Goal: Complete application form

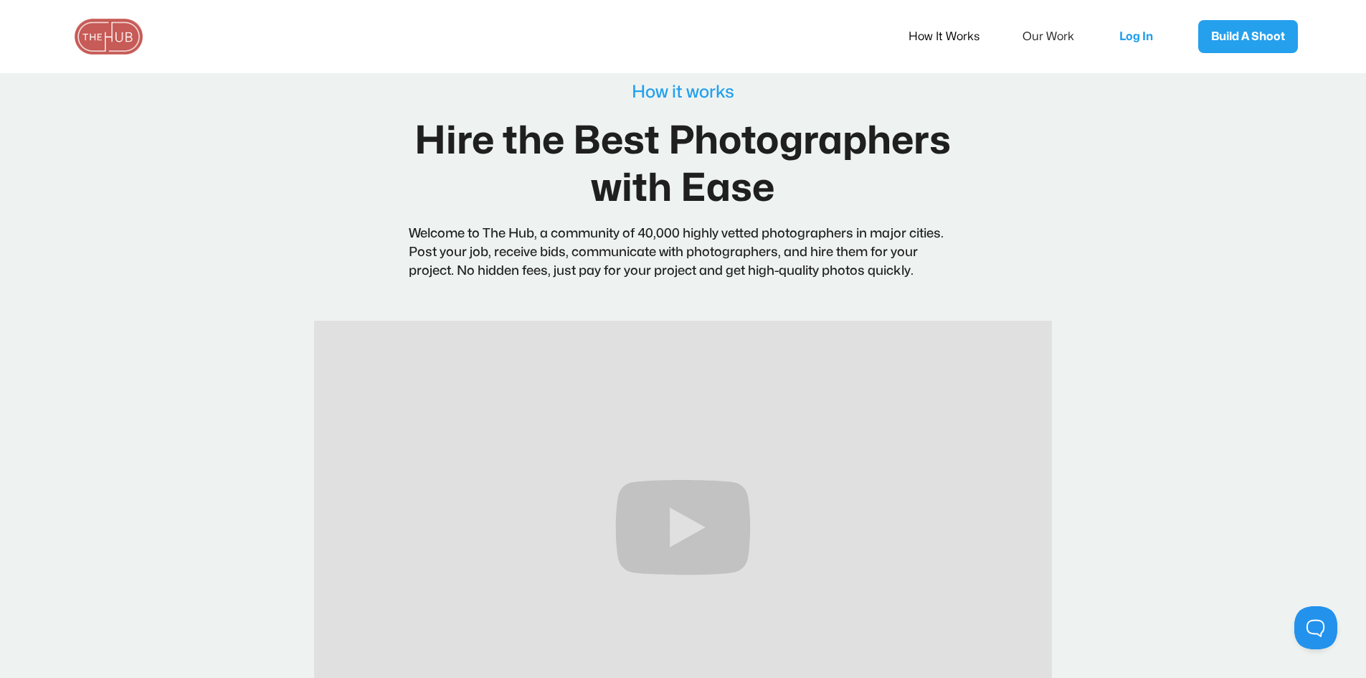
click at [962, 32] on link "How It Works" at bounding box center [954, 37] width 90 height 30
click at [1231, 49] on link "Build A Shoot" at bounding box center [1248, 36] width 100 height 33
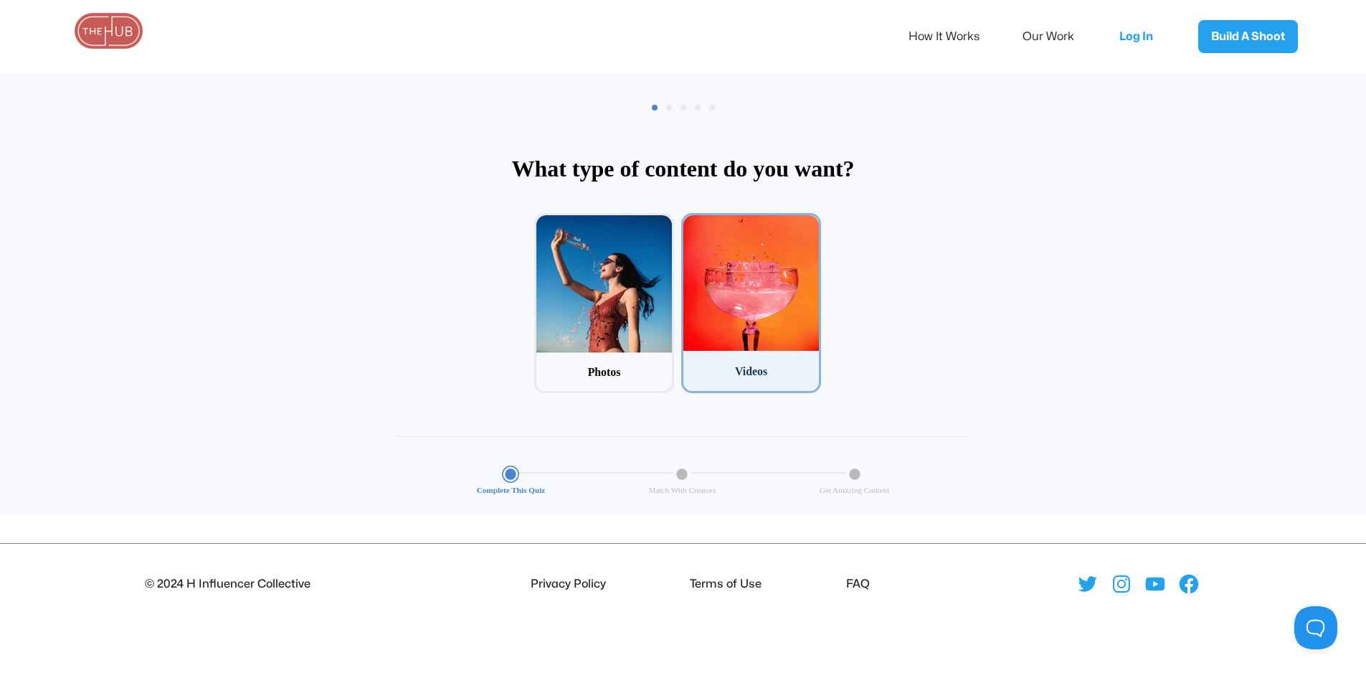
click at [759, 331] on div at bounding box center [751, 283] width 136 height 136
click at [691, 222] on input "2 Videos" at bounding box center [685, 217] width 9 height 9
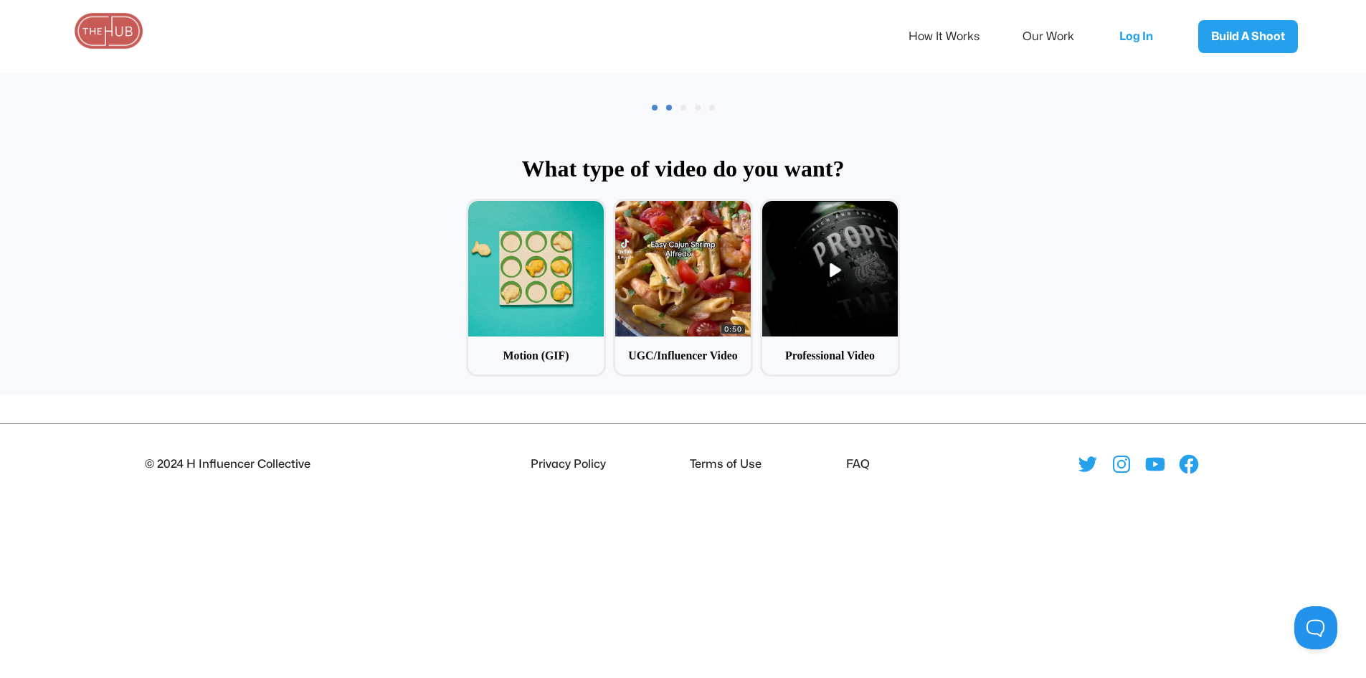
scroll to position [69, 0]
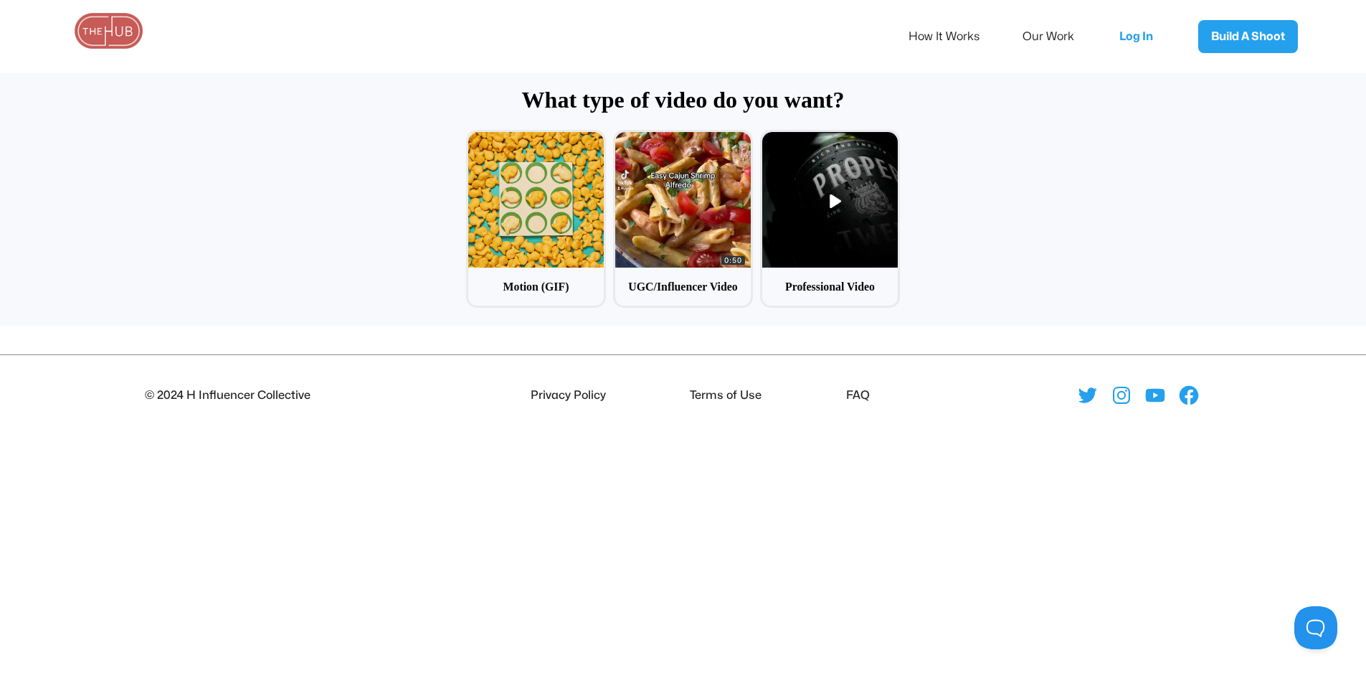
drag, startPoint x: 873, startPoint y: 183, endPoint x: 1018, endPoint y: 118, distance: 159.2
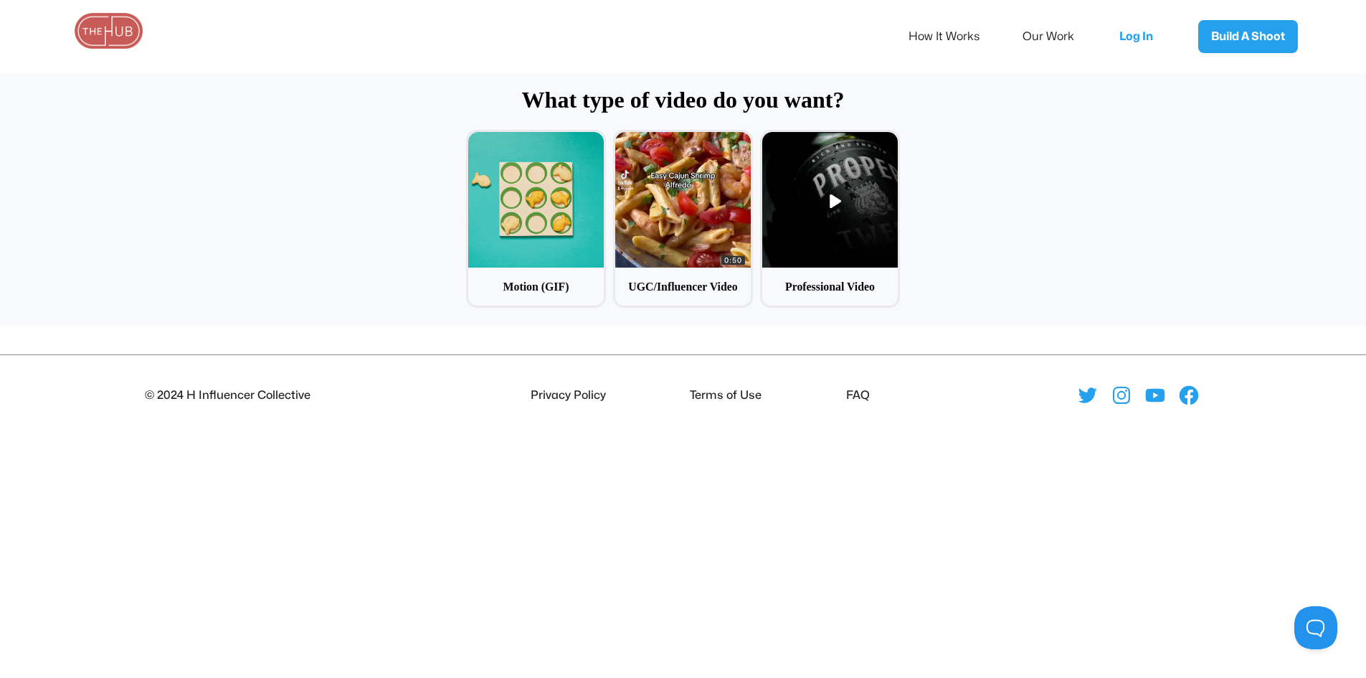
click at [1018, 118] on div "1 Motion (GIF) 2 UGC/Influencer Video 3 Professional Video" at bounding box center [683, 218] width 1366 height 207
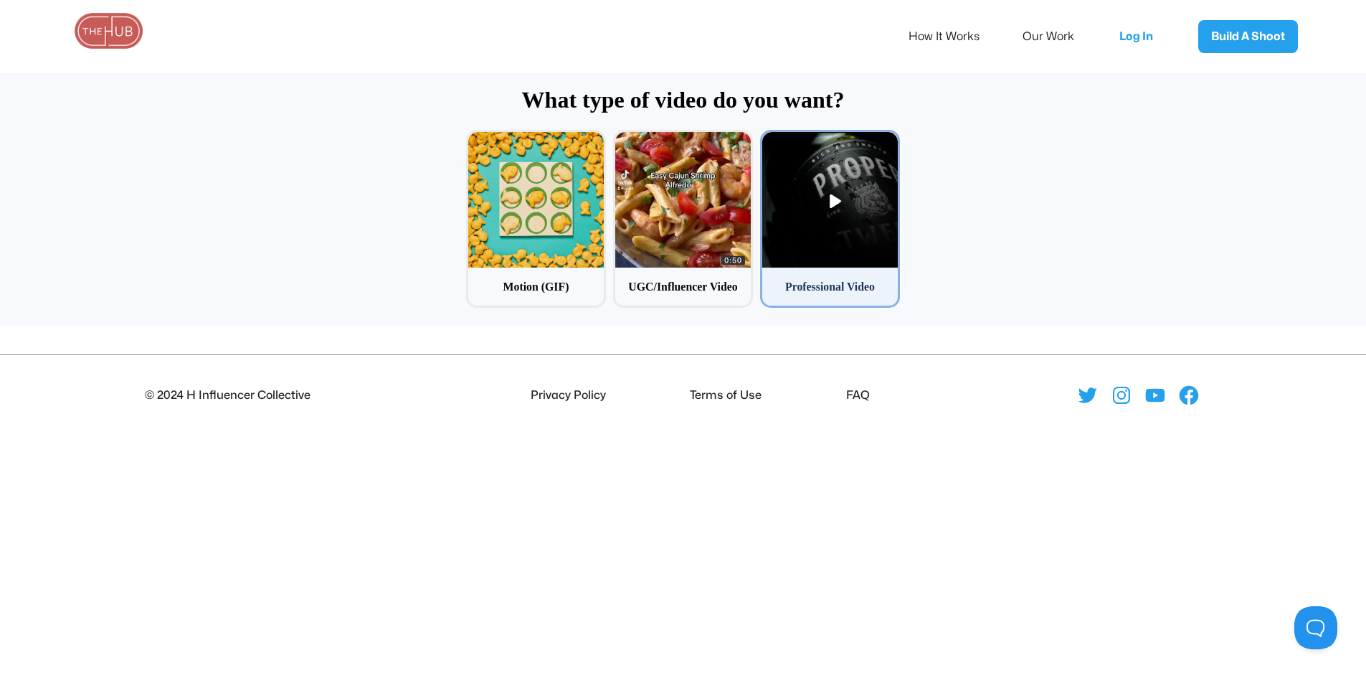
click at [853, 179] on div at bounding box center [830, 200] width 136 height 136
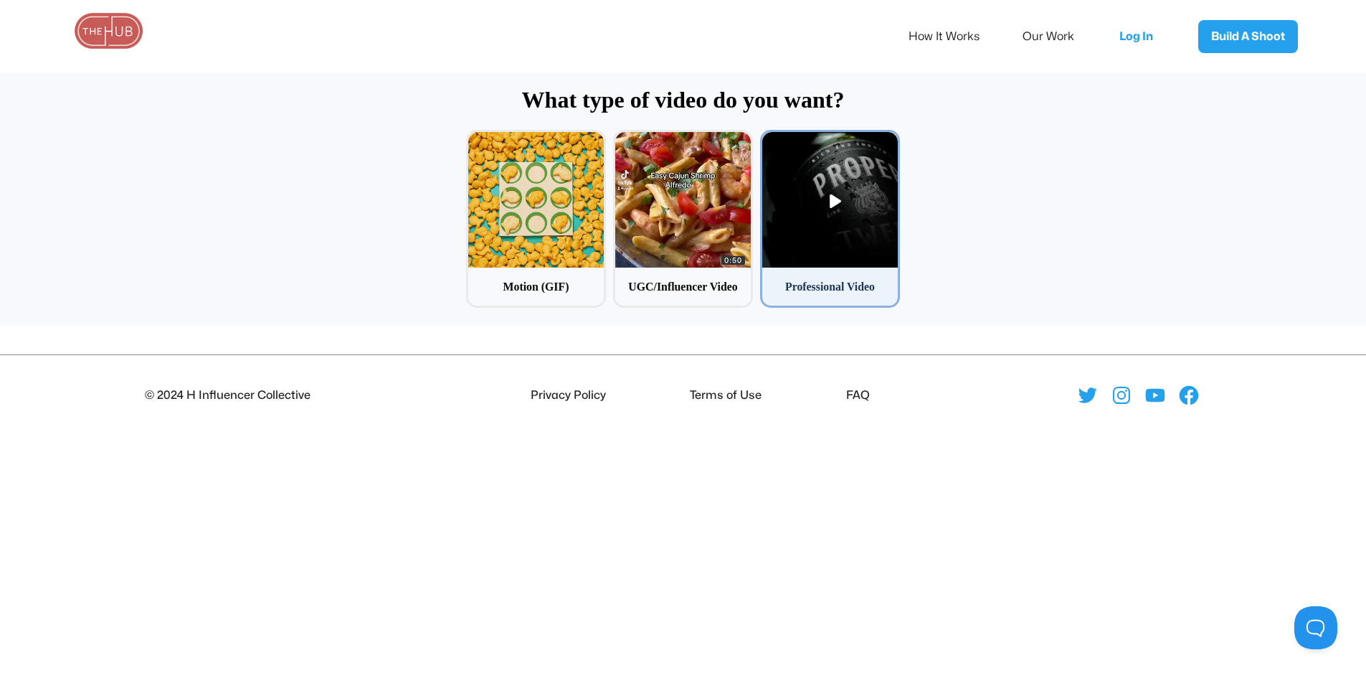
click at [770, 139] on input "3 Professional Video" at bounding box center [764, 134] width 9 height 9
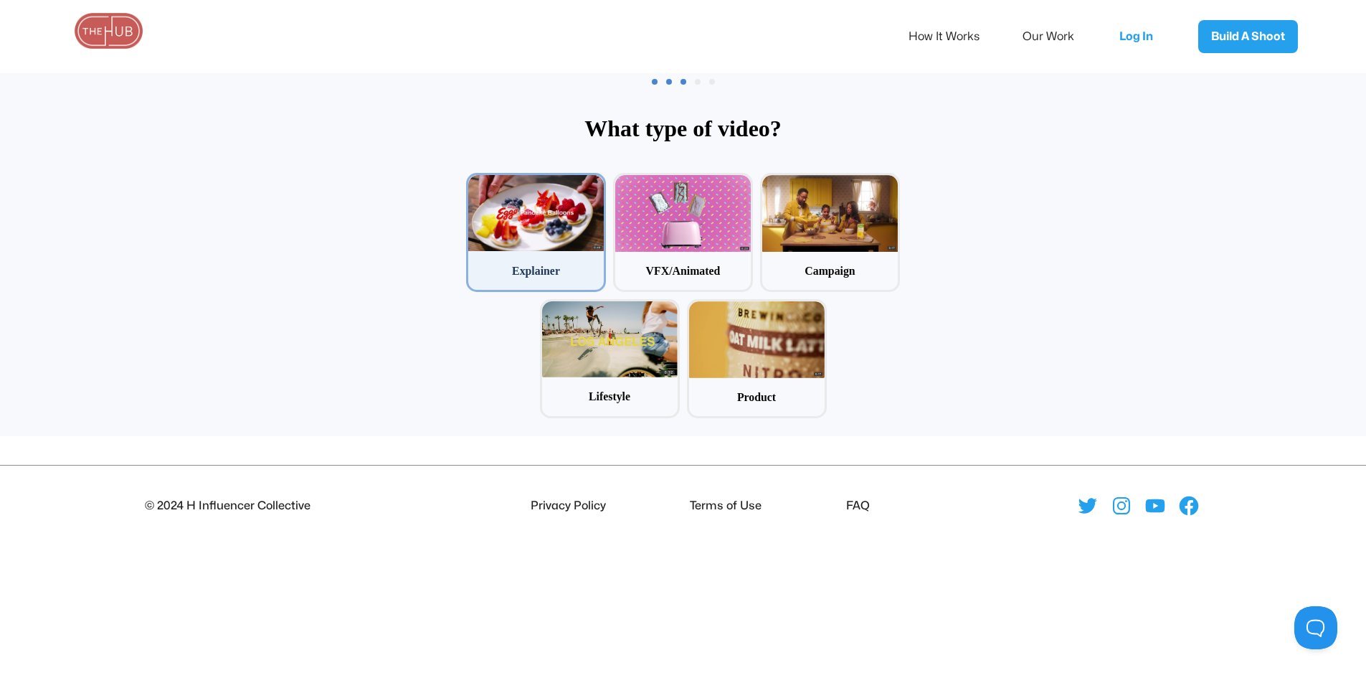
click at [515, 270] on div "Explainer" at bounding box center [536, 270] width 136 height 16
click at [475, 182] on input "1 Explainer" at bounding box center [470, 177] width 9 height 9
radio input "false"
radio input "true"
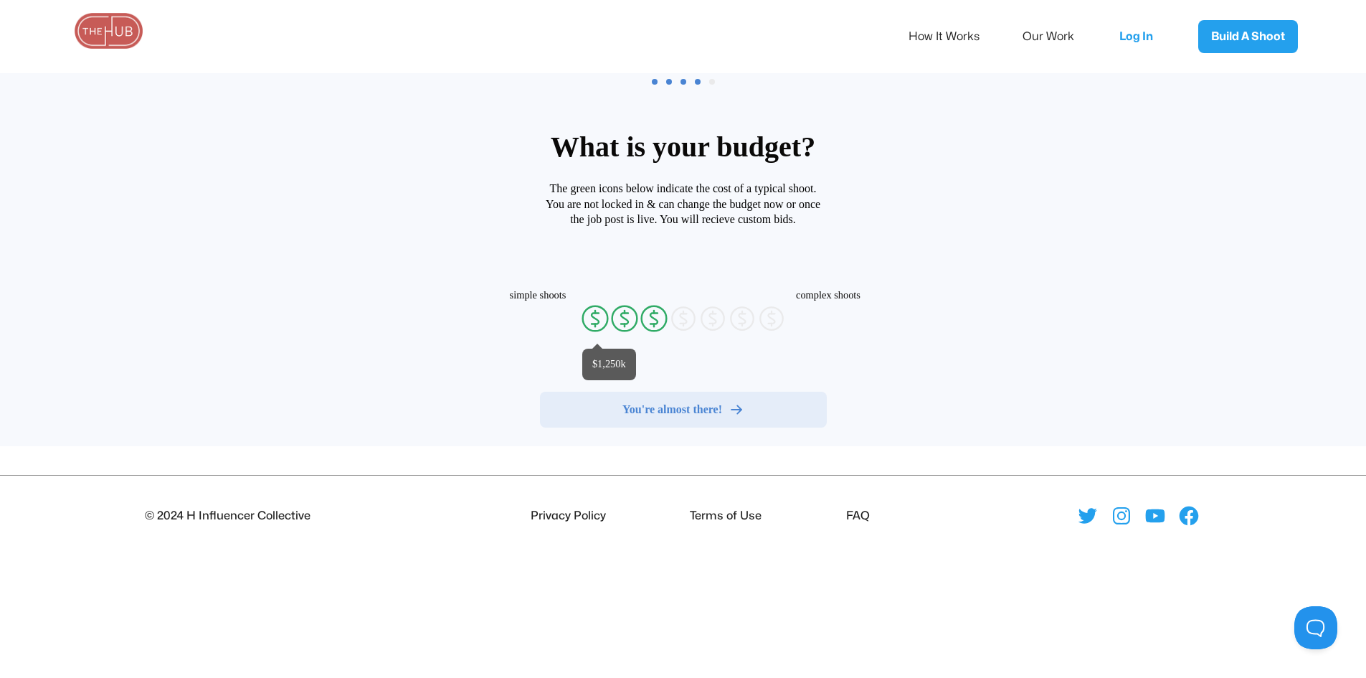
radio input "false"
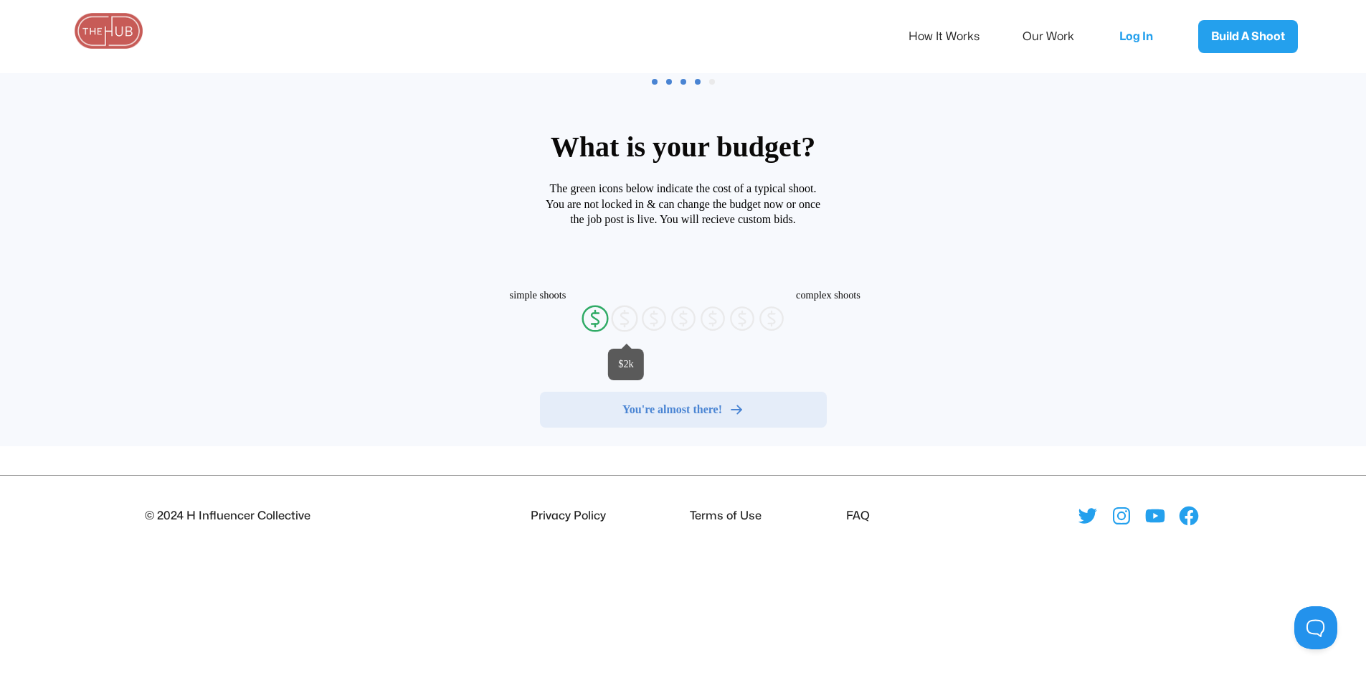
radio input "false"
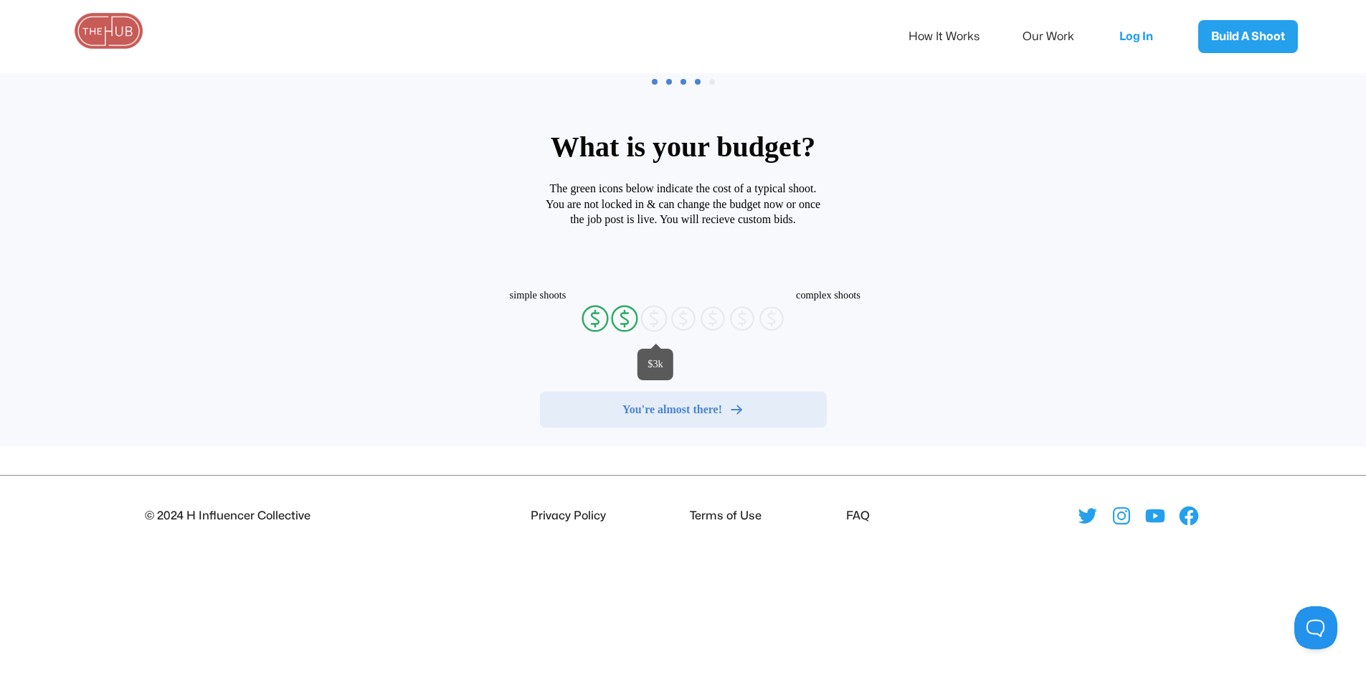
radio input "false"
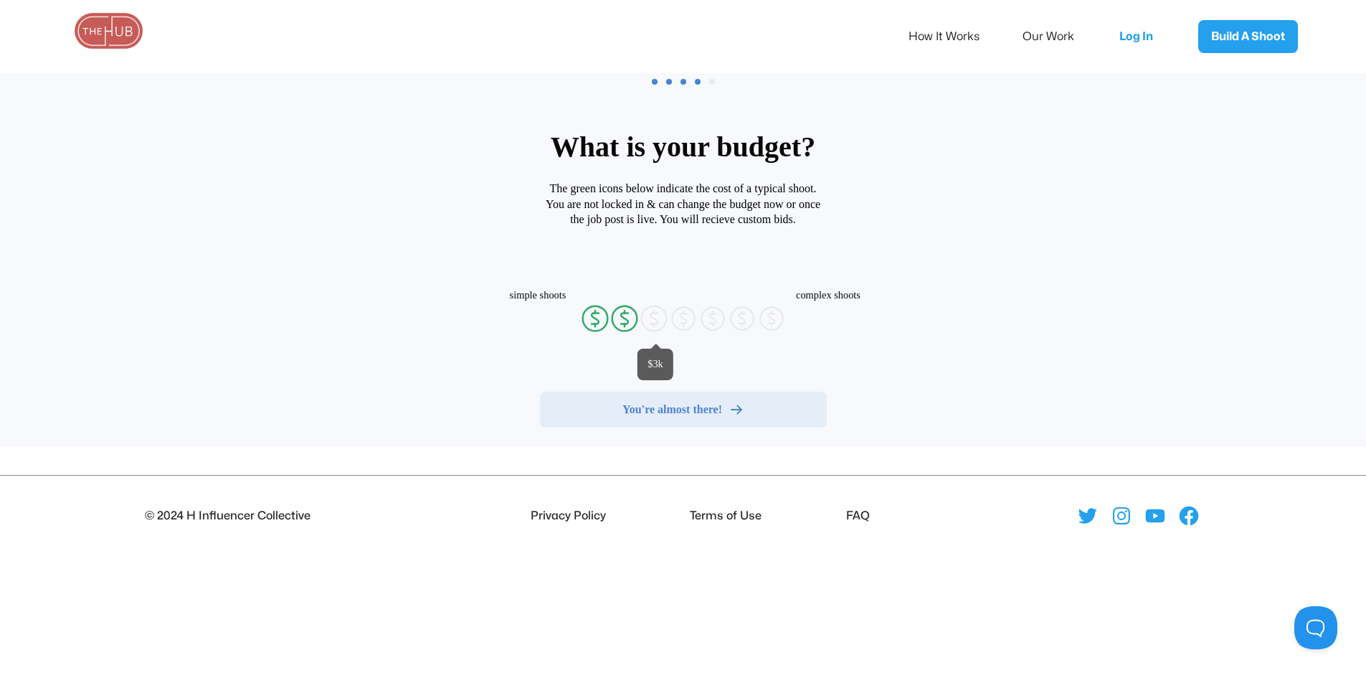
radio input "false"
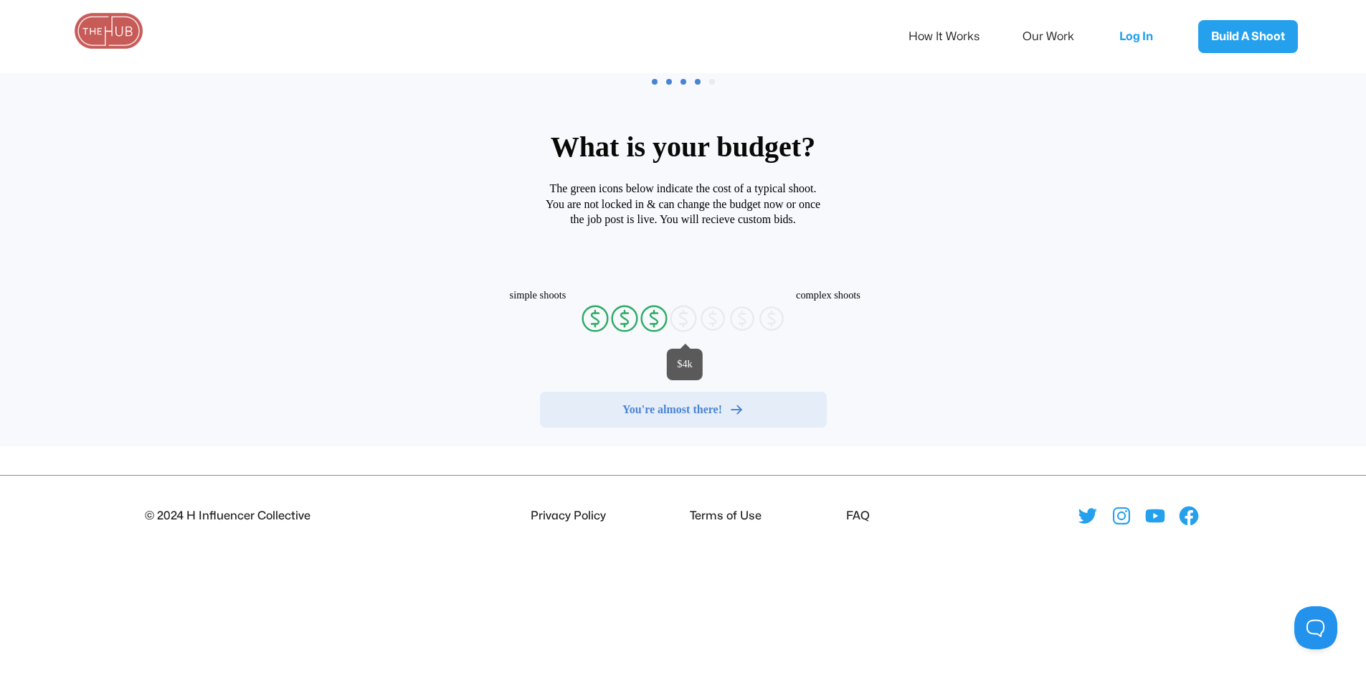
radio input "false"
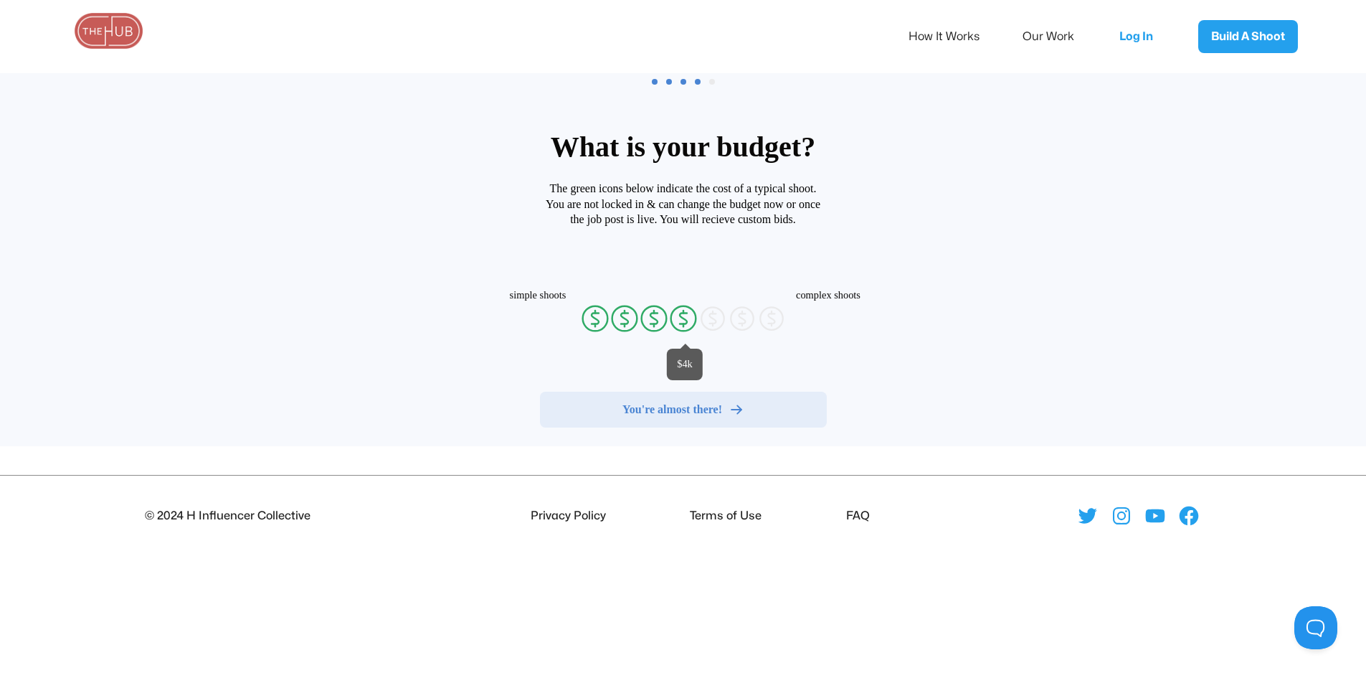
radio input "false"
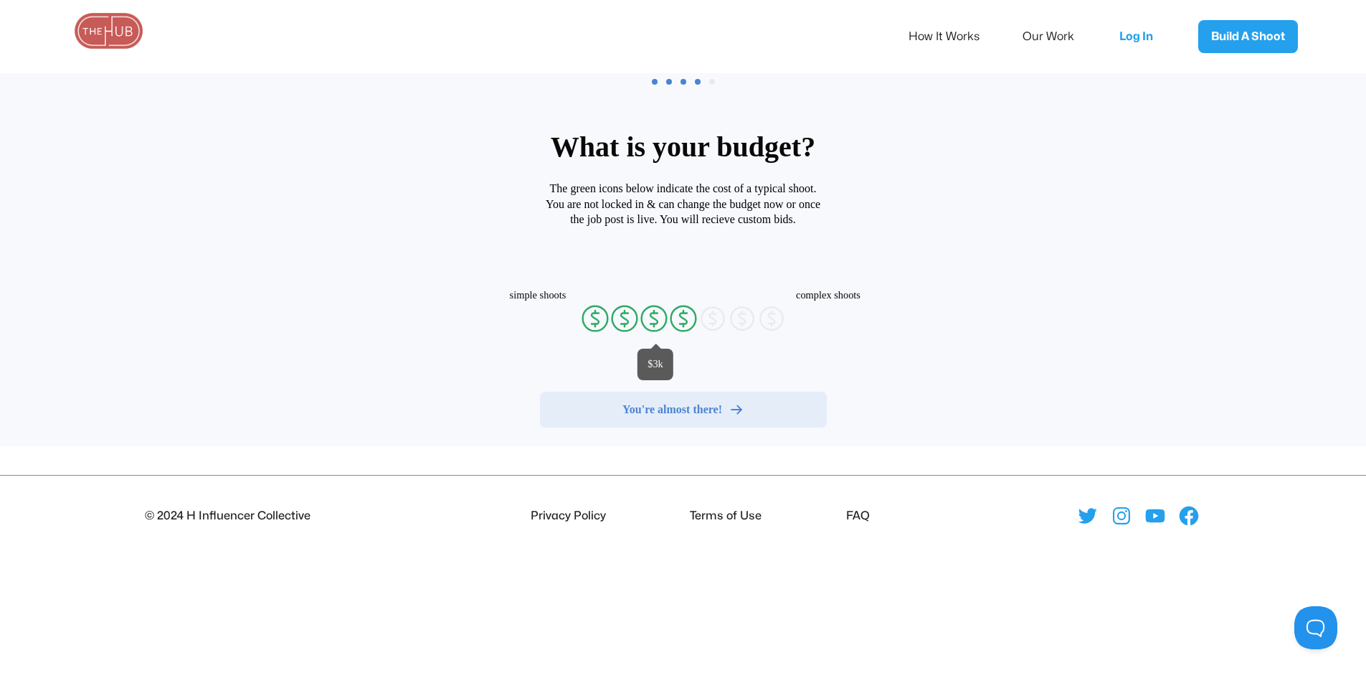
radio input "false"
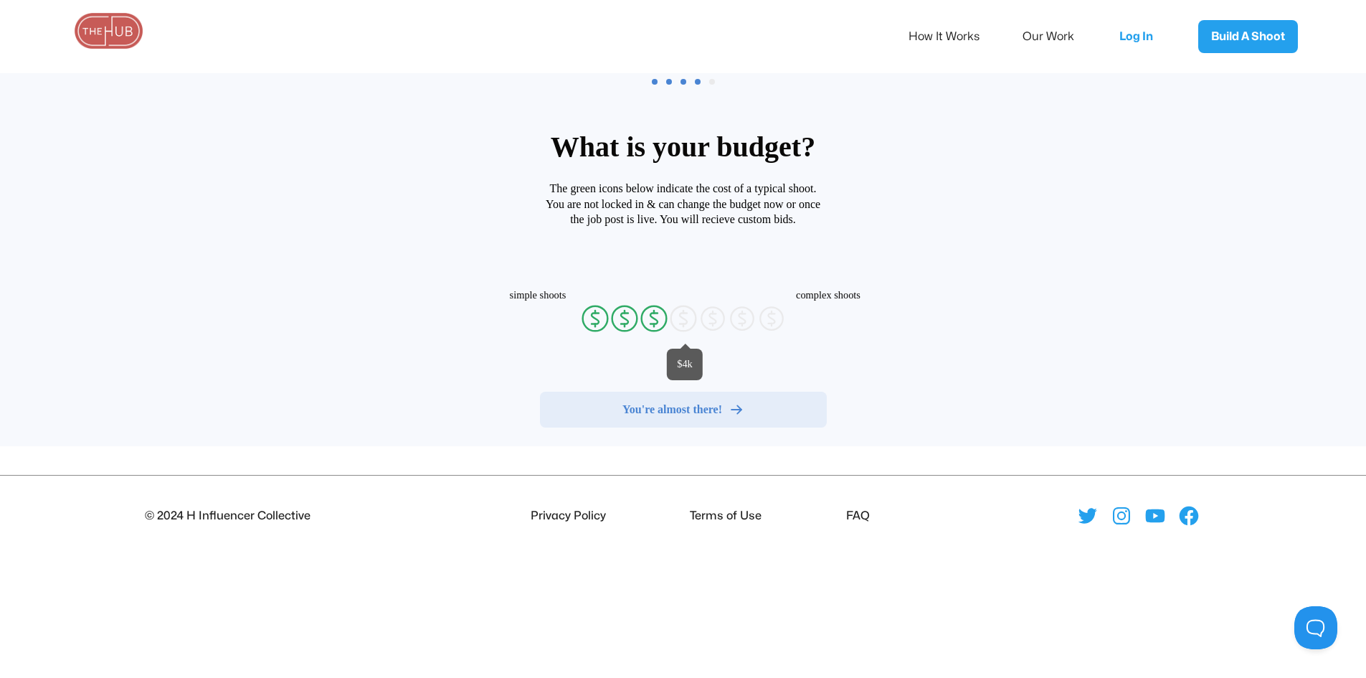
radio input "false"
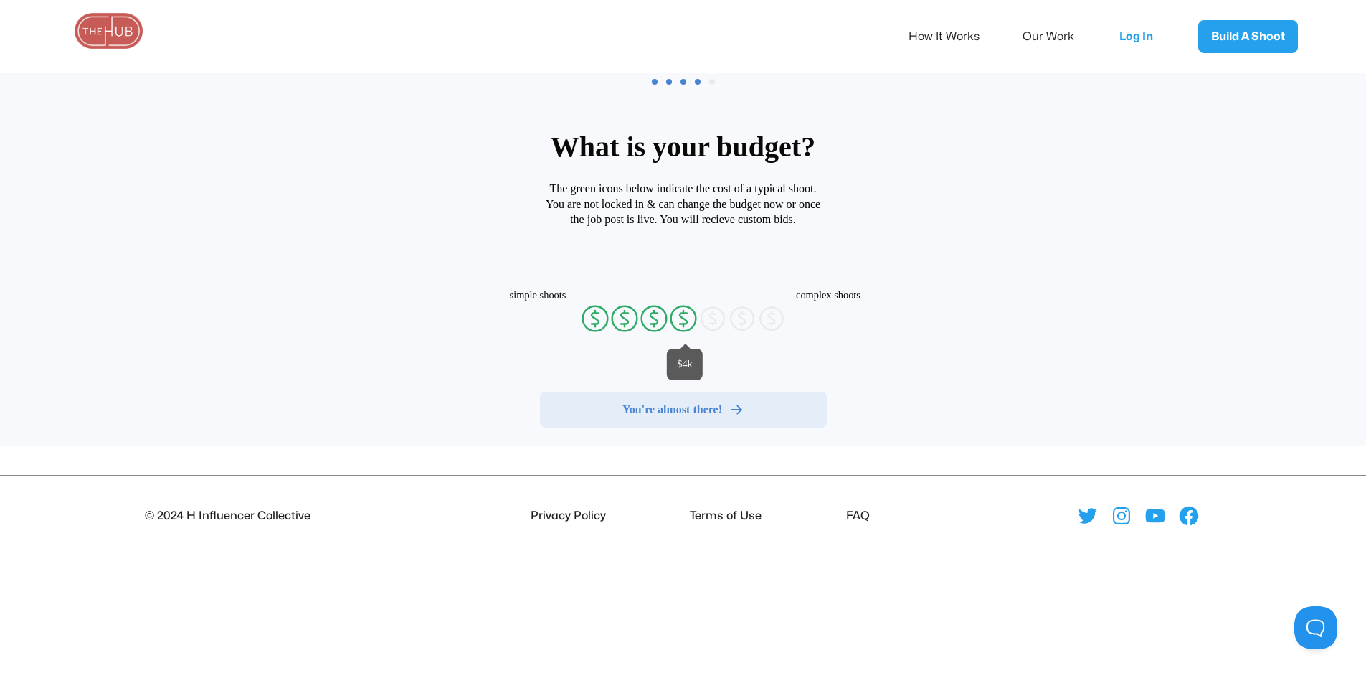
radio input "false"
click at [673, 314] on icon "currency-dollar-circle" at bounding box center [683, 318] width 29 height 29
radio input "true"
radio input "false"
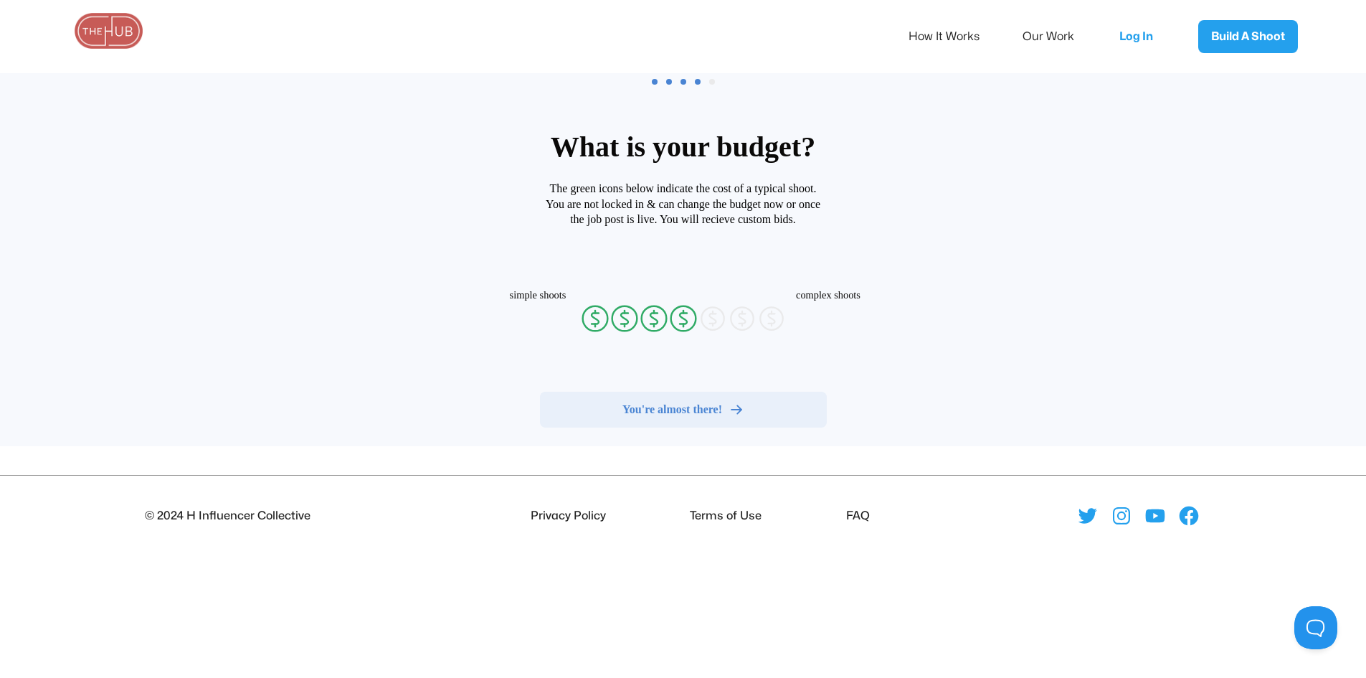
radio input "false"
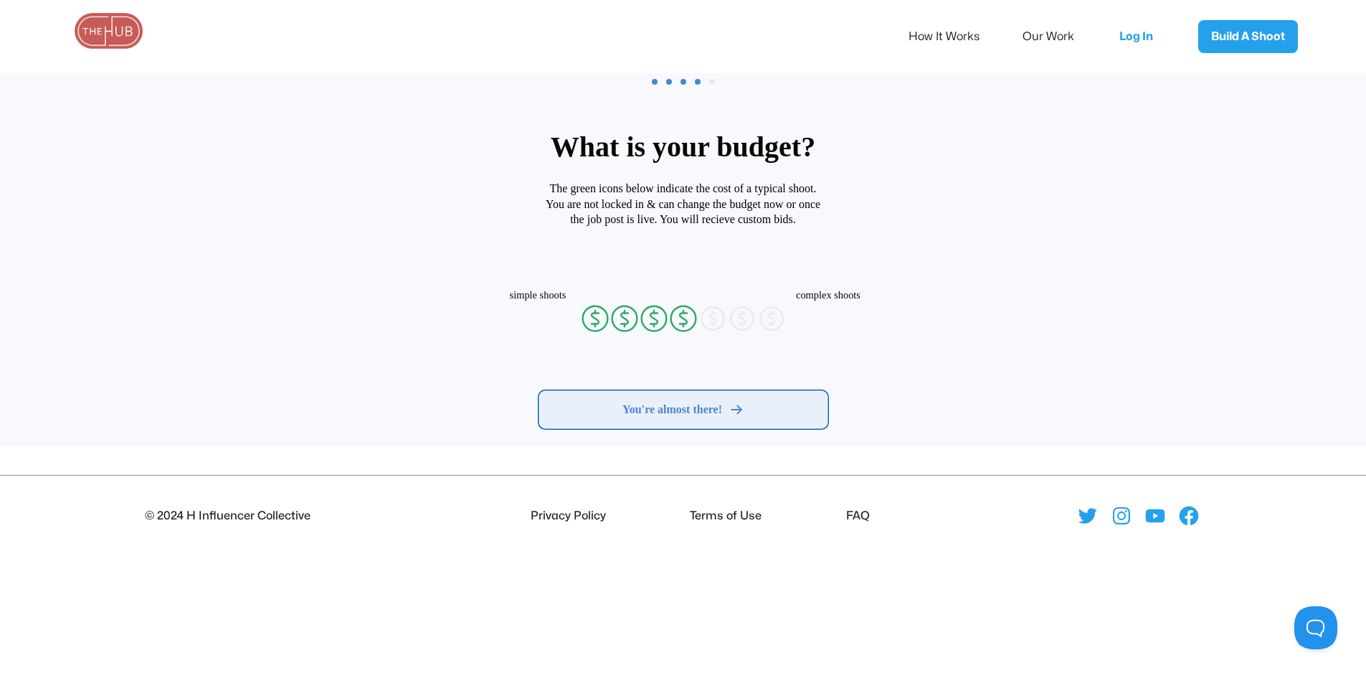
click at [644, 417] on button "You're almost there!" at bounding box center [683, 410] width 287 height 36
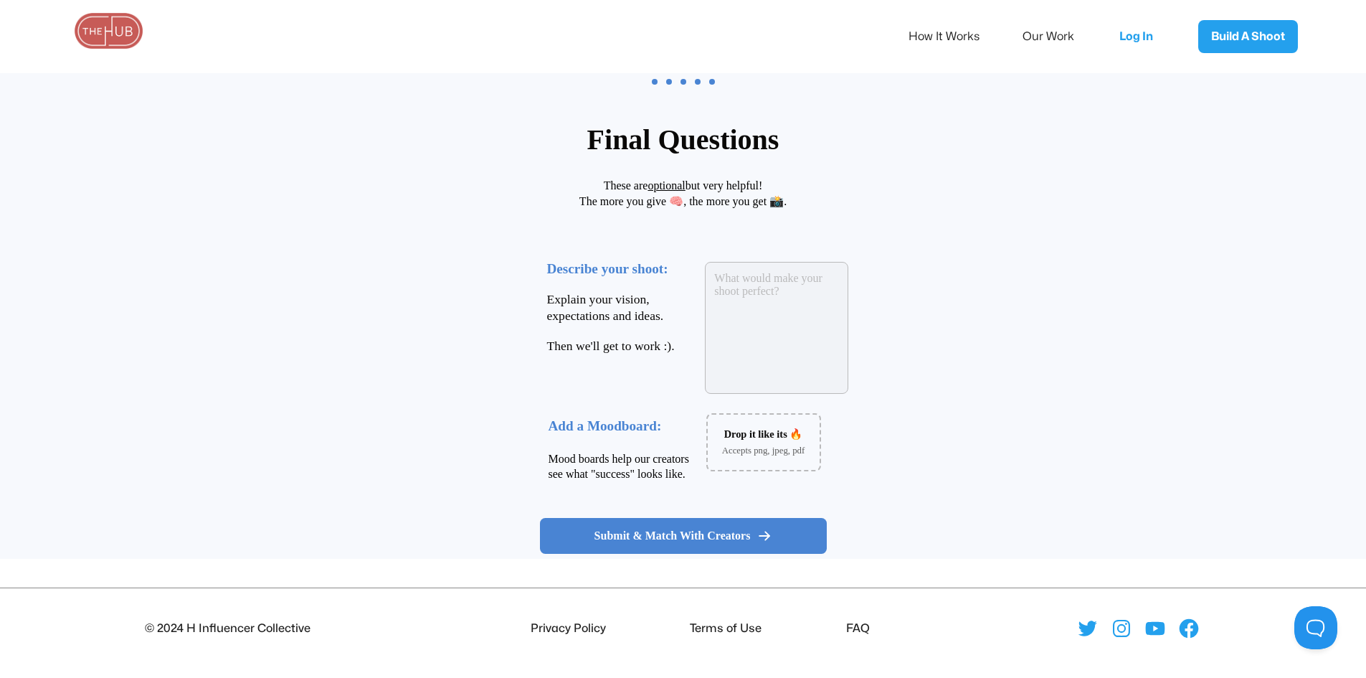
click at [754, 315] on textarea at bounding box center [776, 328] width 143 height 132
click at [748, 366] on textarea at bounding box center [776, 328] width 143 height 132
type textarea "W"
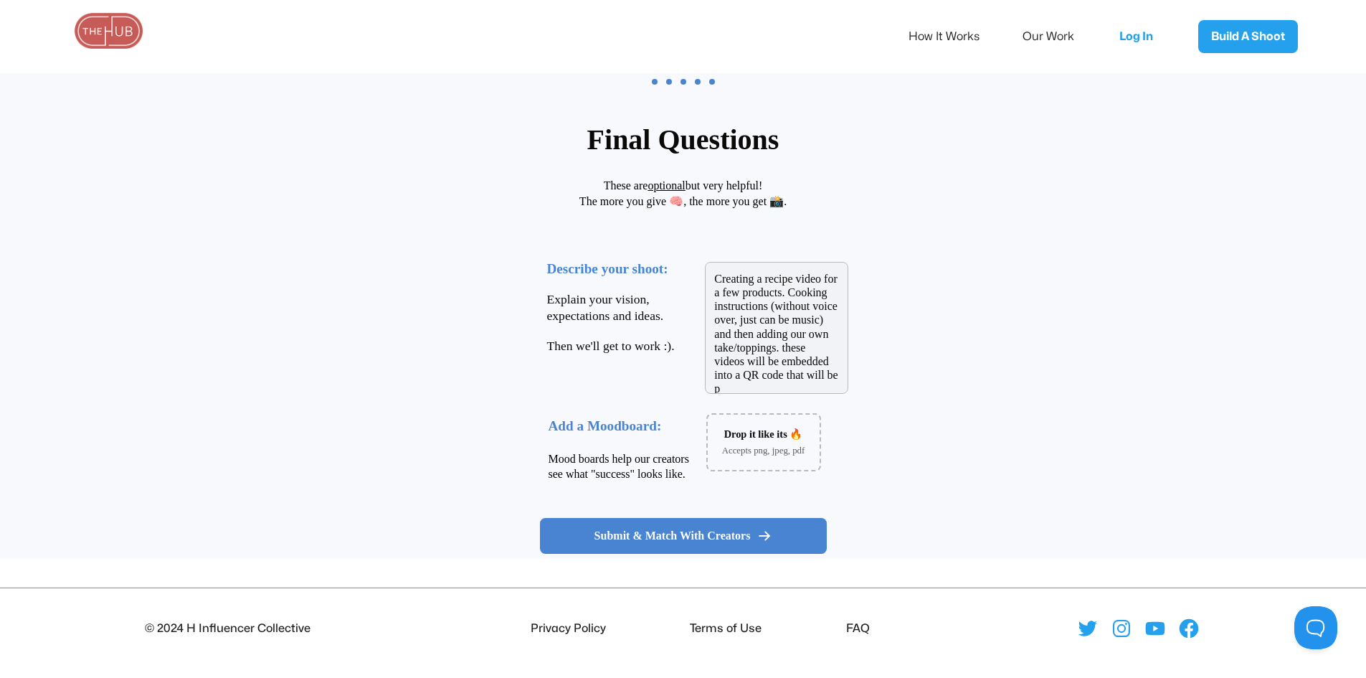
scroll to position [0, 0]
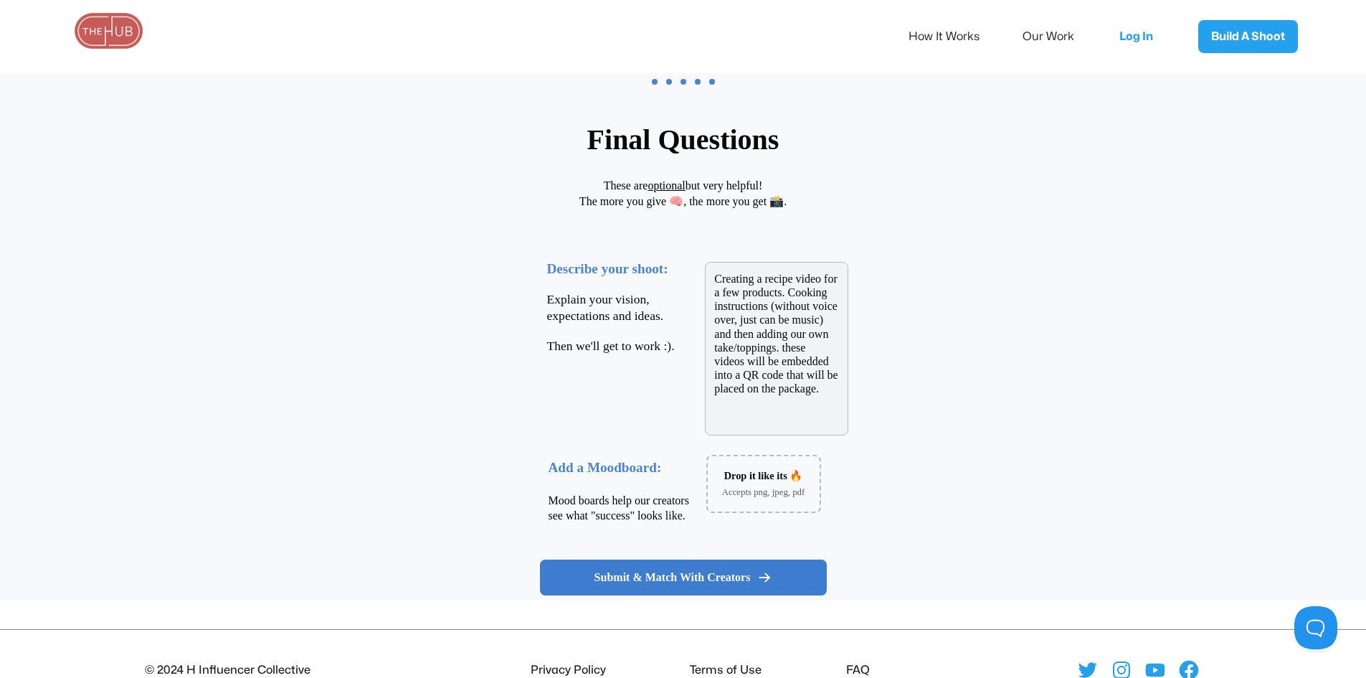
type textarea "Creating a recipe video for a few products. Cooking instructions (without voice…"
click at [727, 577] on span "Submit & Match With Creators" at bounding box center [673, 577] width 156 height 14
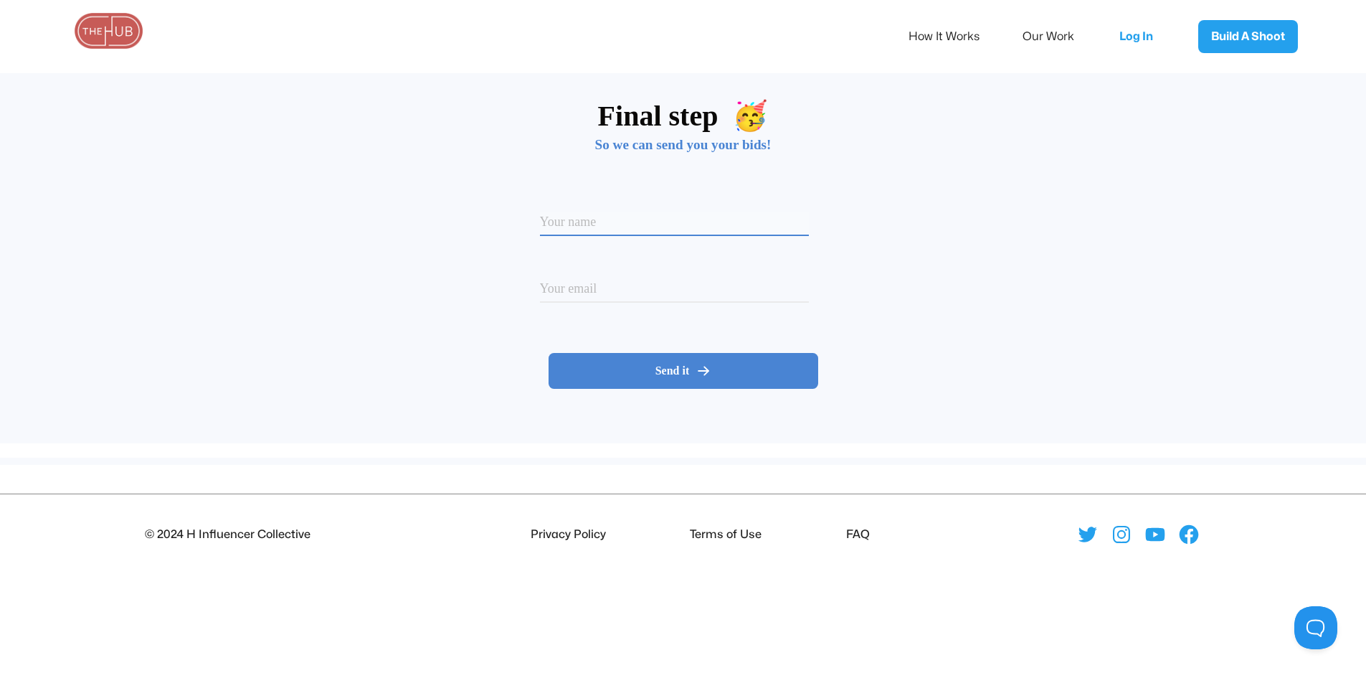
click at [577, 204] on div "Option 1 Option 2 Please enter your name" at bounding box center [683, 224] width 287 height 82
click at [579, 238] on div "Option 1 Option 2 Please enter your name" at bounding box center [683, 224] width 287 height 82
click at [577, 225] on input at bounding box center [674, 224] width 269 height 24
type input "[PERSON_NAME]"
type input "brenda.luong@pulmuone"
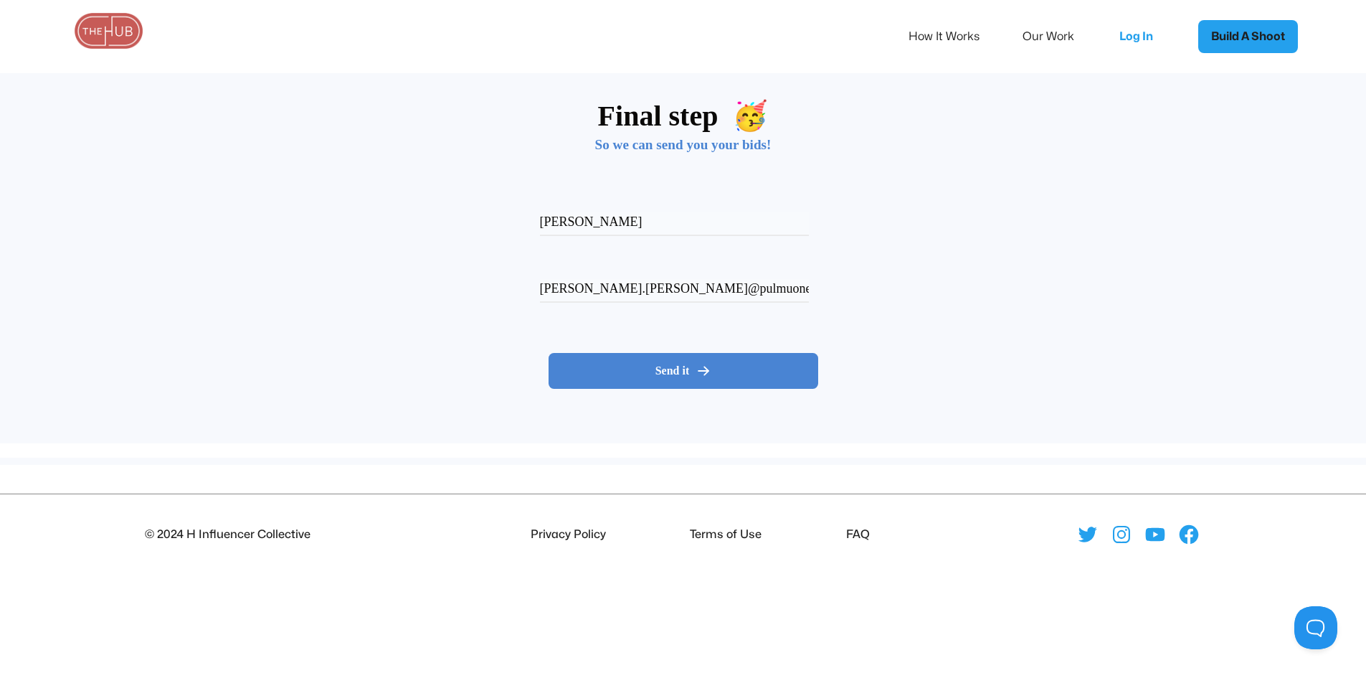
click at [1246, 39] on link "Build A Shoot" at bounding box center [1248, 36] width 100 height 33
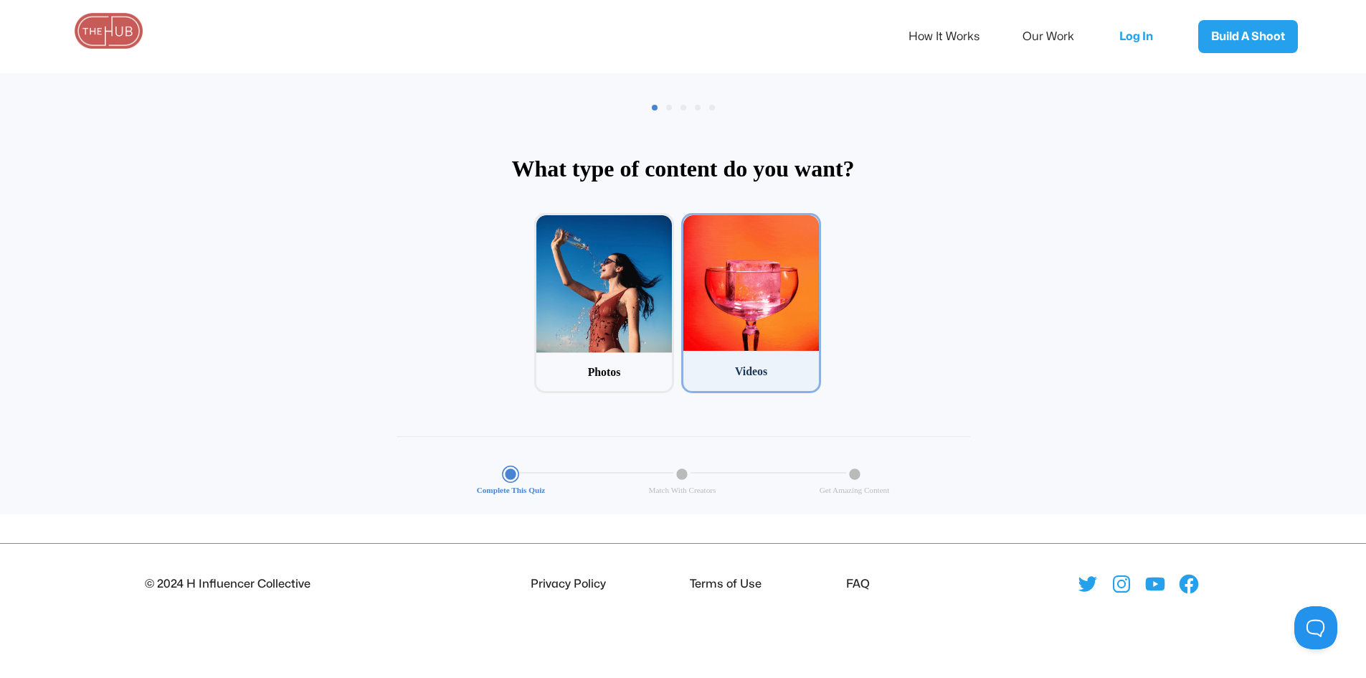
click at [749, 270] on div at bounding box center [751, 283] width 136 height 136
click at [691, 222] on input "2 Videos" at bounding box center [685, 217] width 9 height 9
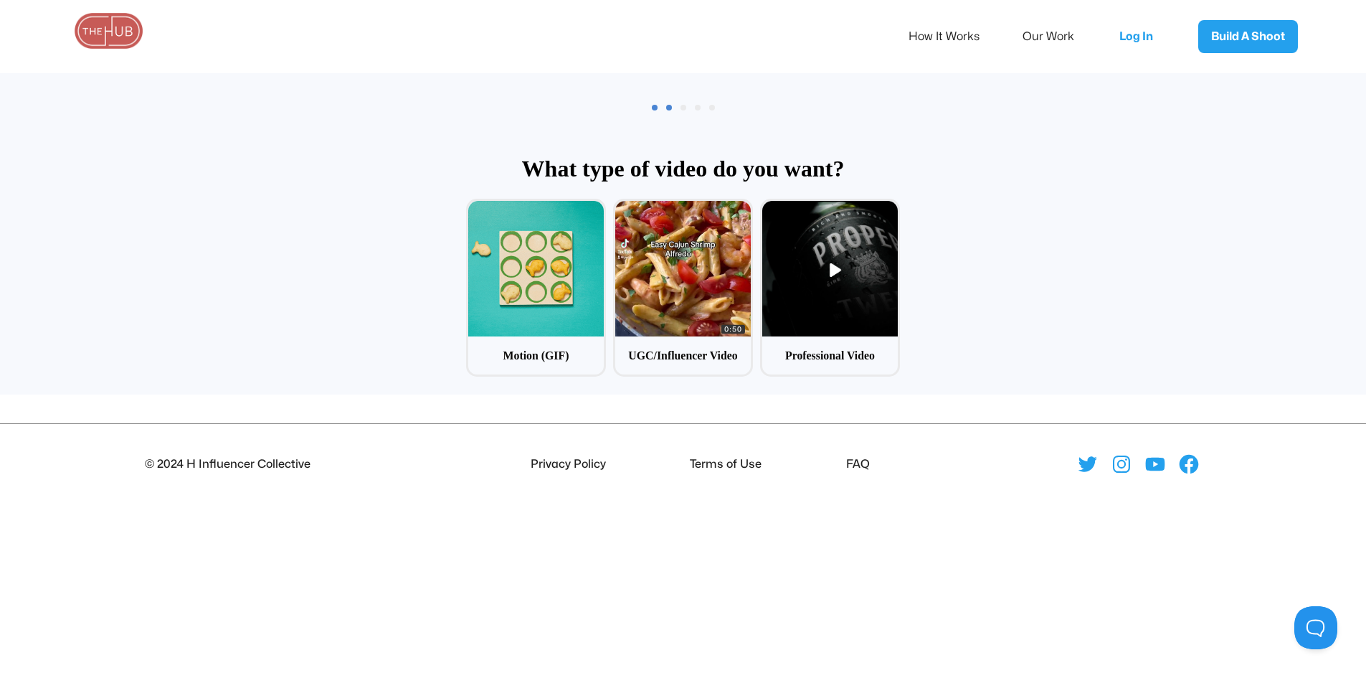
scroll to position [69, 0]
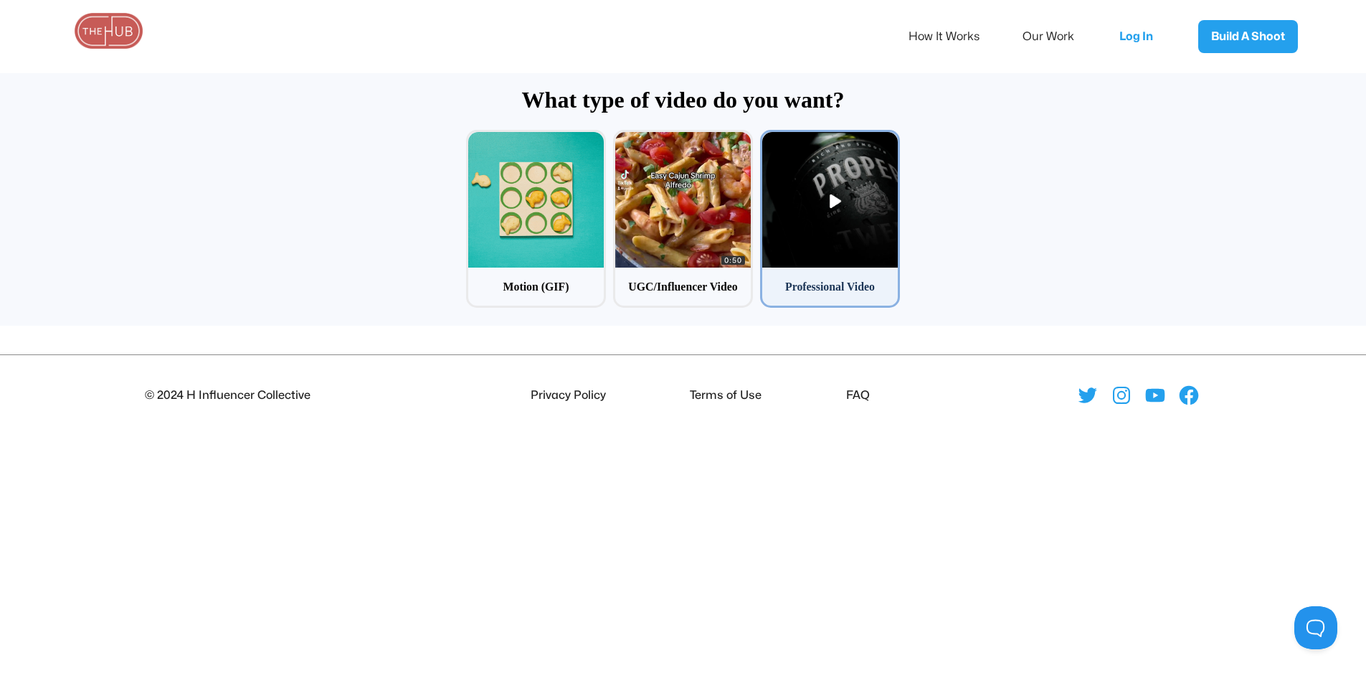
click at [869, 209] on div at bounding box center [830, 200] width 136 height 136
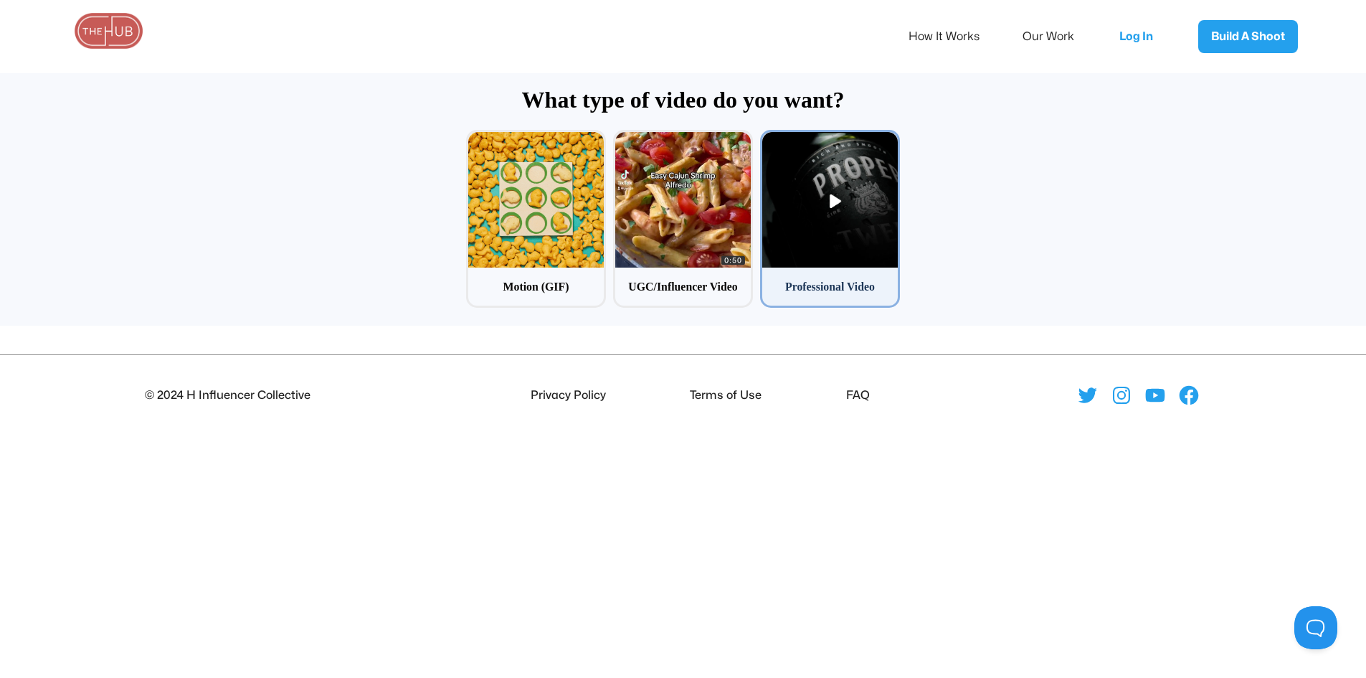
click at [770, 139] on input "3 Professional Video" at bounding box center [764, 134] width 9 height 9
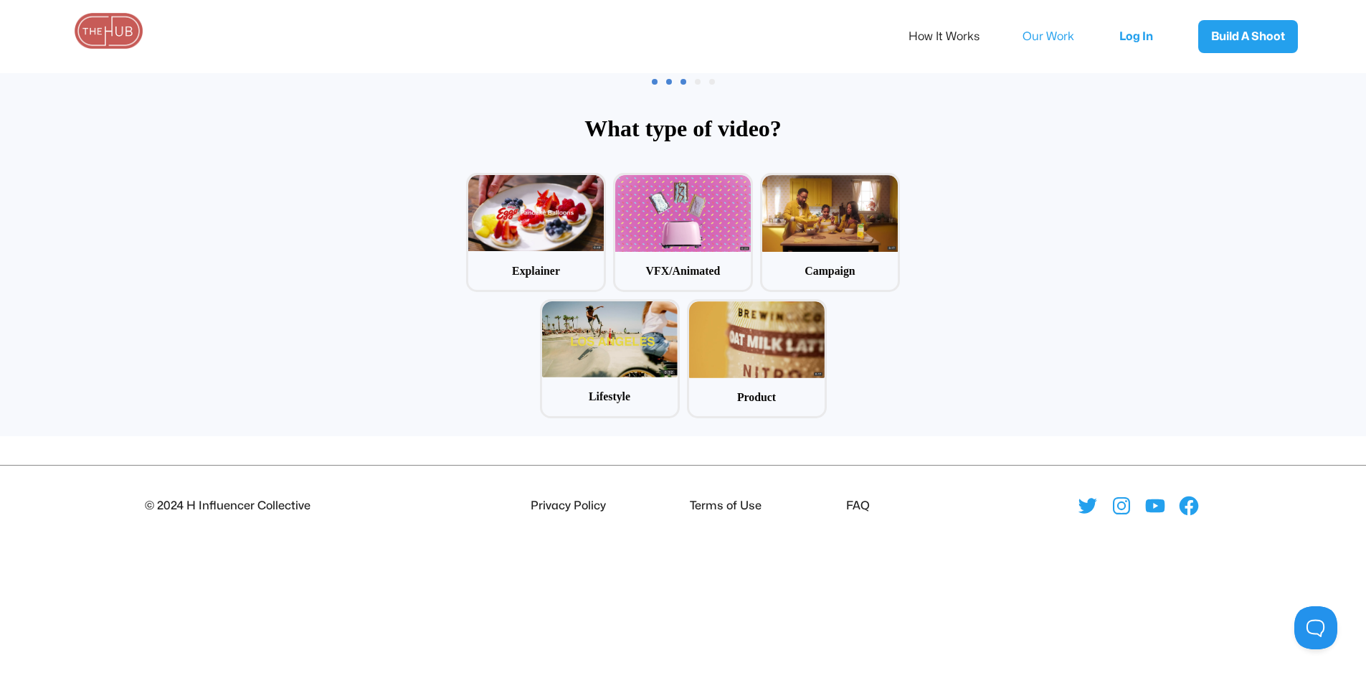
click at [1059, 40] on link "Our Work" at bounding box center [1058, 37] width 71 height 30
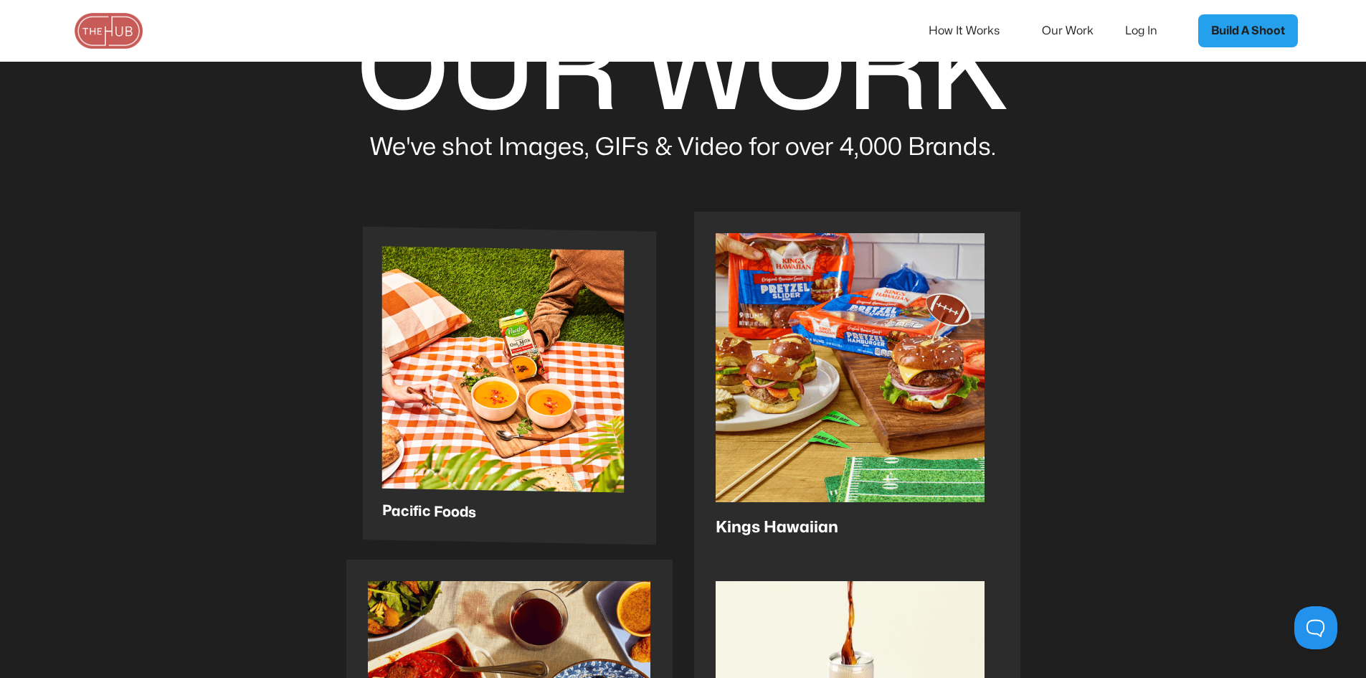
scroll to position [72, 0]
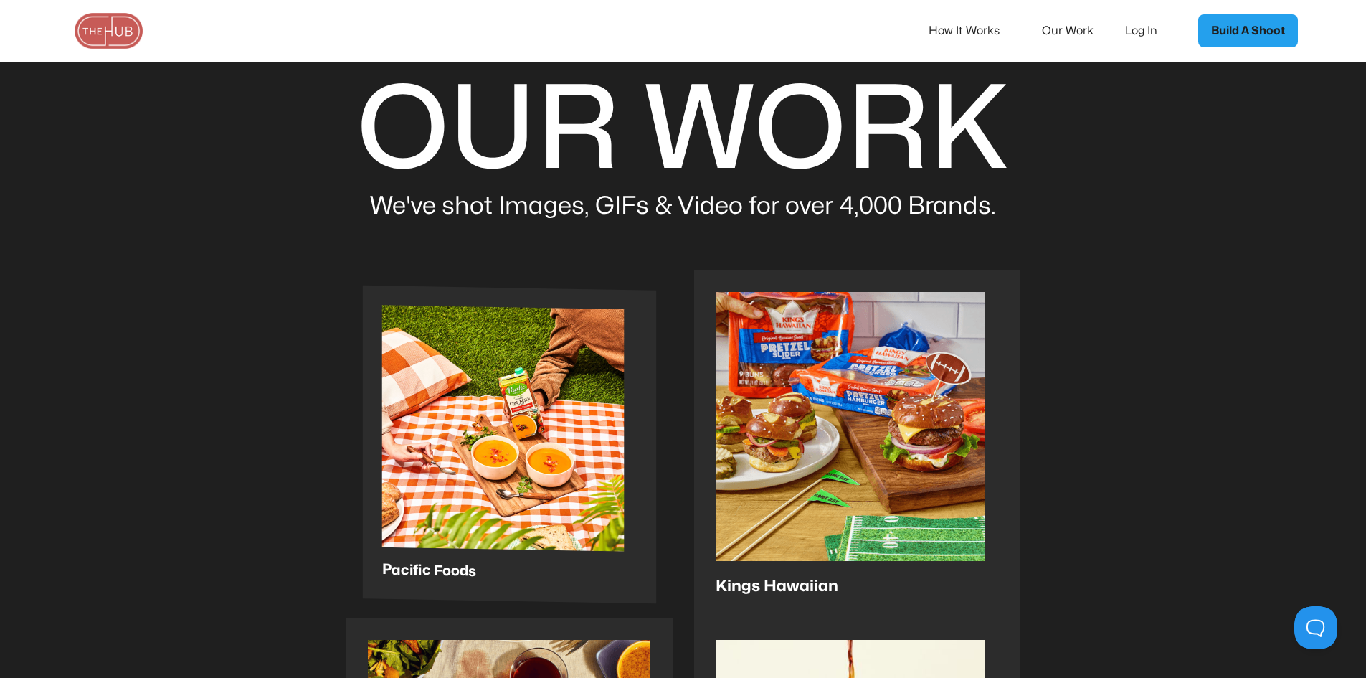
click at [574, 385] on div at bounding box center [503, 428] width 242 height 246
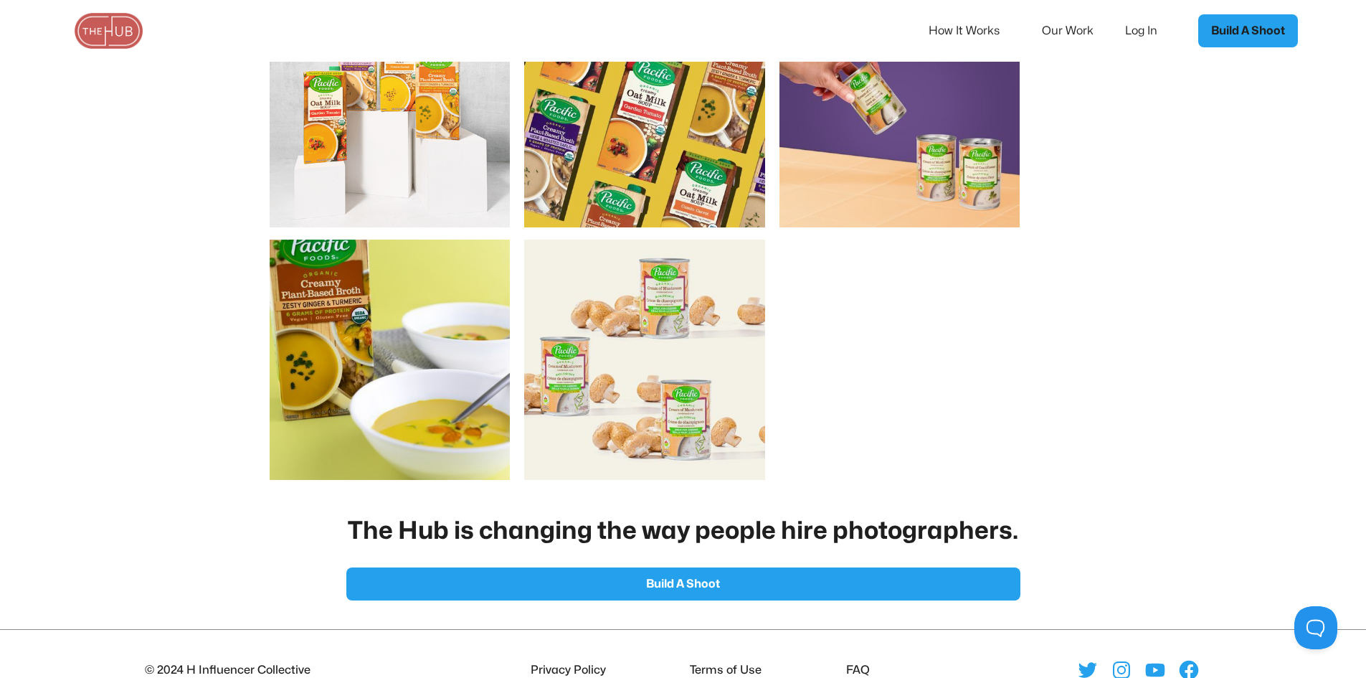
scroll to position [1974, 0]
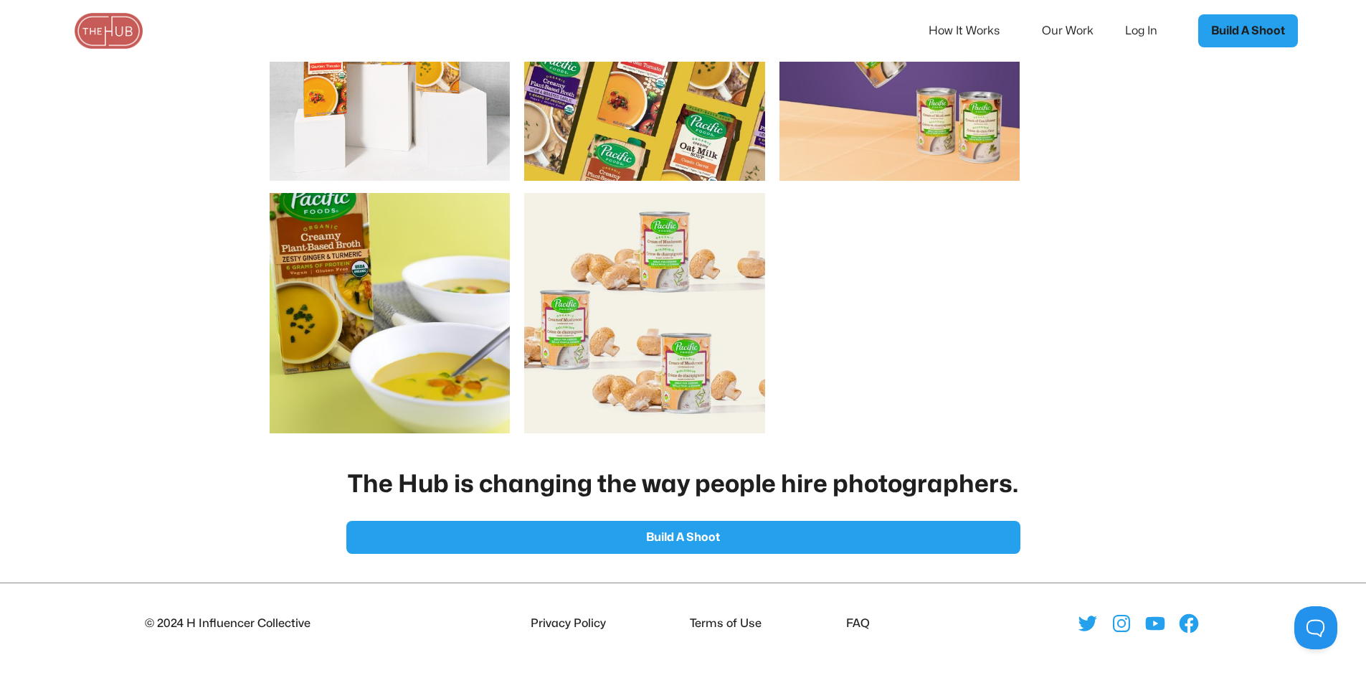
click at [1076, 23] on link "Our Work" at bounding box center [1077, 31] width 71 height 30
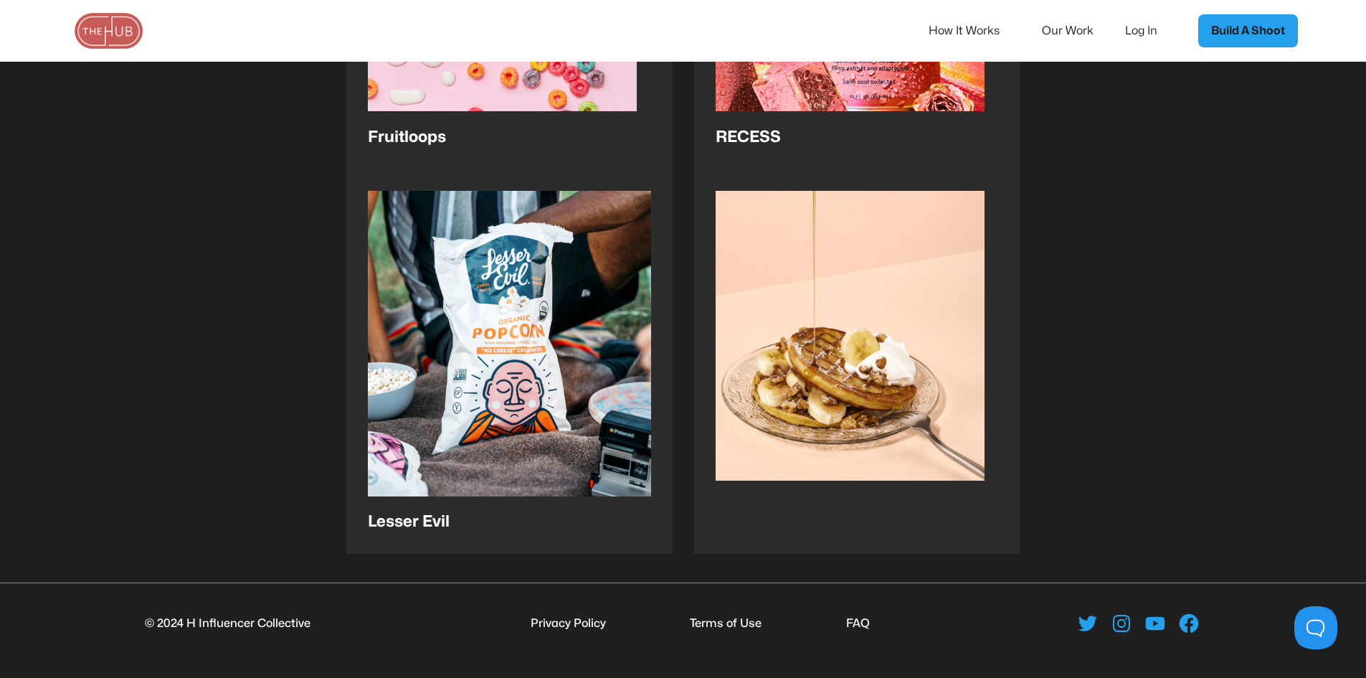
scroll to position [3001, 0]
click at [985, 273] on img at bounding box center [850, 350] width 269 height 318
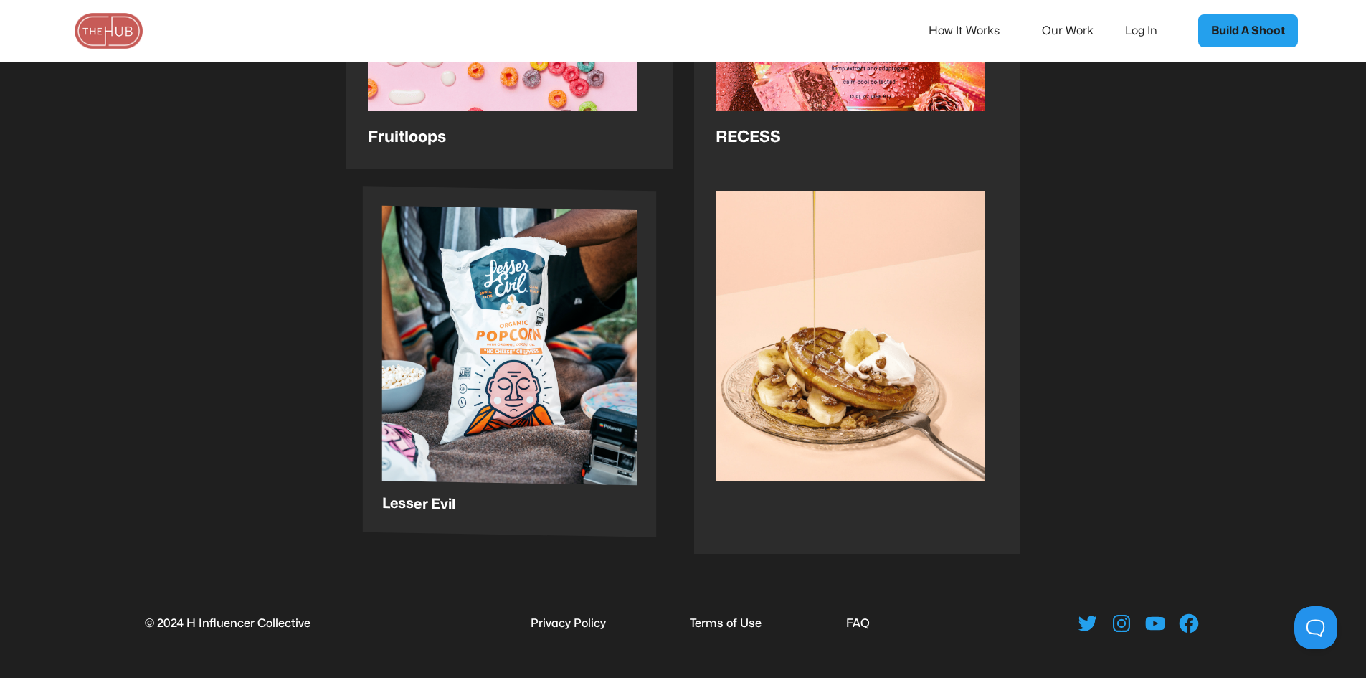
scroll to position [2785, 0]
click at [625, 354] on img at bounding box center [509, 345] width 255 height 279
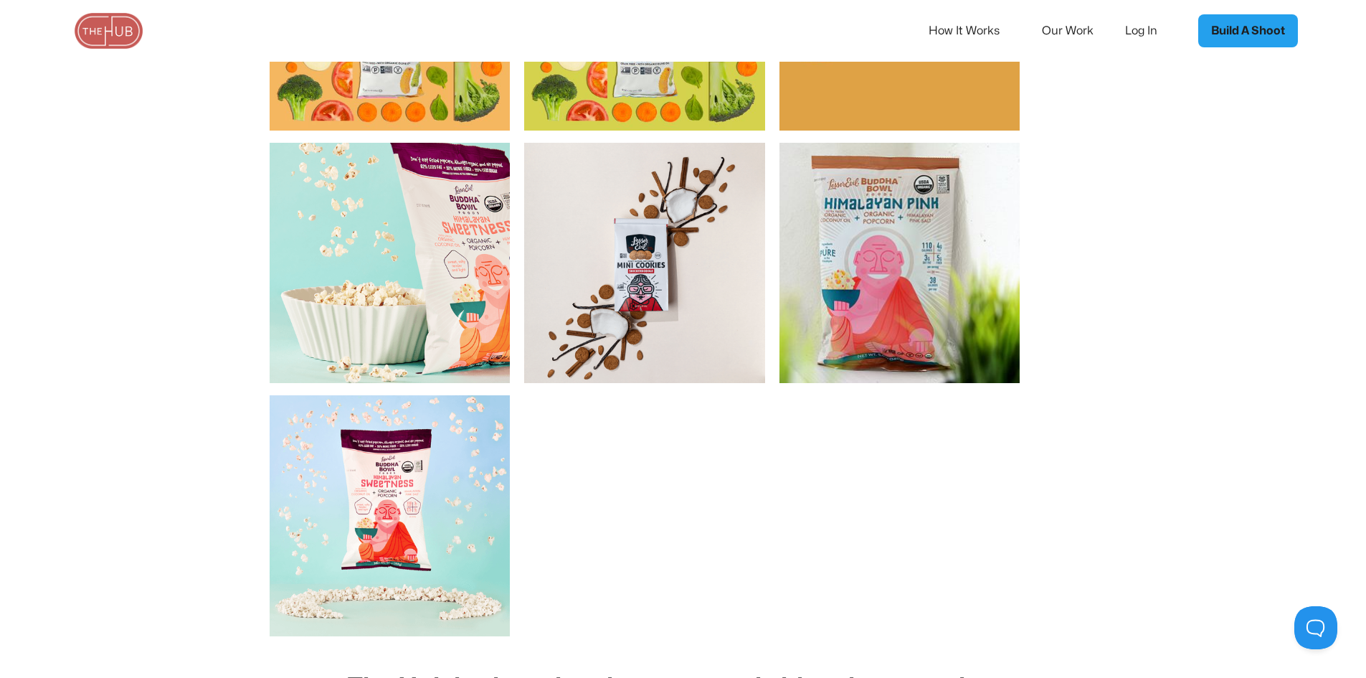
scroll to position [2223, 0]
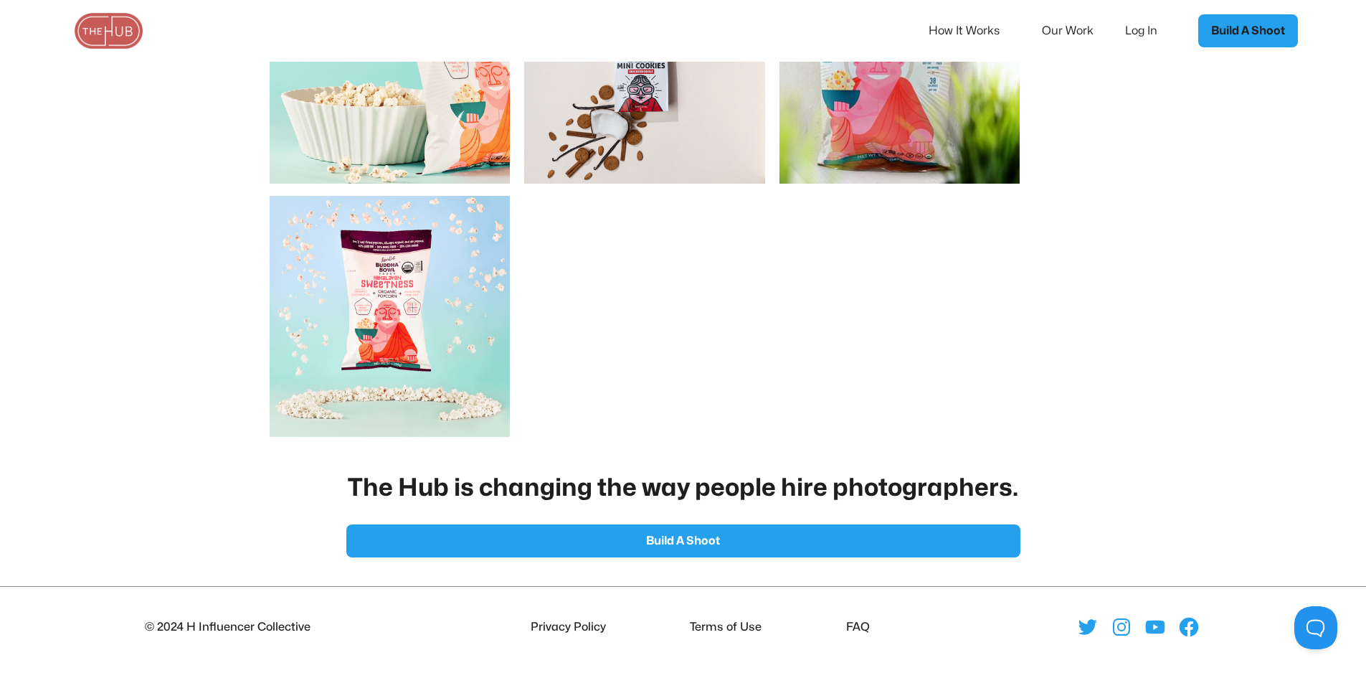
click at [1209, 35] on link "Build A Shoot" at bounding box center [1248, 30] width 100 height 33
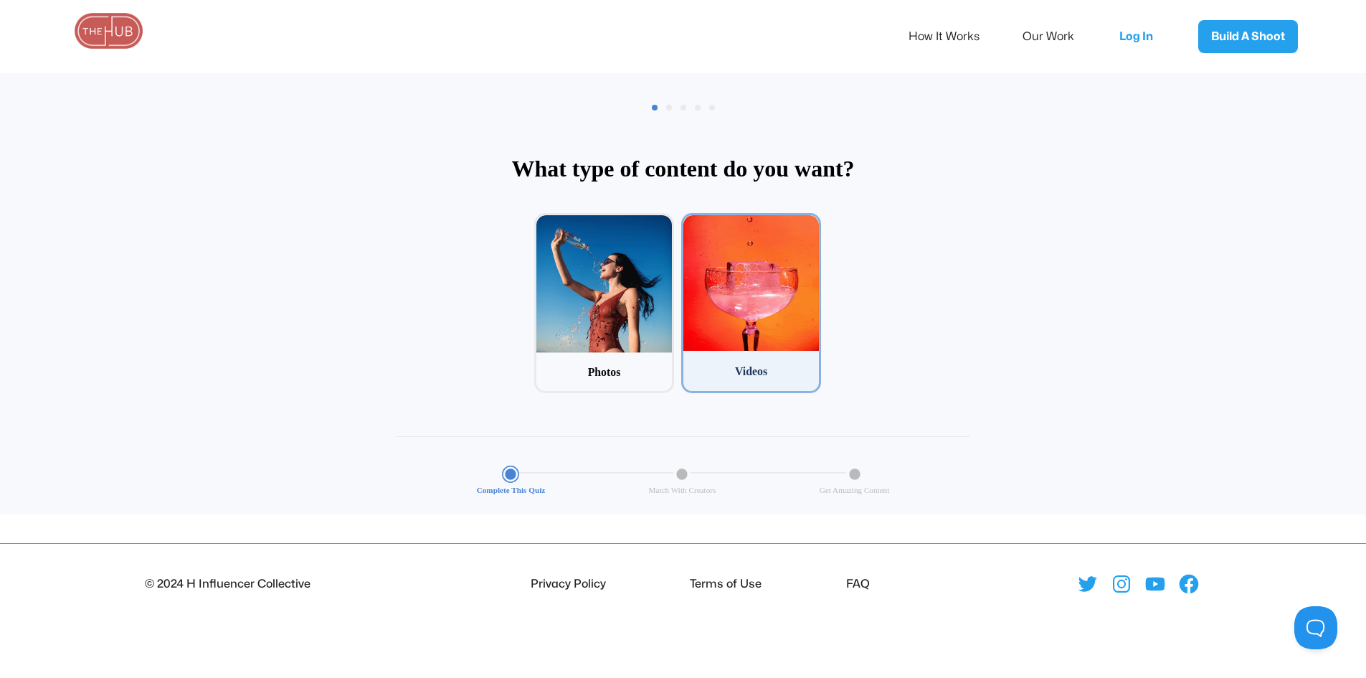
click at [751, 290] on div at bounding box center [751, 283] width 136 height 136
click at [691, 222] on input "2 Videos" at bounding box center [685, 217] width 9 height 9
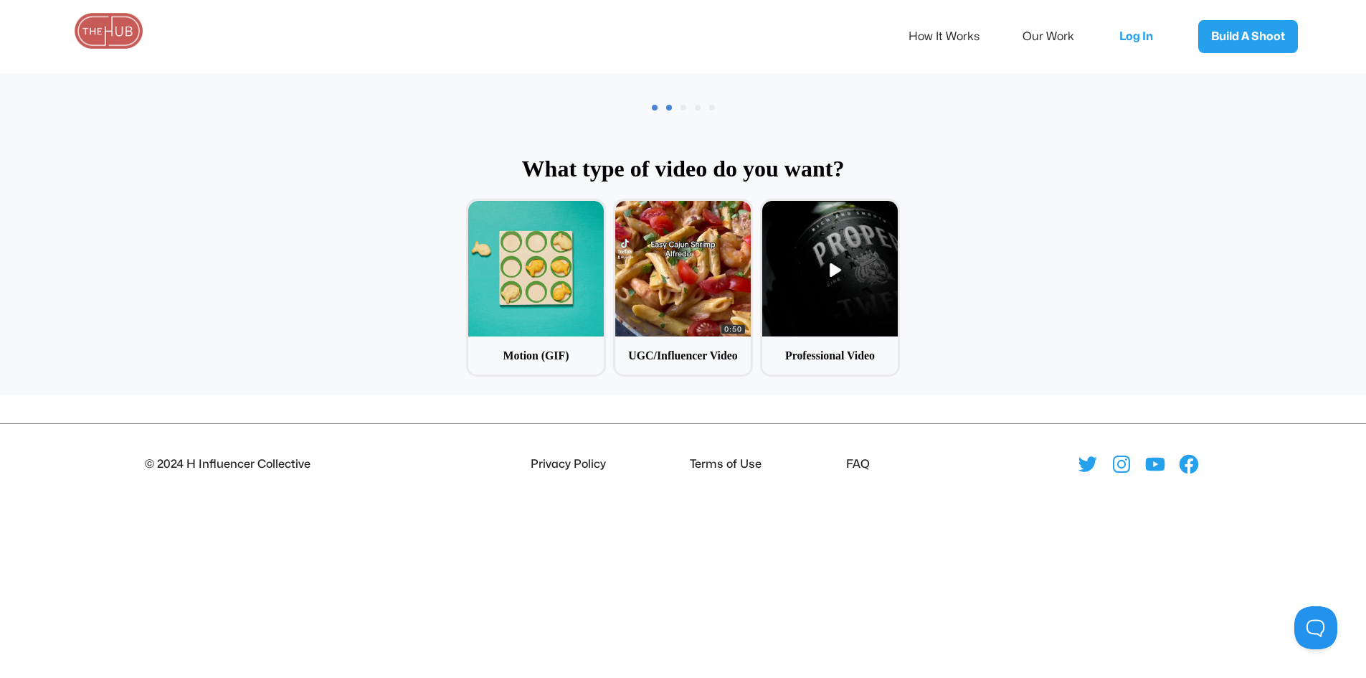
scroll to position [69, 0]
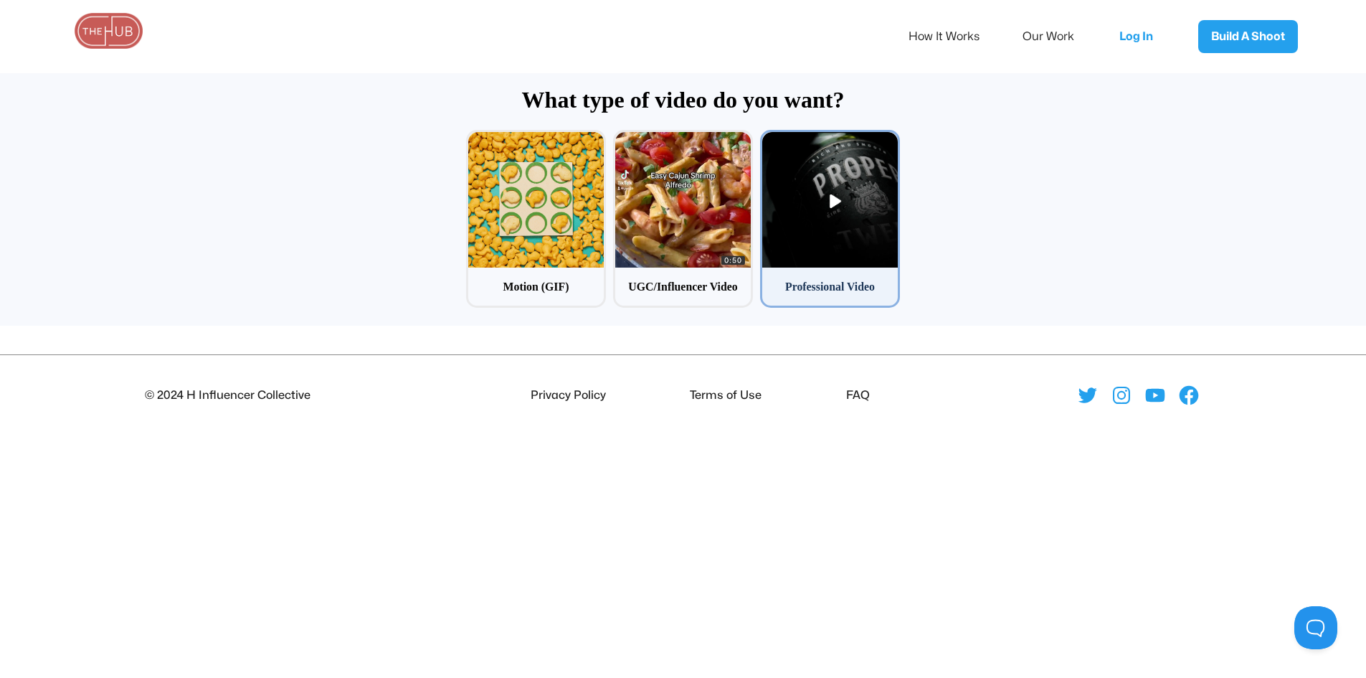
click at [876, 212] on div at bounding box center [830, 200] width 136 height 136
click at [770, 139] on input "3 Professional Video" at bounding box center [764, 134] width 9 height 9
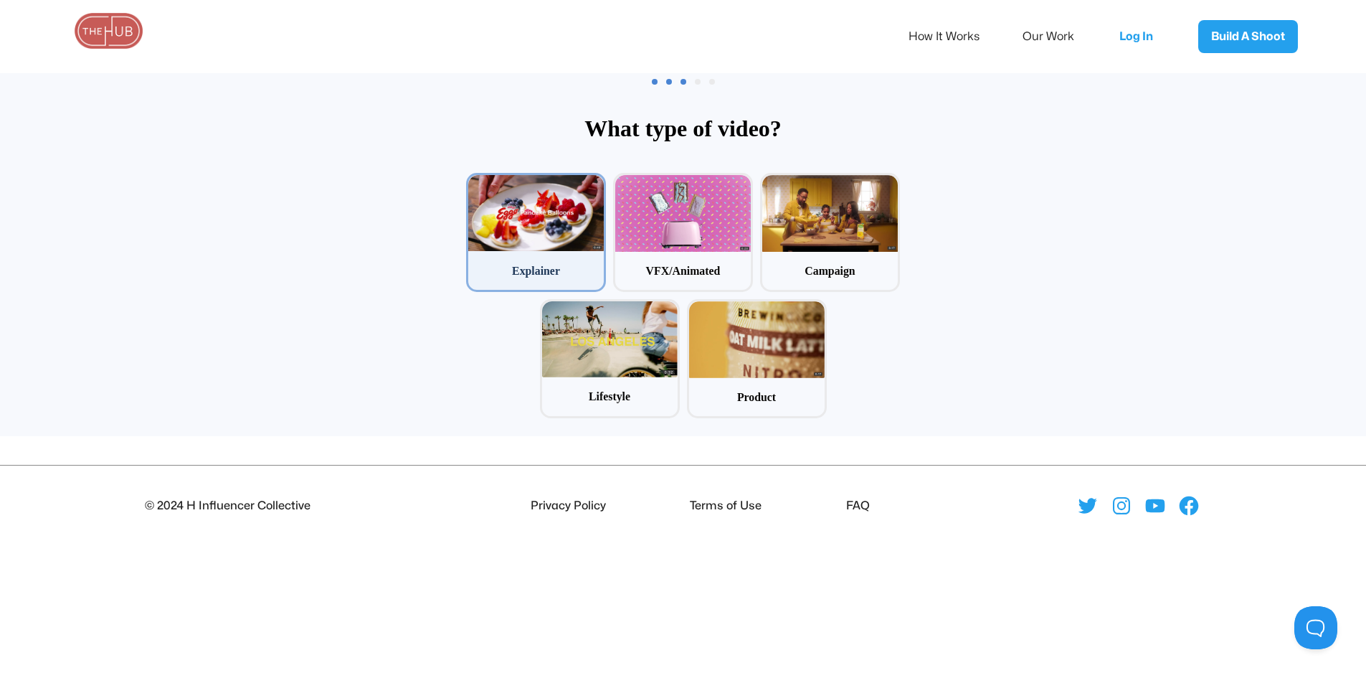
click at [577, 227] on div at bounding box center [536, 213] width 136 height 76
click at [475, 182] on input "1 Explainer" at bounding box center [470, 177] width 9 height 9
radio input "false"
radio input "true"
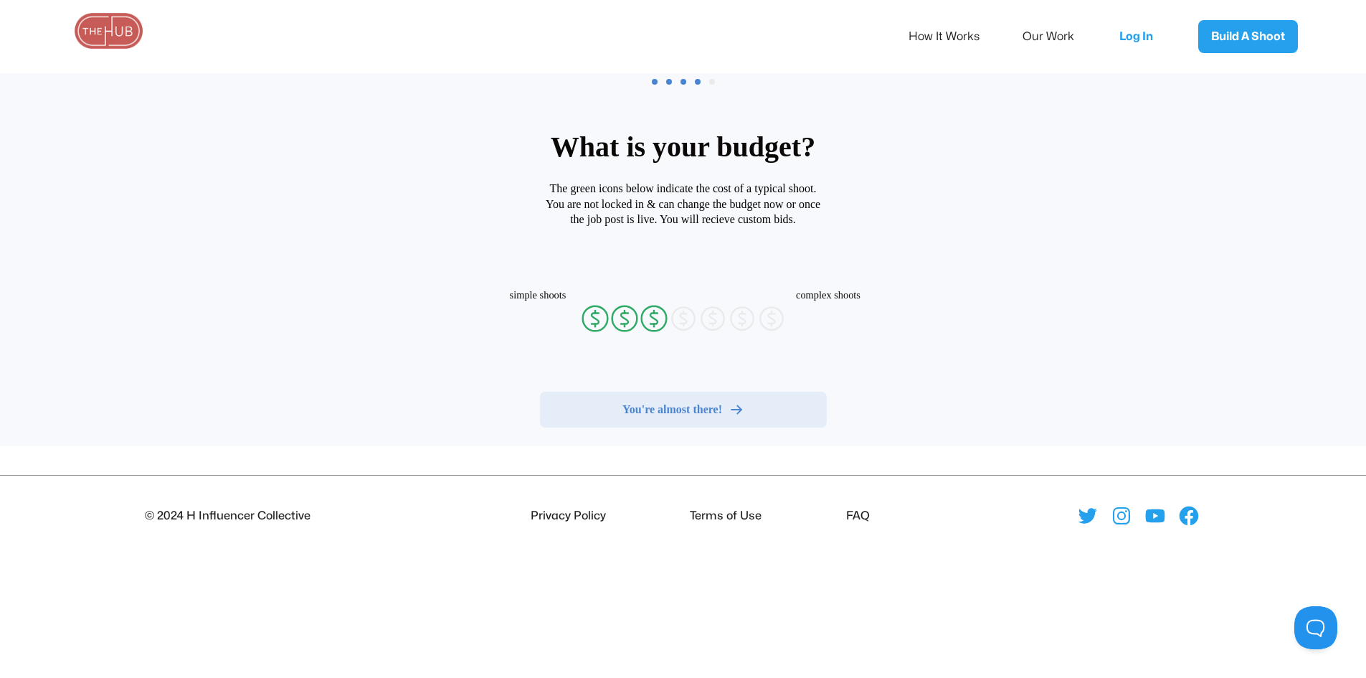
radio input "false"
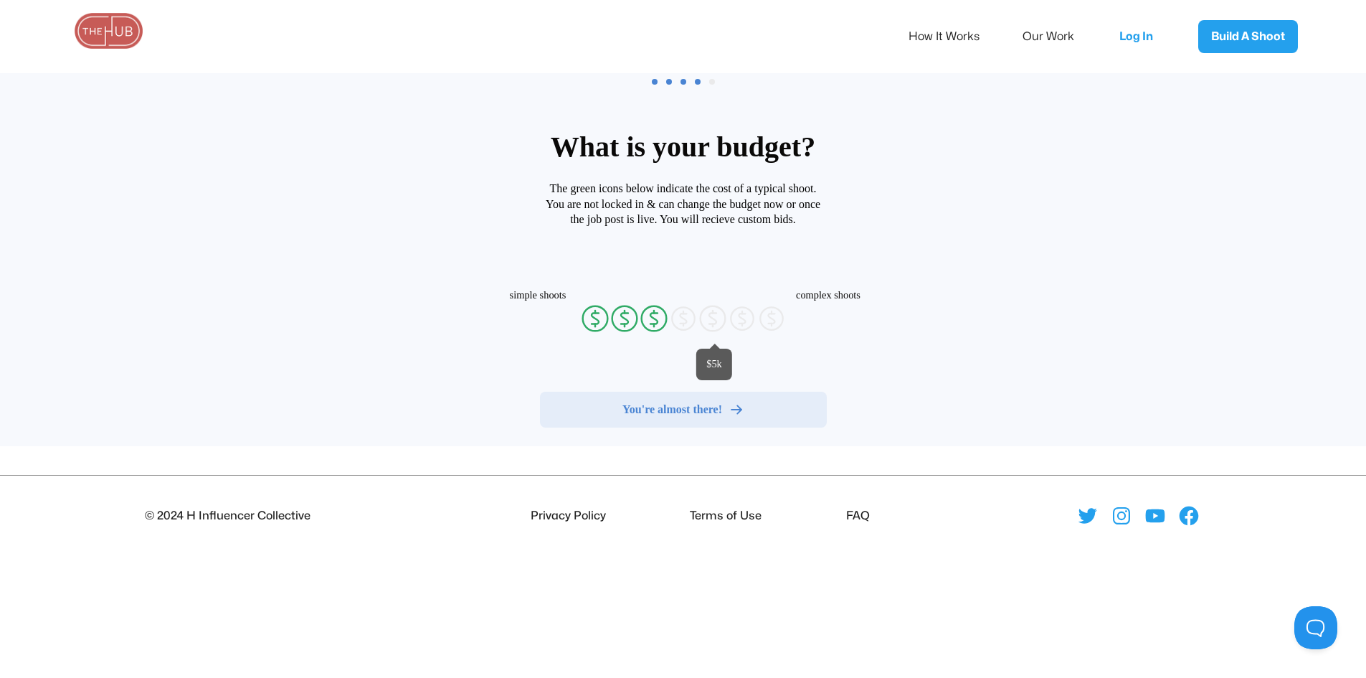
radio input "false"
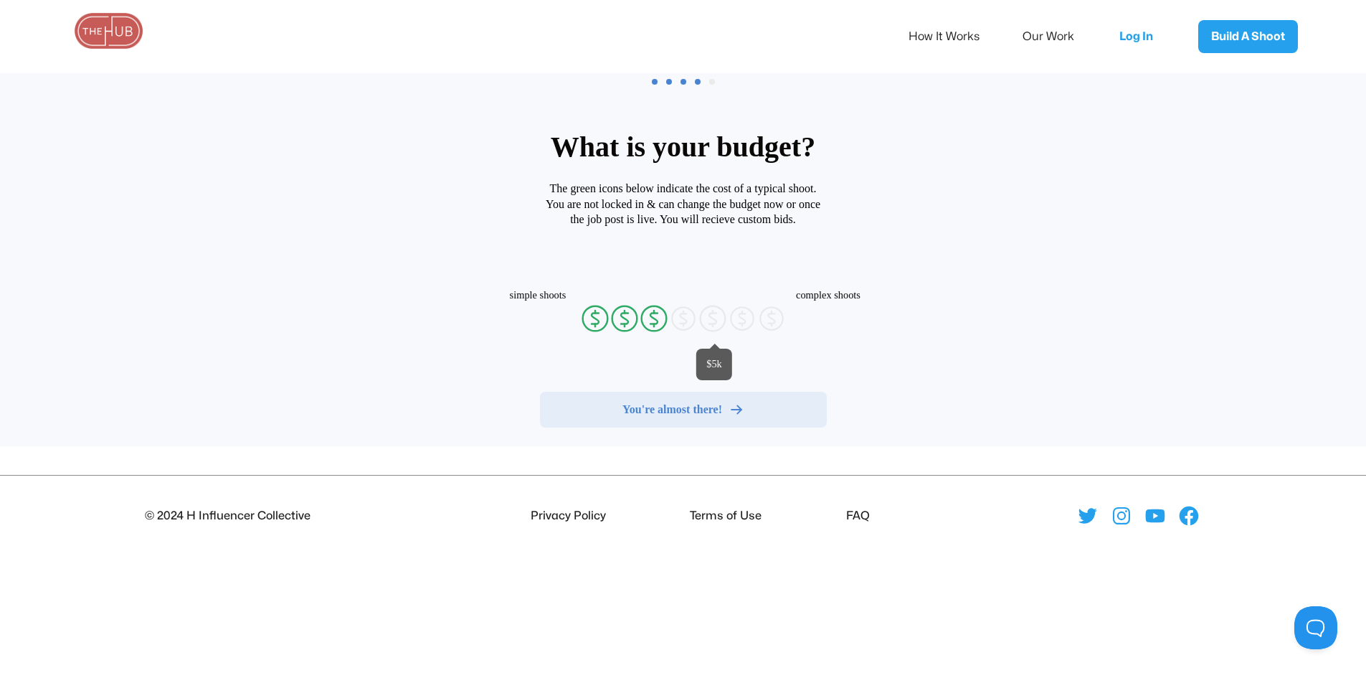
radio input "false"
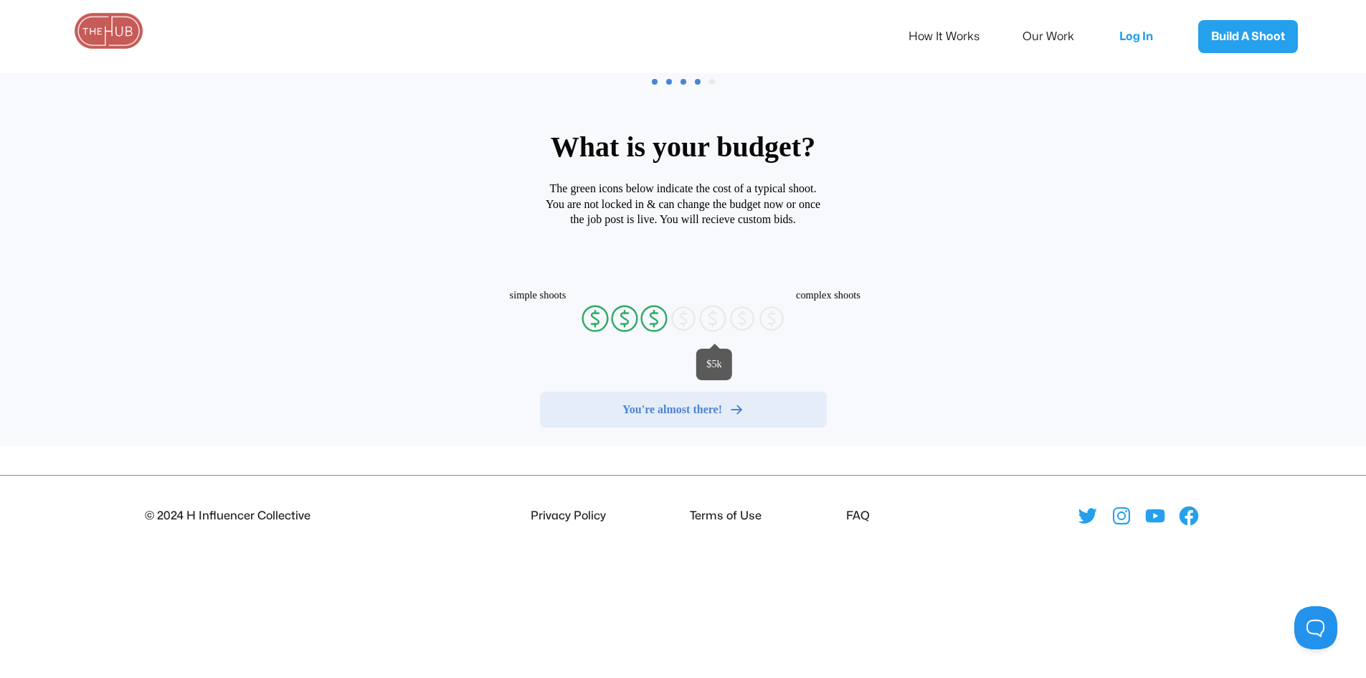
radio input "false"
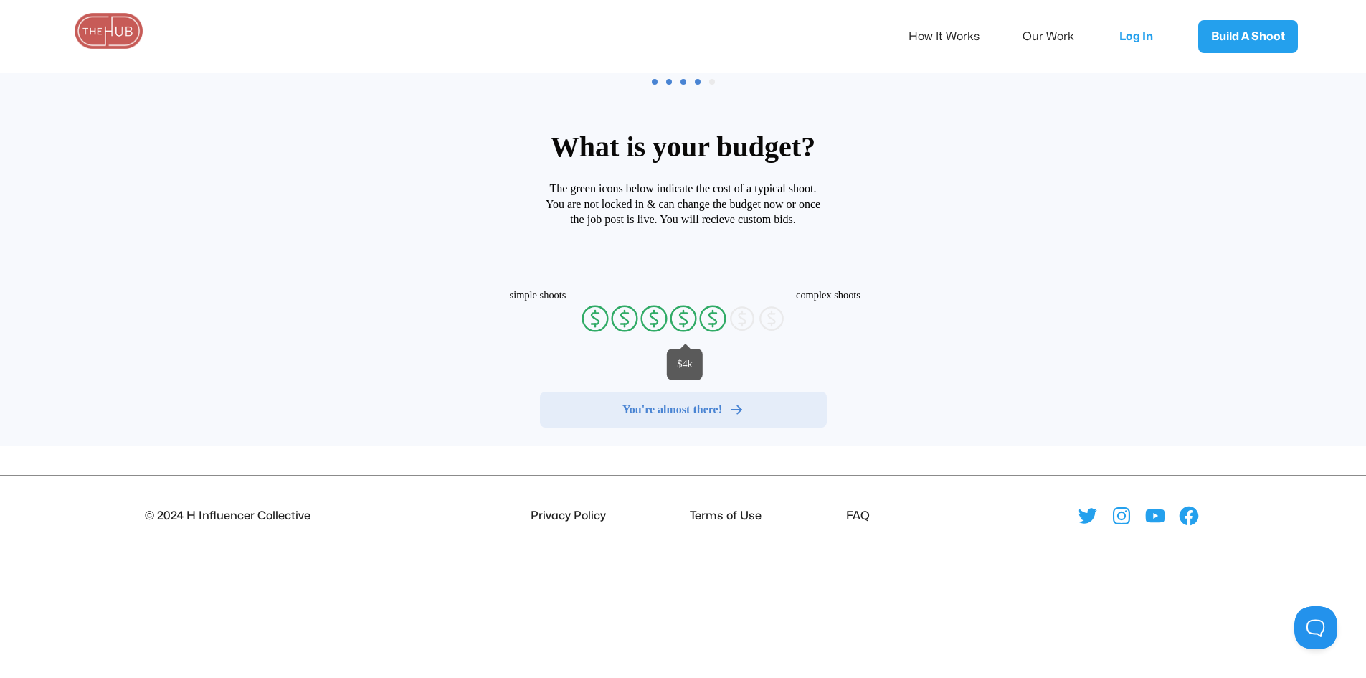
radio input "false"
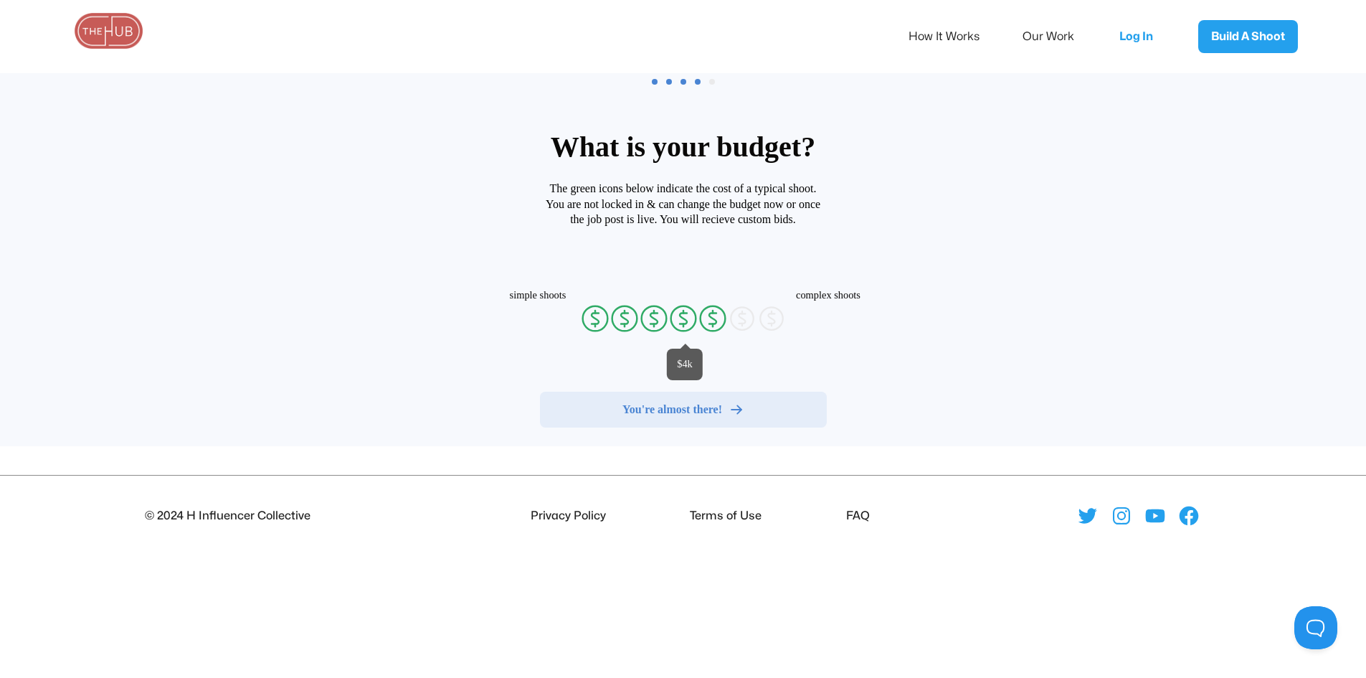
radio input "false"
click at [686, 326] on icon "currency-dollar-circle" at bounding box center [683, 318] width 29 height 29
radio input "true"
radio input "false"
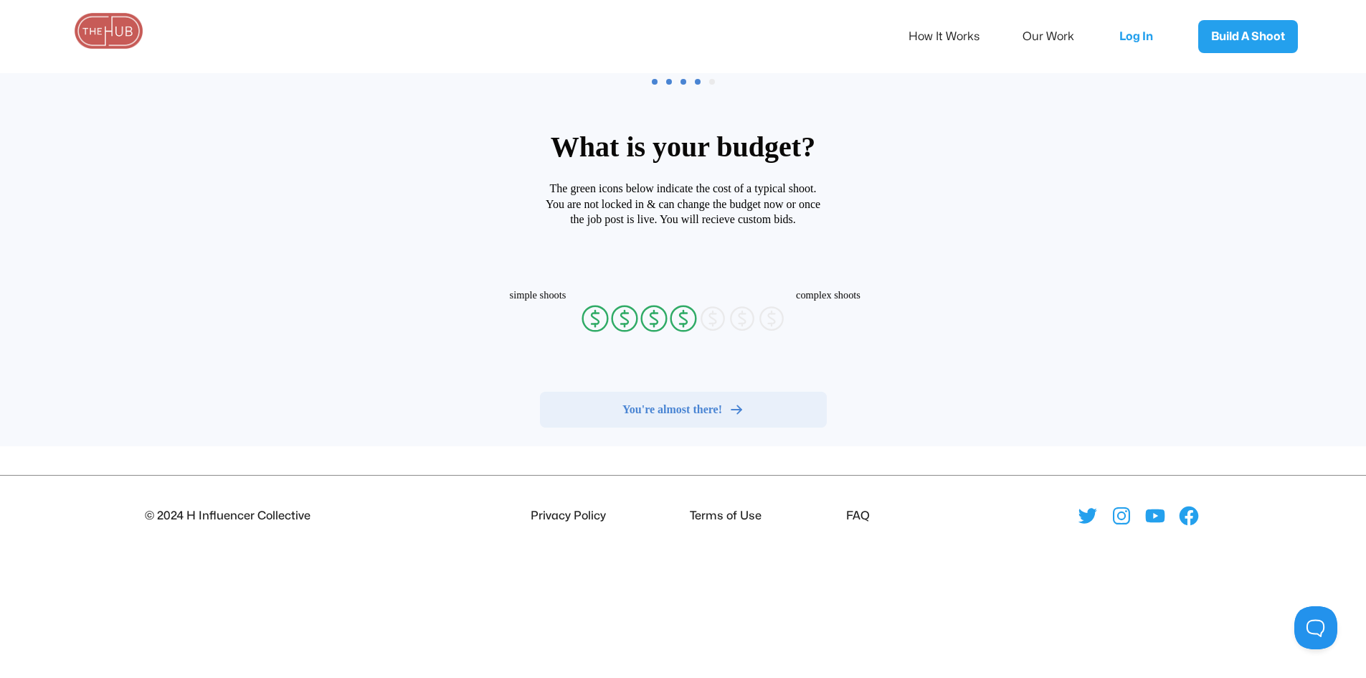
radio input "false"
click at [649, 408] on span "You're almost there!" at bounding box center [672, 409] width 100 height 14
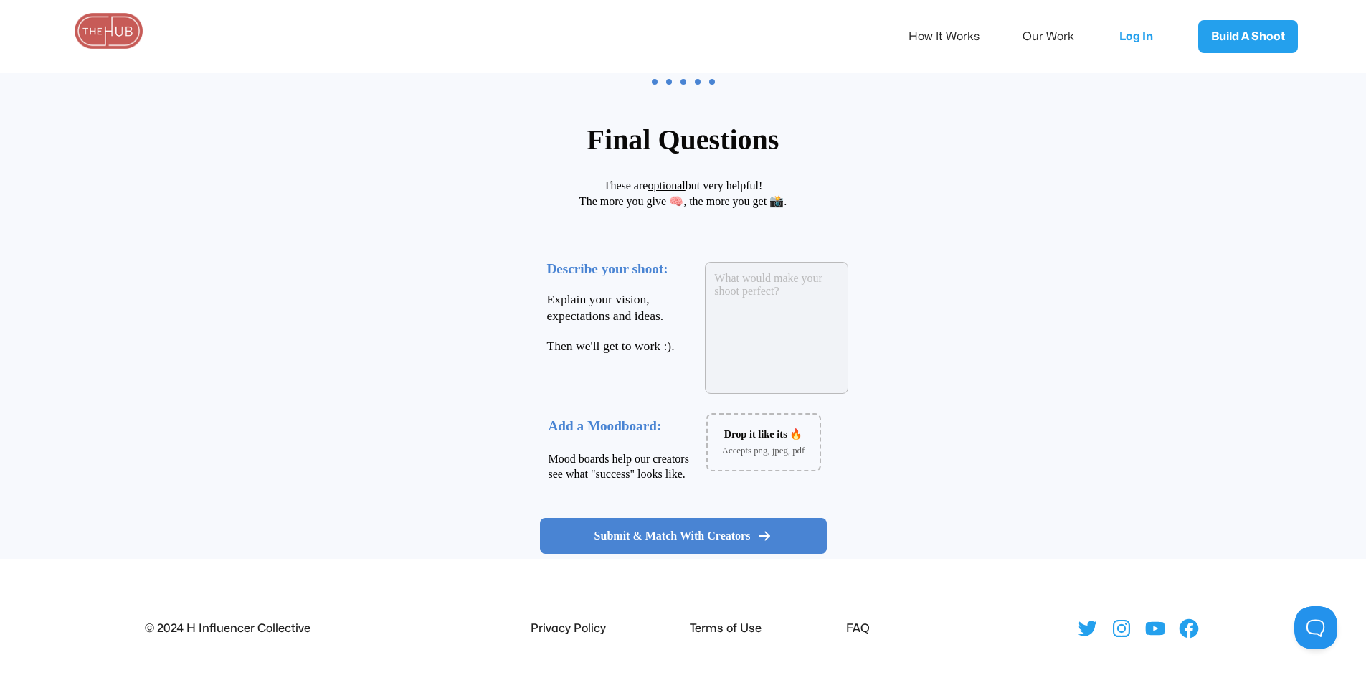
click at [770, 300] on textarea at bounding box center [776, 328] width 143 height 132
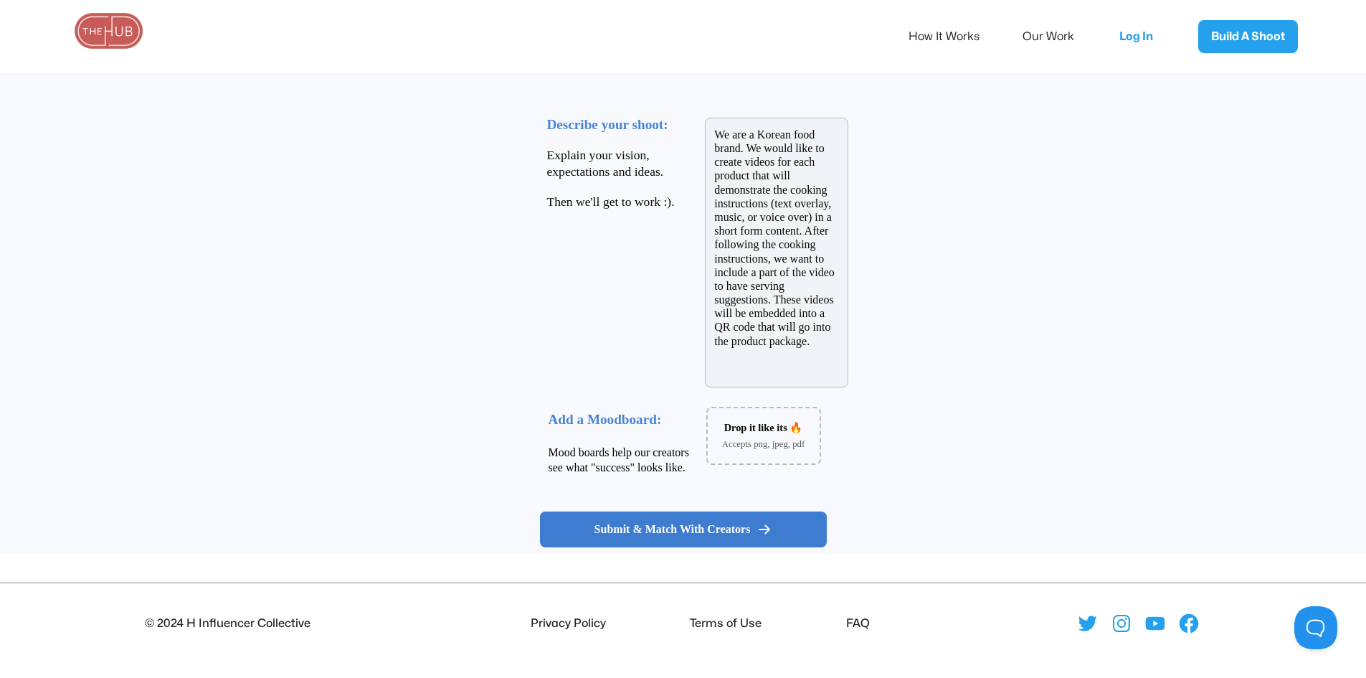
type textarea "We are a Korean food brand. We would like to create videos for each product tha…"
click at [752, 531] on div "Submit & Match With Creators" at bounding box center [683, 529] width 262 height 14
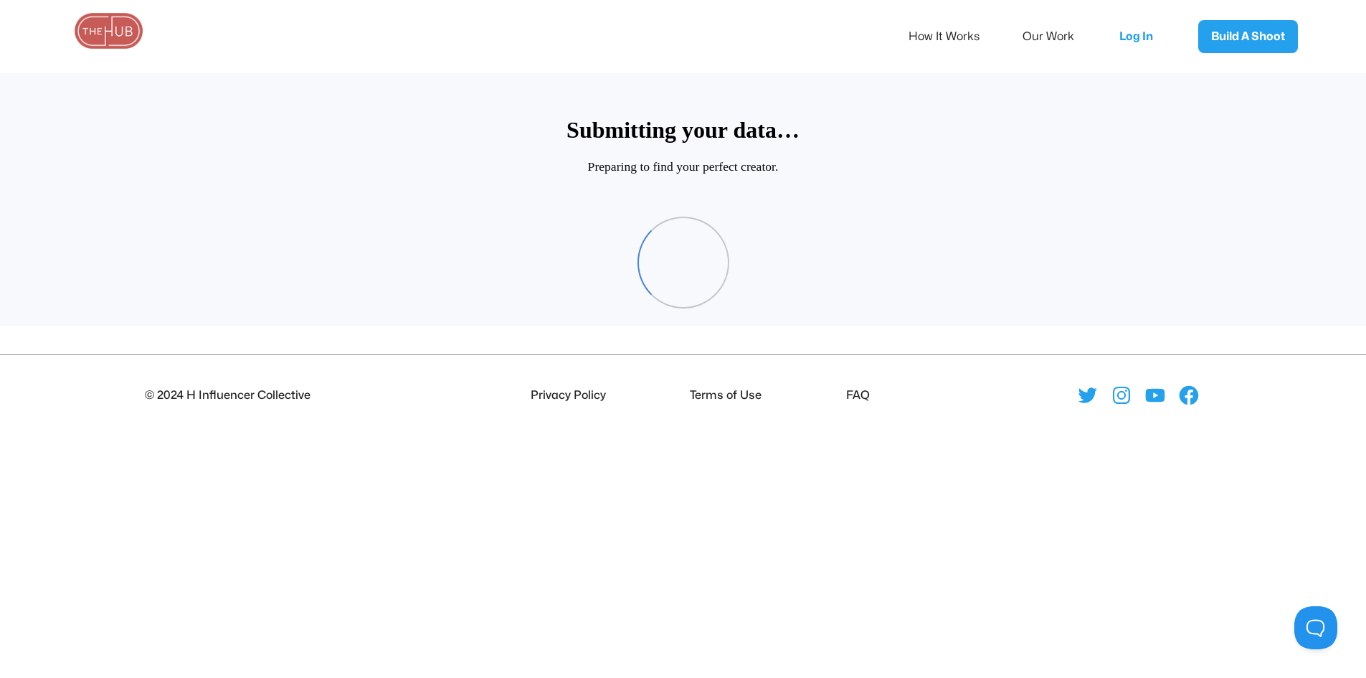
scroll to position [69, 0]
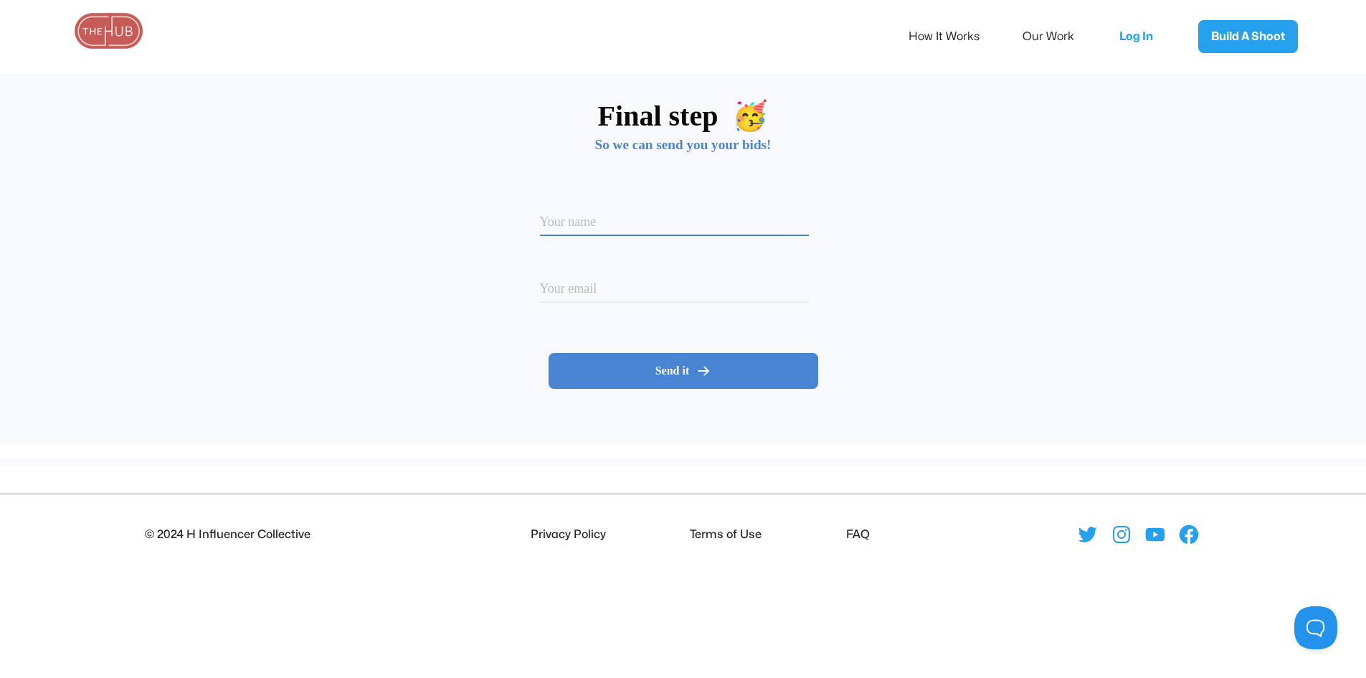
click at [721, 225] on input at bounding box center [674, 224] width 269 height 24
type input "[PERSON_NAME]"
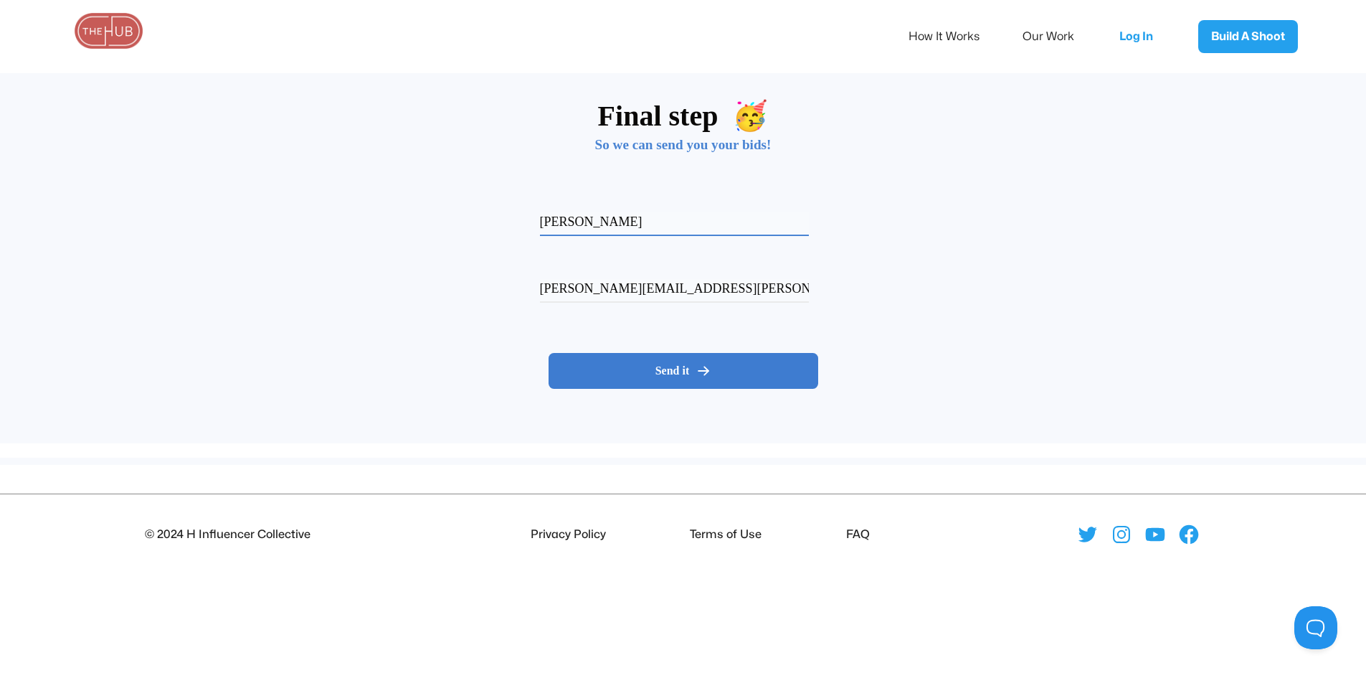
type input "brenda.luong@pulmuone.com"
click at [666, 366] on span "Send it" at bounding box center [672, 371] width 34 height 14
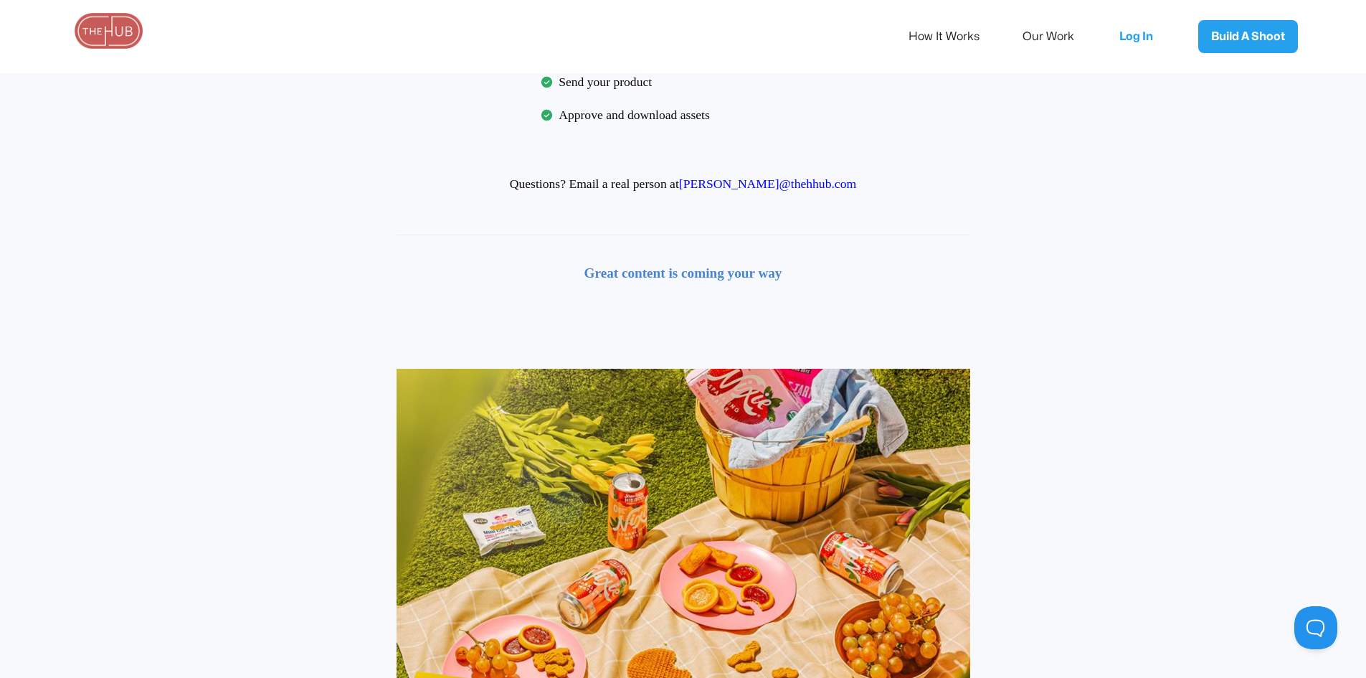
scroll to position [0, 0]
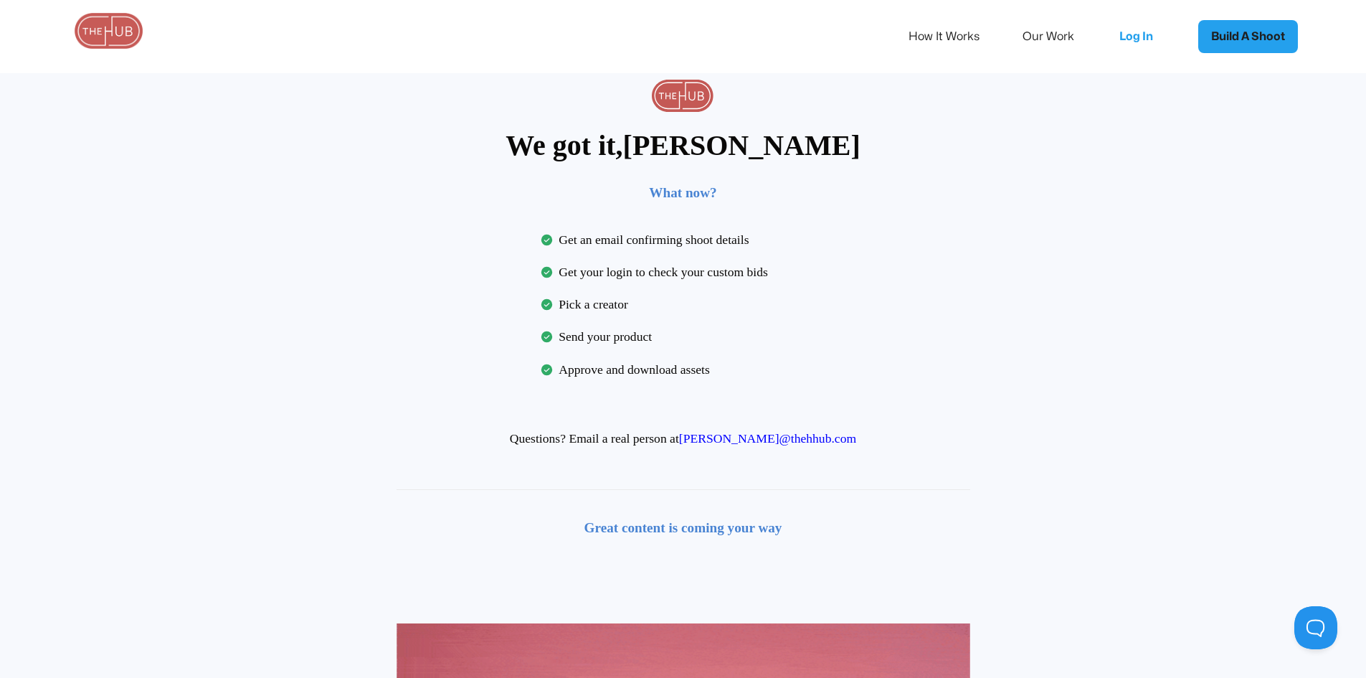
click at [1232, 39] on link "Build A Shoot" at bounding box center [1248, 36] width 100 height 33
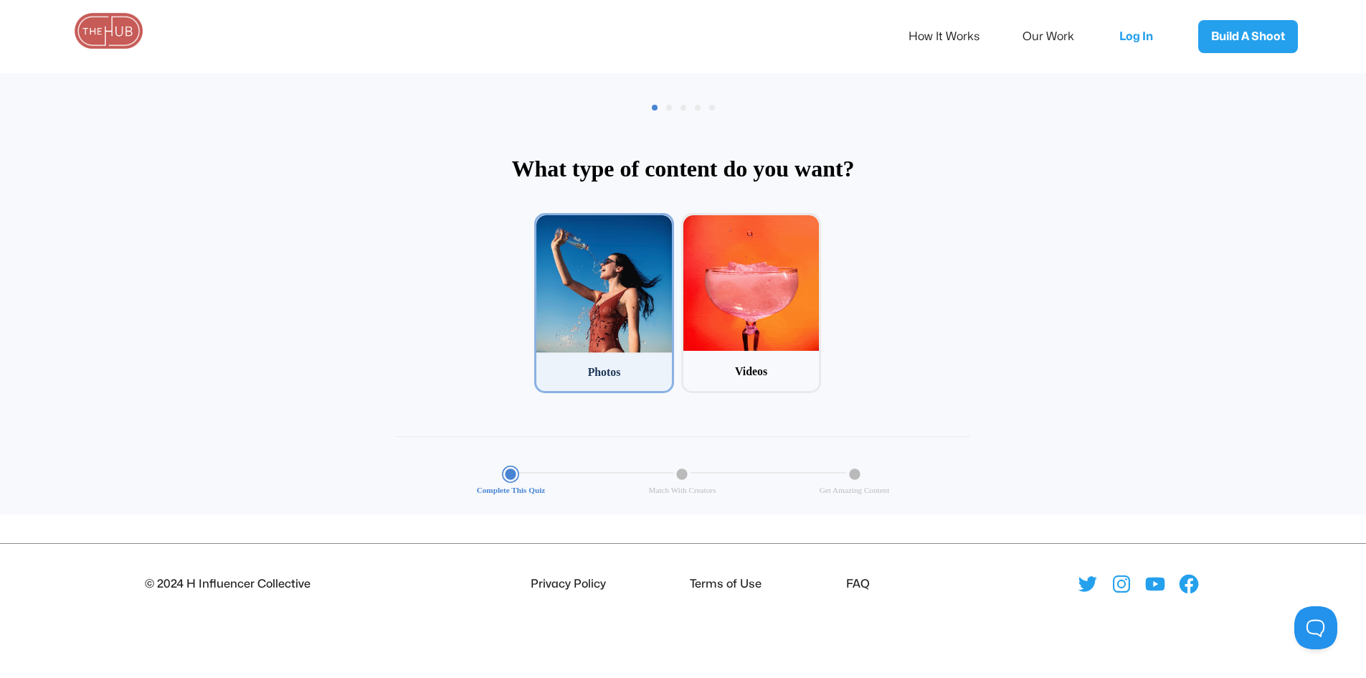
click at [592, 293] on div at bounding box center [604, 284] width 136 height 138
click at [544, 222] on input "1 Photos" at bounding box center [538, 217] width 9 height 9
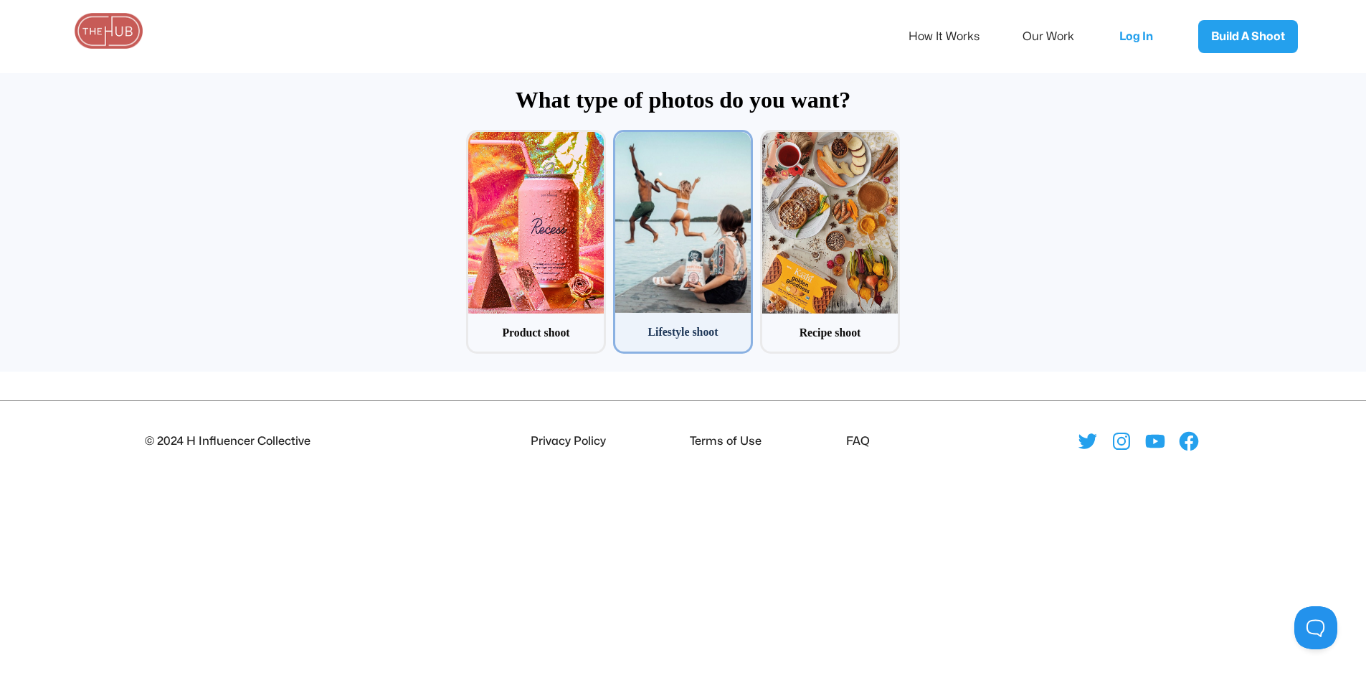
click at [659, 174] on div at bounding box center [683, 222] width 136 height 181
click at [622, 139] on input "2 Lifestyle shoot" at bounding box center [617, 134] width 9 height 9
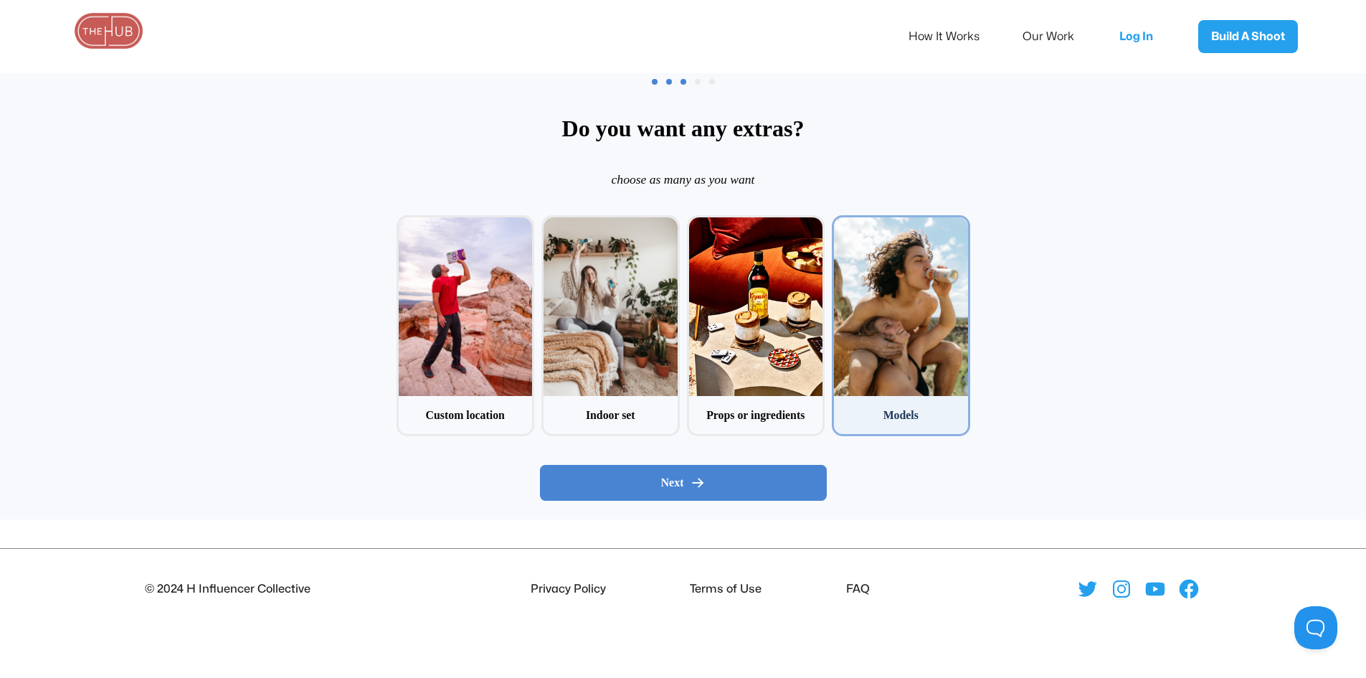
click at [866, 284] on div at bounding box center [901, 306] width 134 height 179
click at [841, 224] on input "4 Models" at bounding box center [836, 219] width 9 height 9
checkbox input "true"
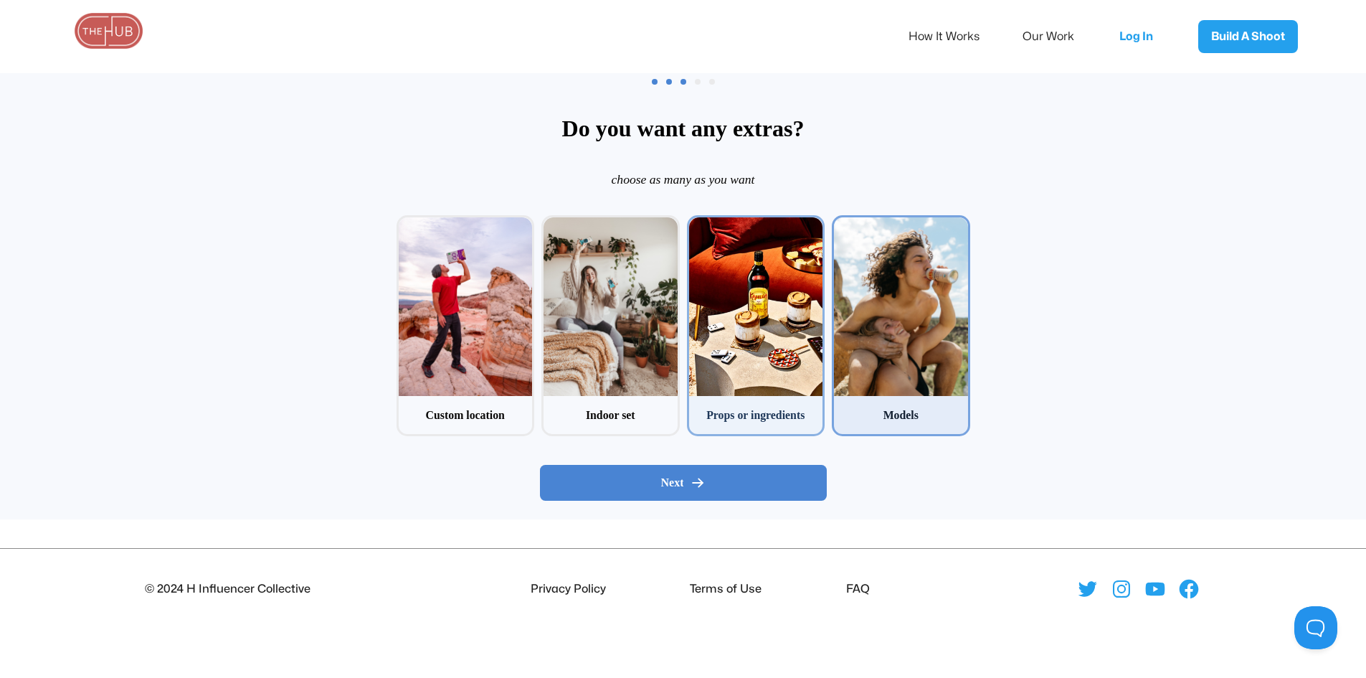
click at [762, 282] on div at bounding box center [756, 306] width 134 height 179
click at [696, 224] on input "3 Props or ingredients" at bounding box center [691, 219] width 9 height 9
checkbox input "true"
click at [645, 284] on div at bounding box center [611, 306] width 134 height 179
click at [551, 224] on input "2 Indoor set" at bounding box center [545, 219] width 9 height 9
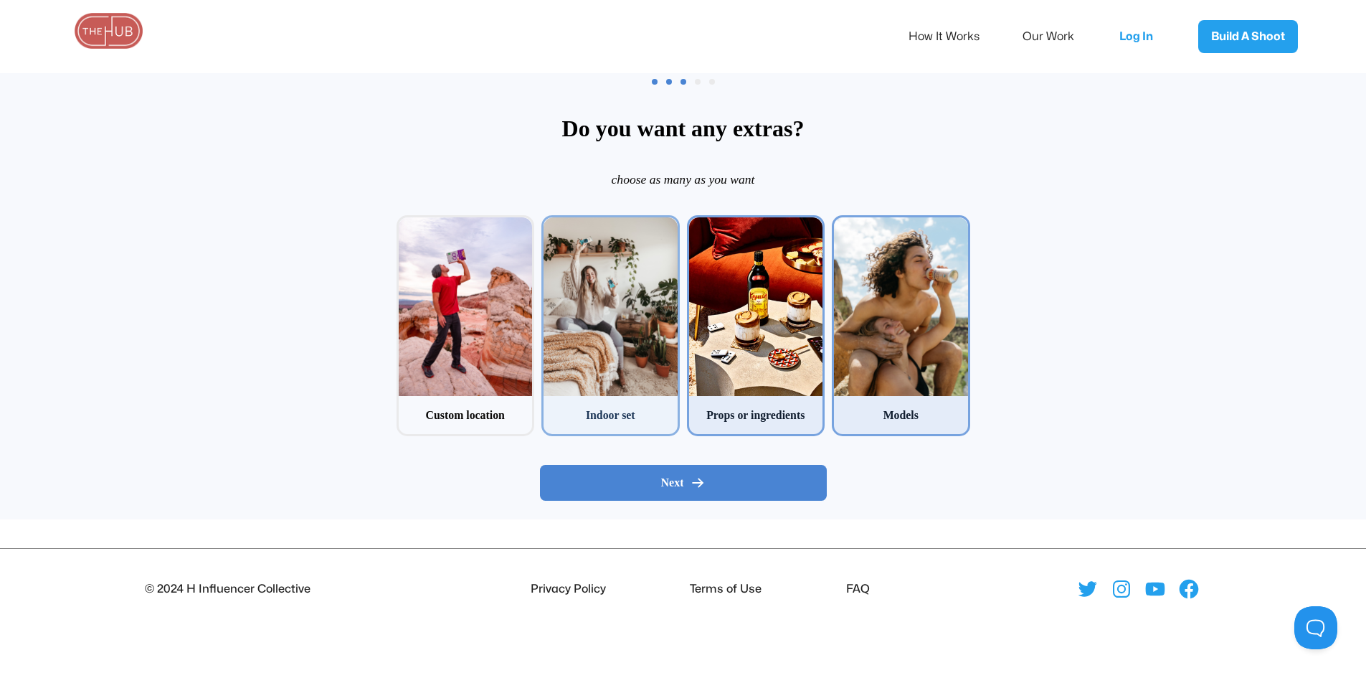
checkbox input "true"
click at [668, 474] on button "Next" at bounding box center [683, 483] width 287 height 36
radio input "false"
radio input "true"
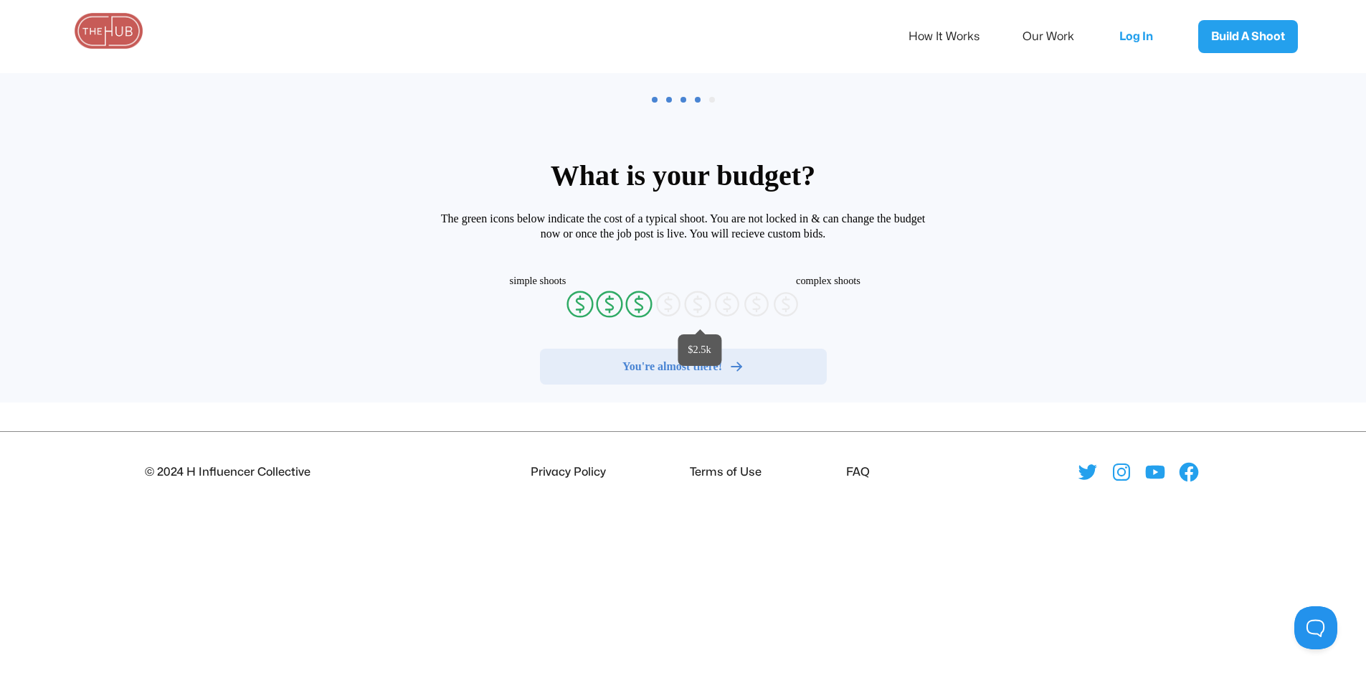
radio input "false"
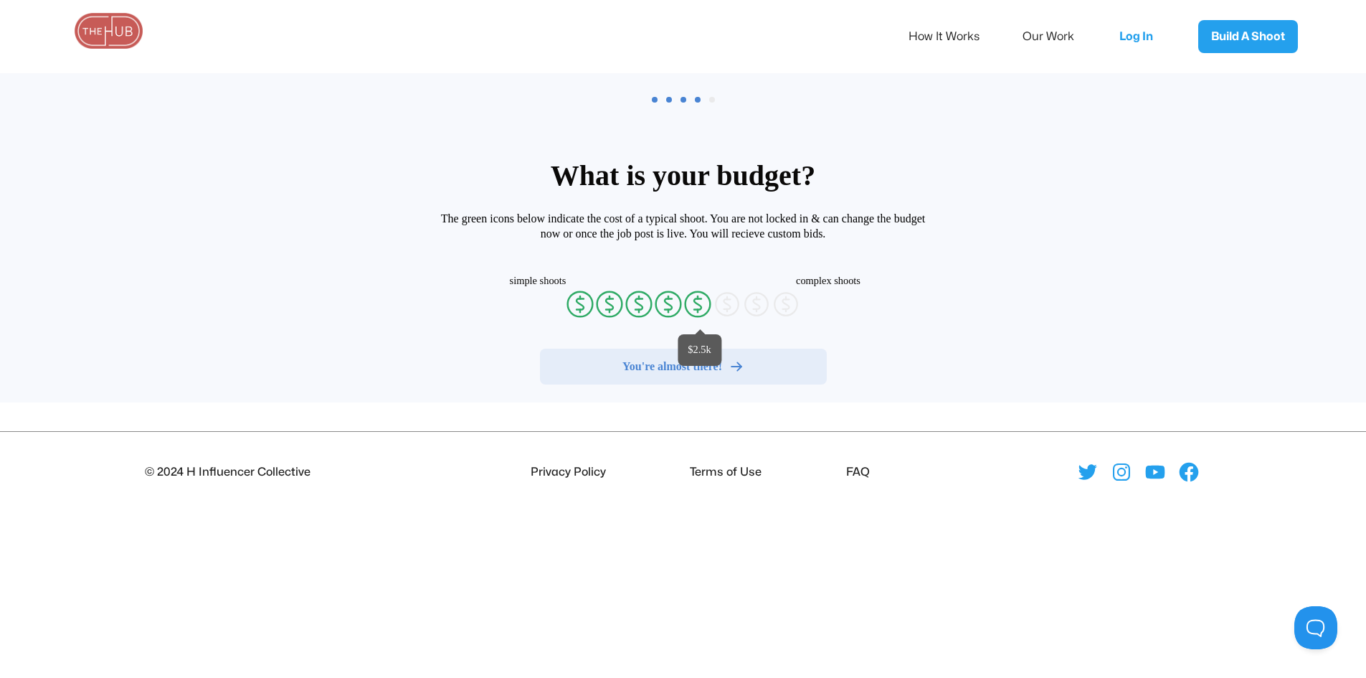
radio input "false"
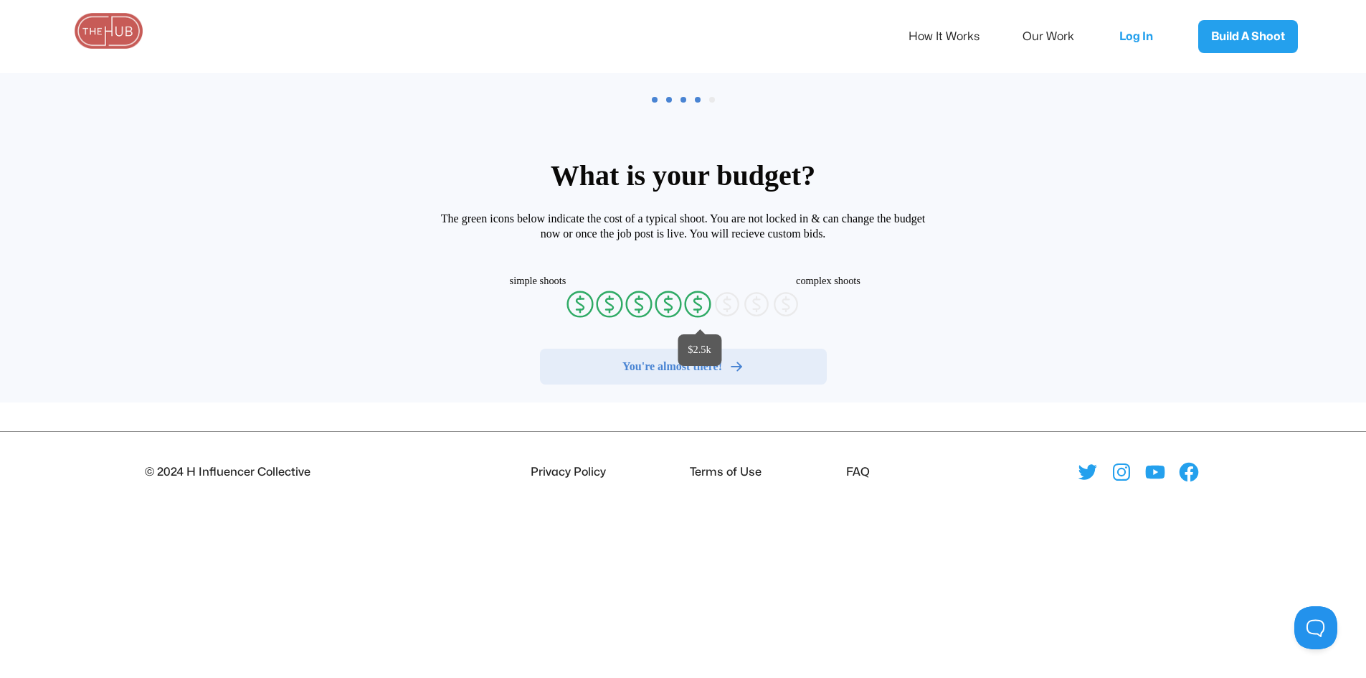
radio input "false"
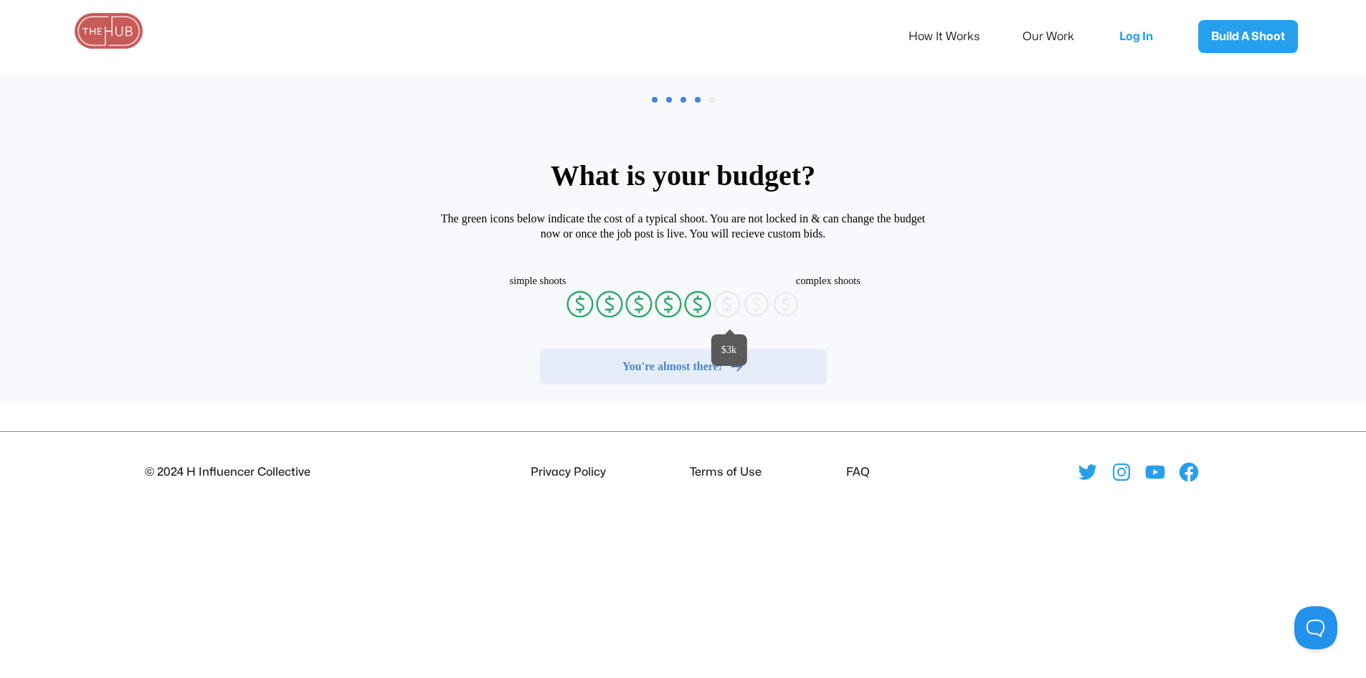
radio input "false"
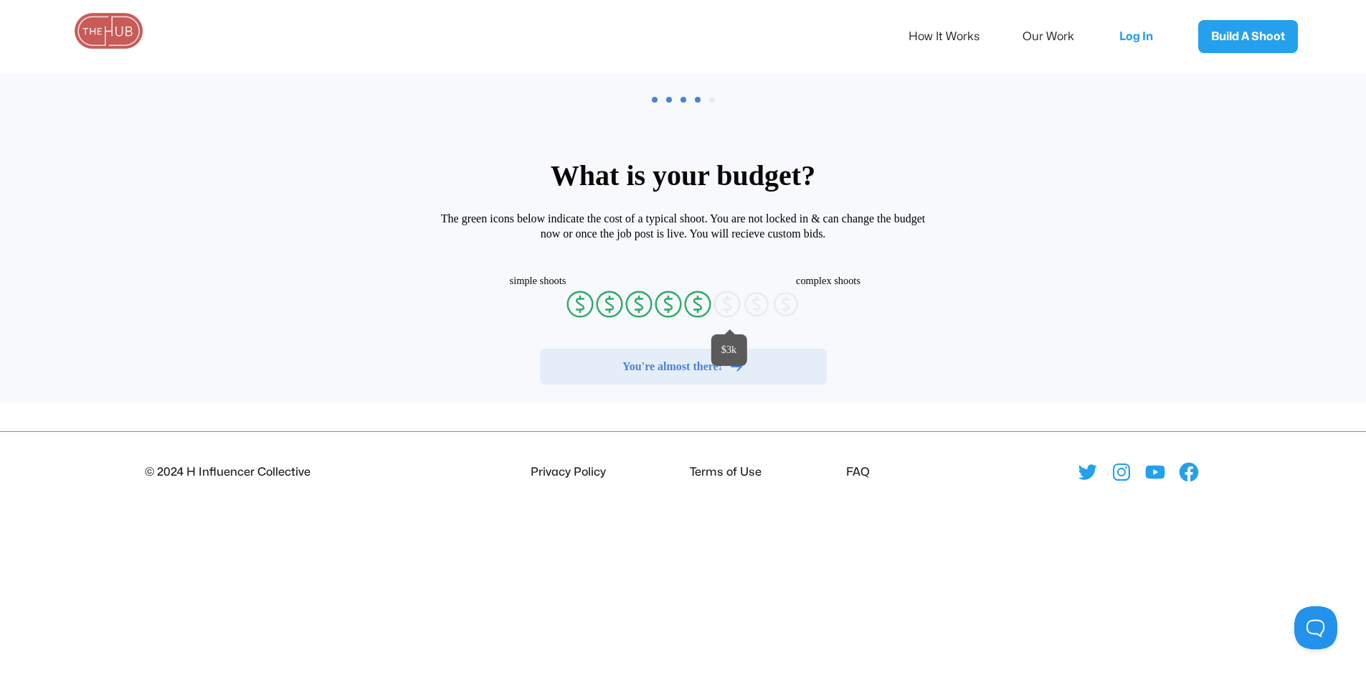
radio input "false"
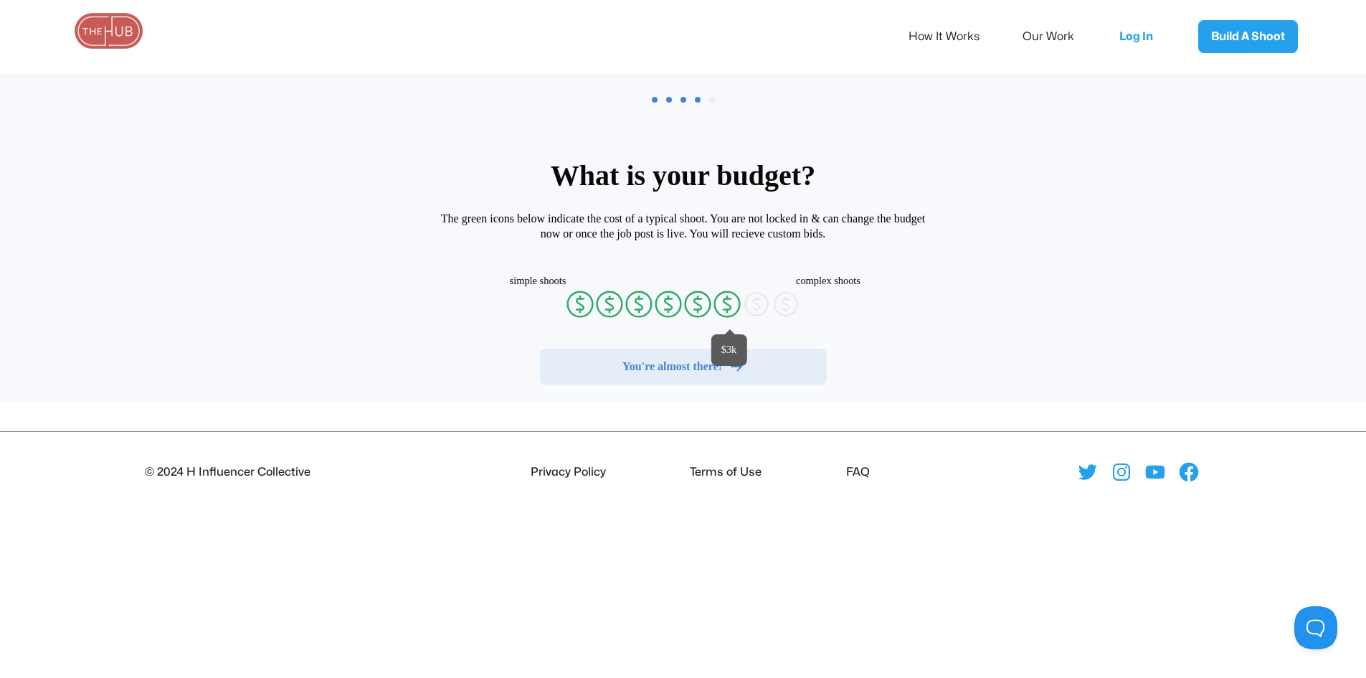
radio input "false"
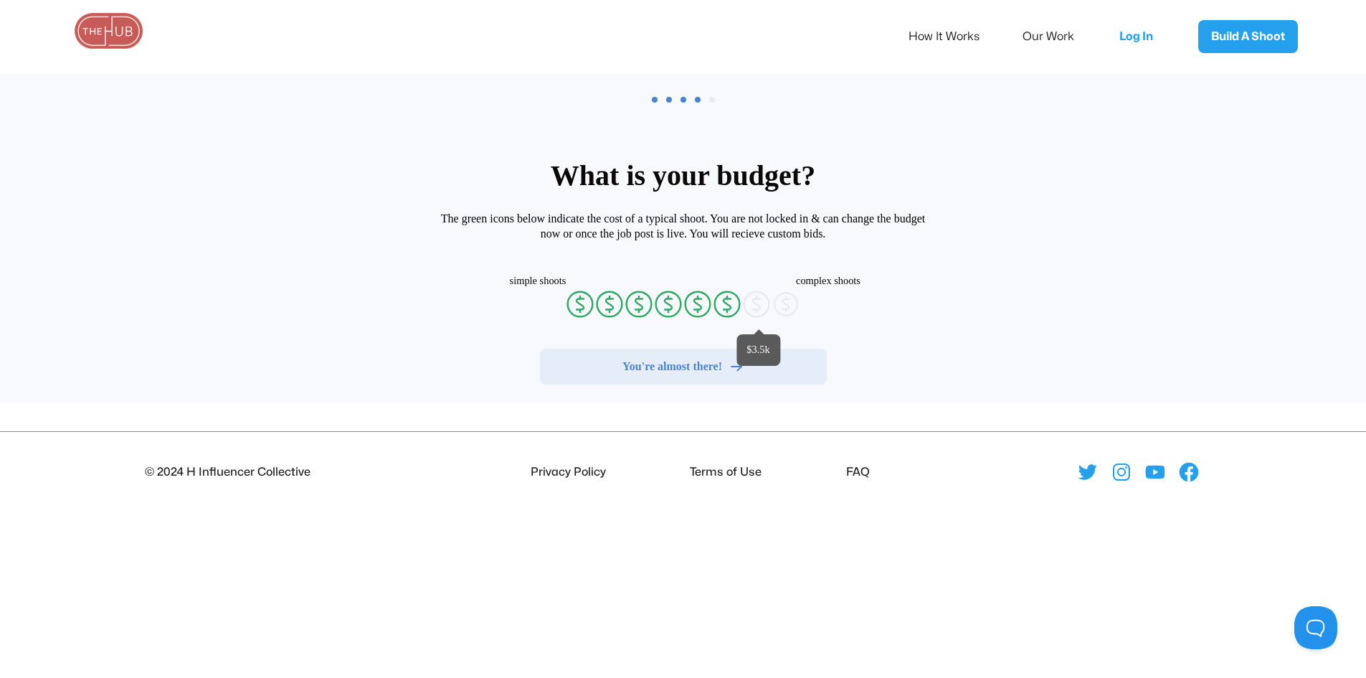
radio input "false"
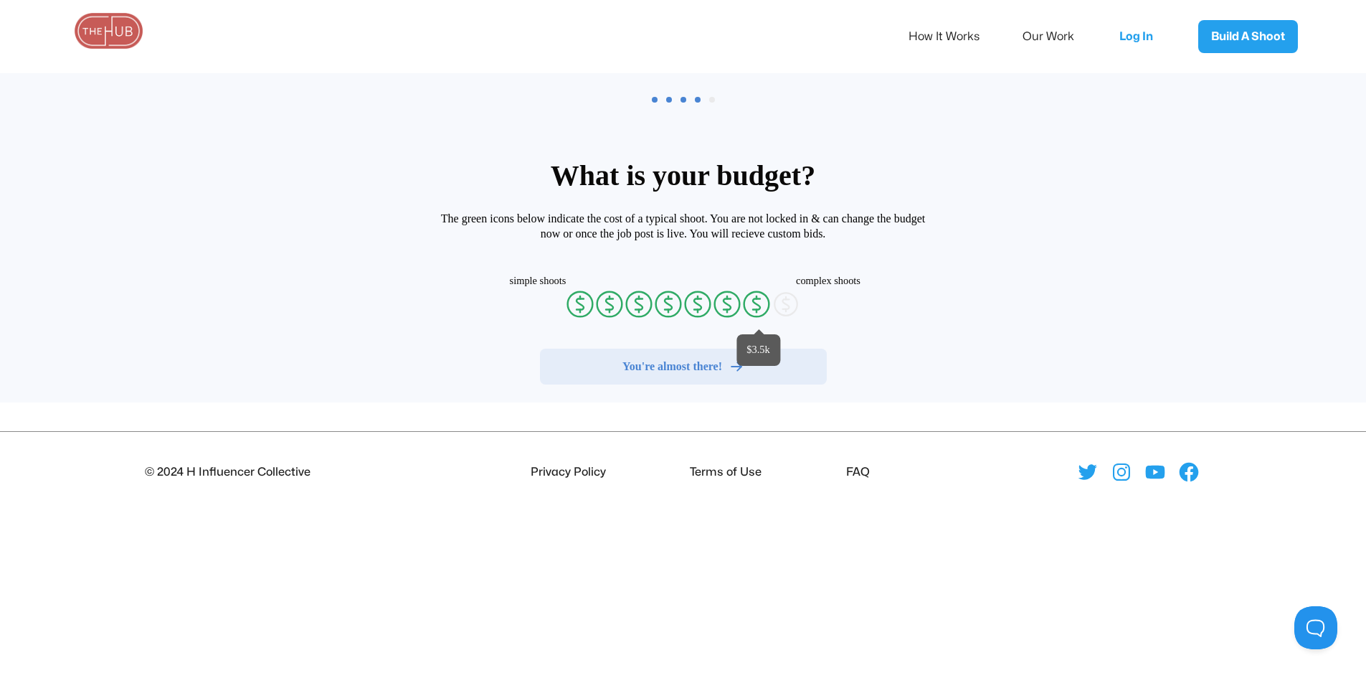
radio input "false"
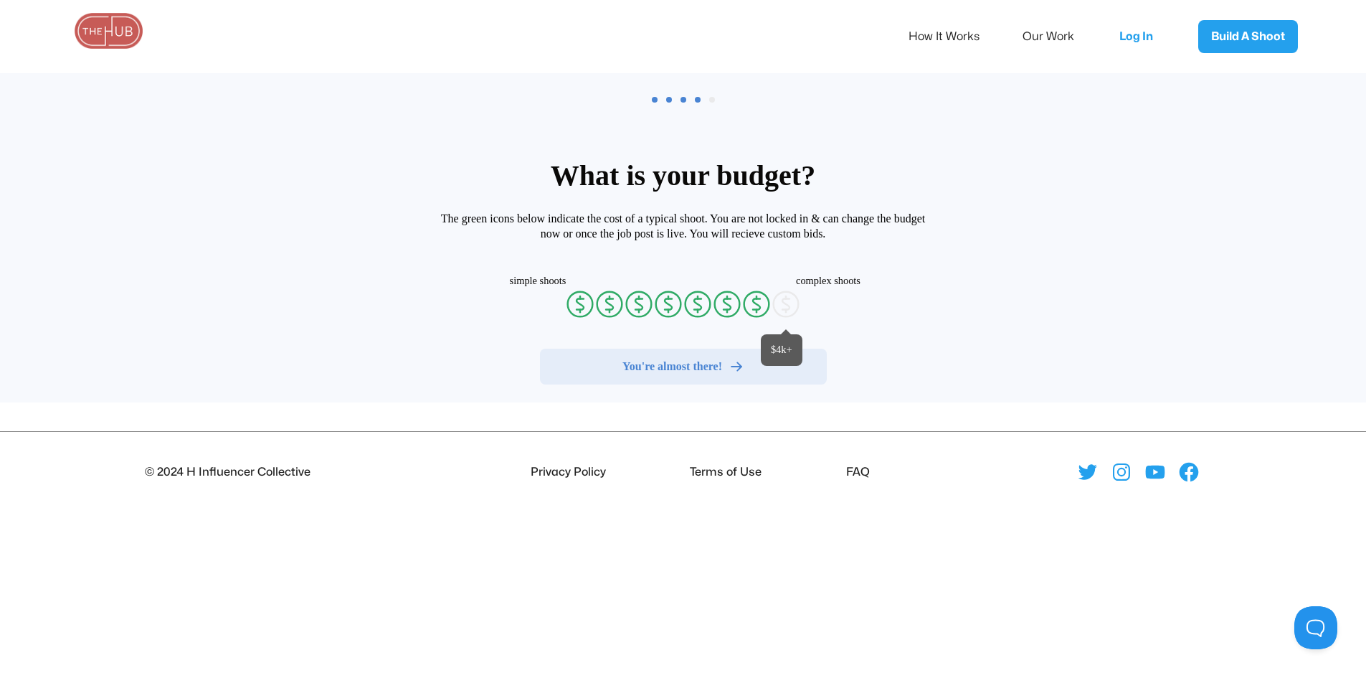
radio input "false"
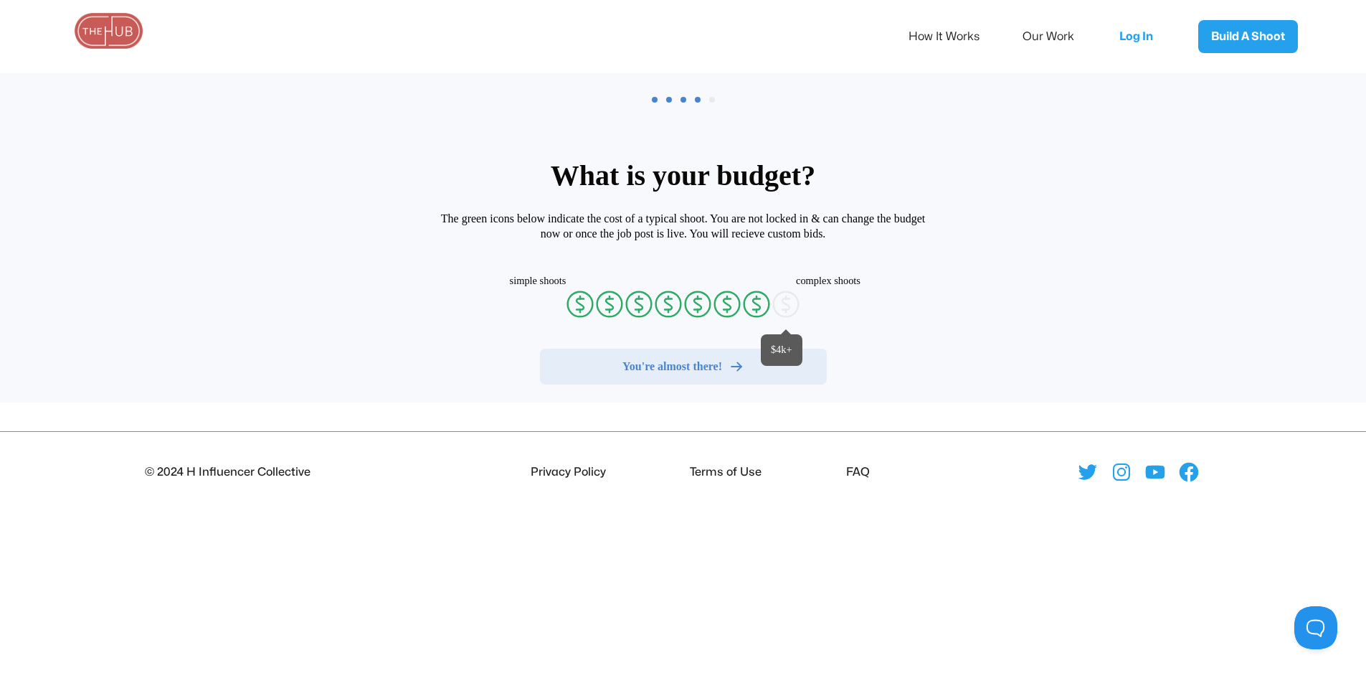
radio input "false"
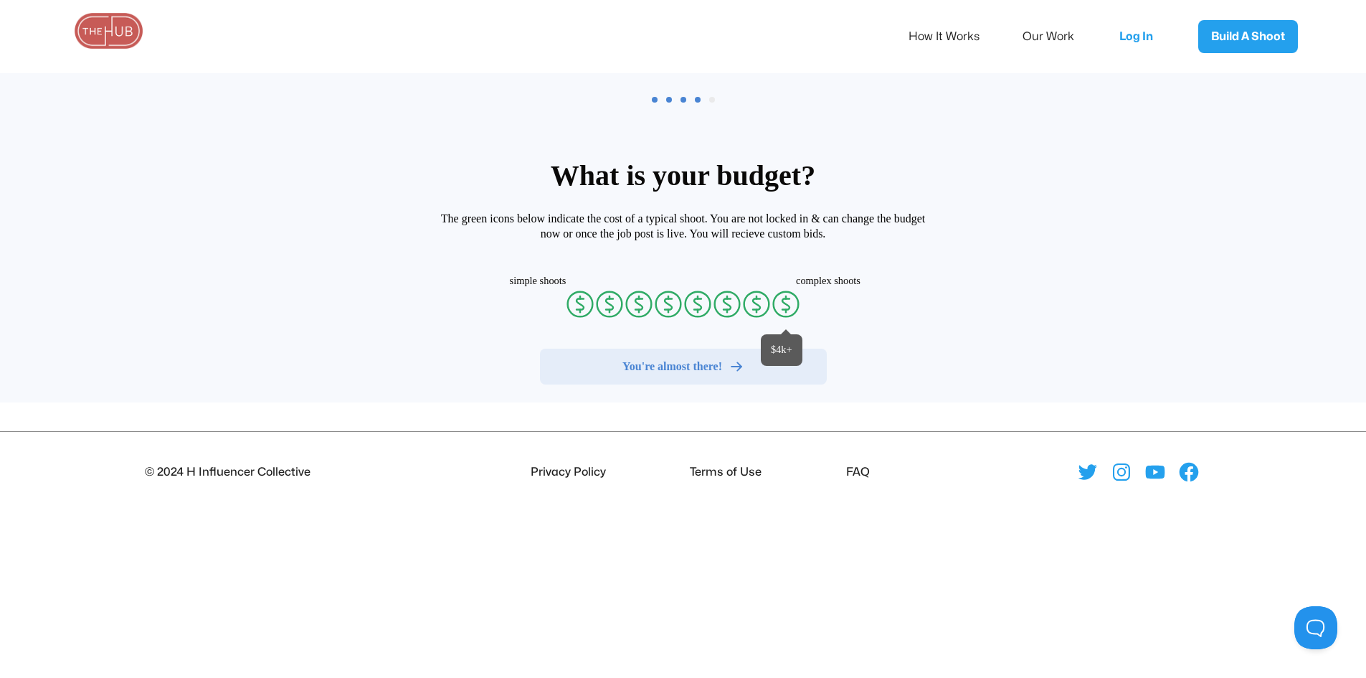
radio input "false"
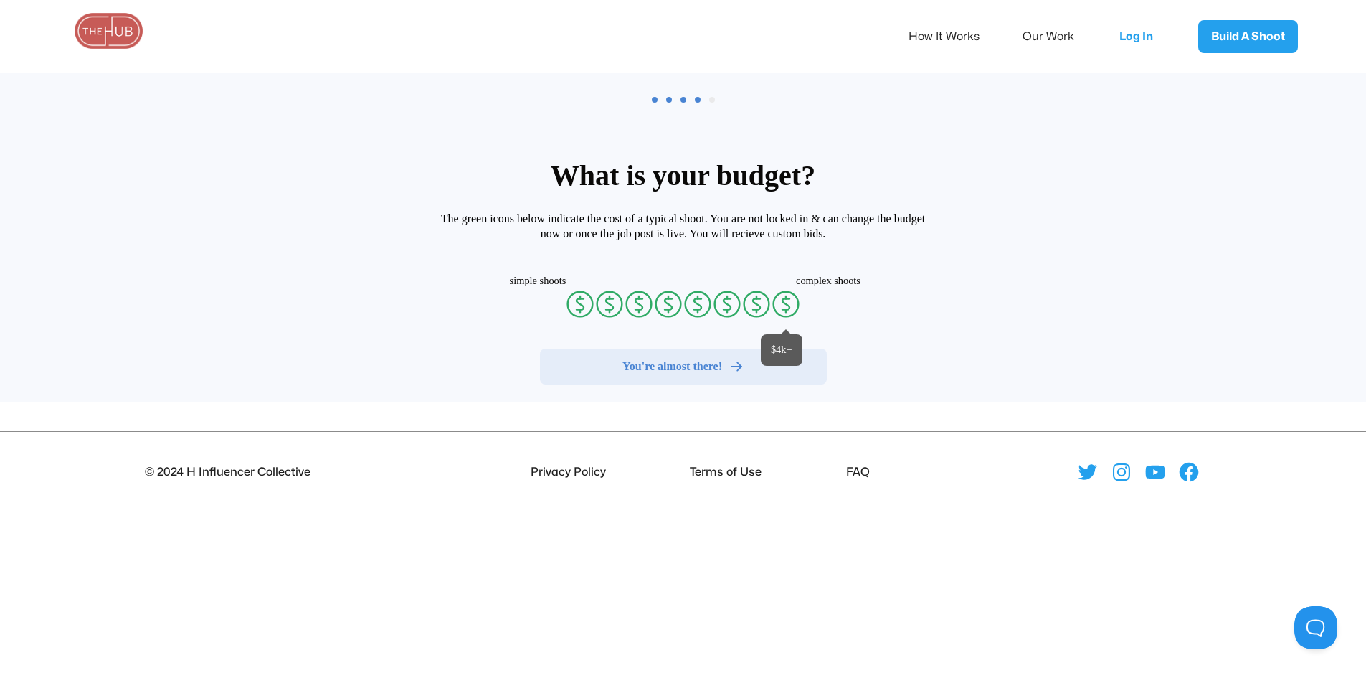
radio input "false"
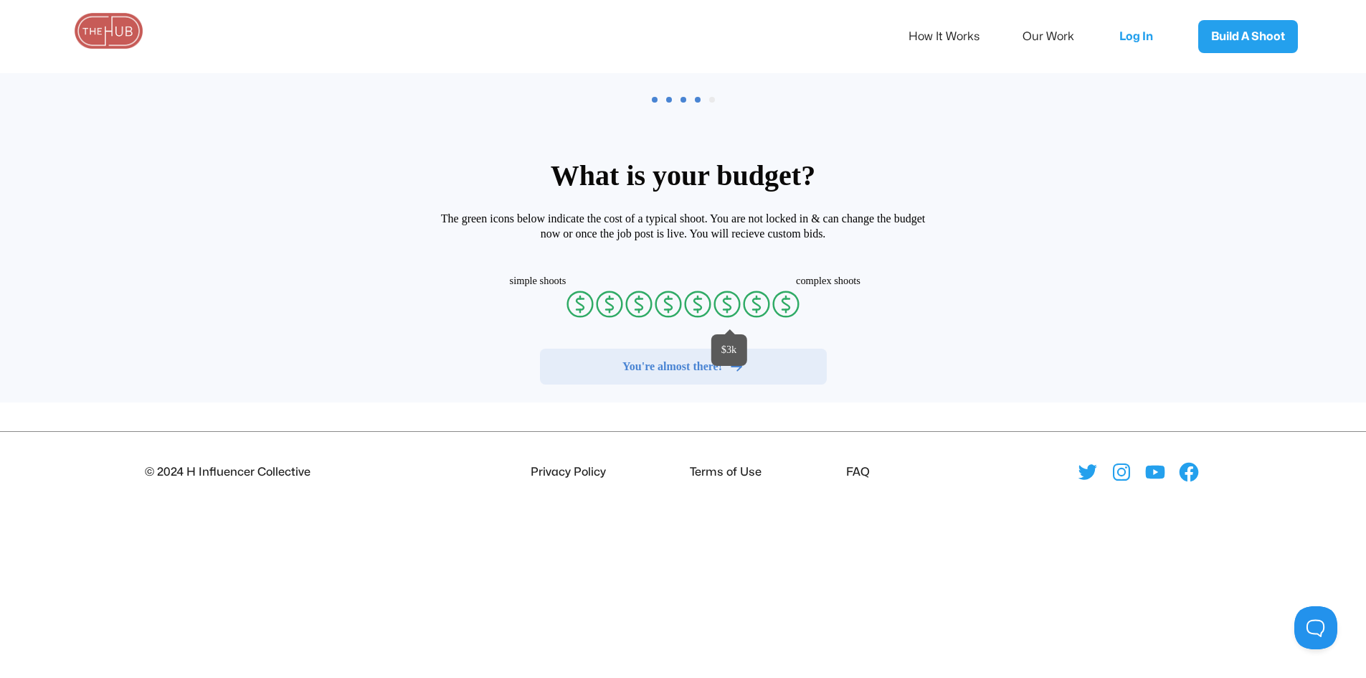
radio input "false"
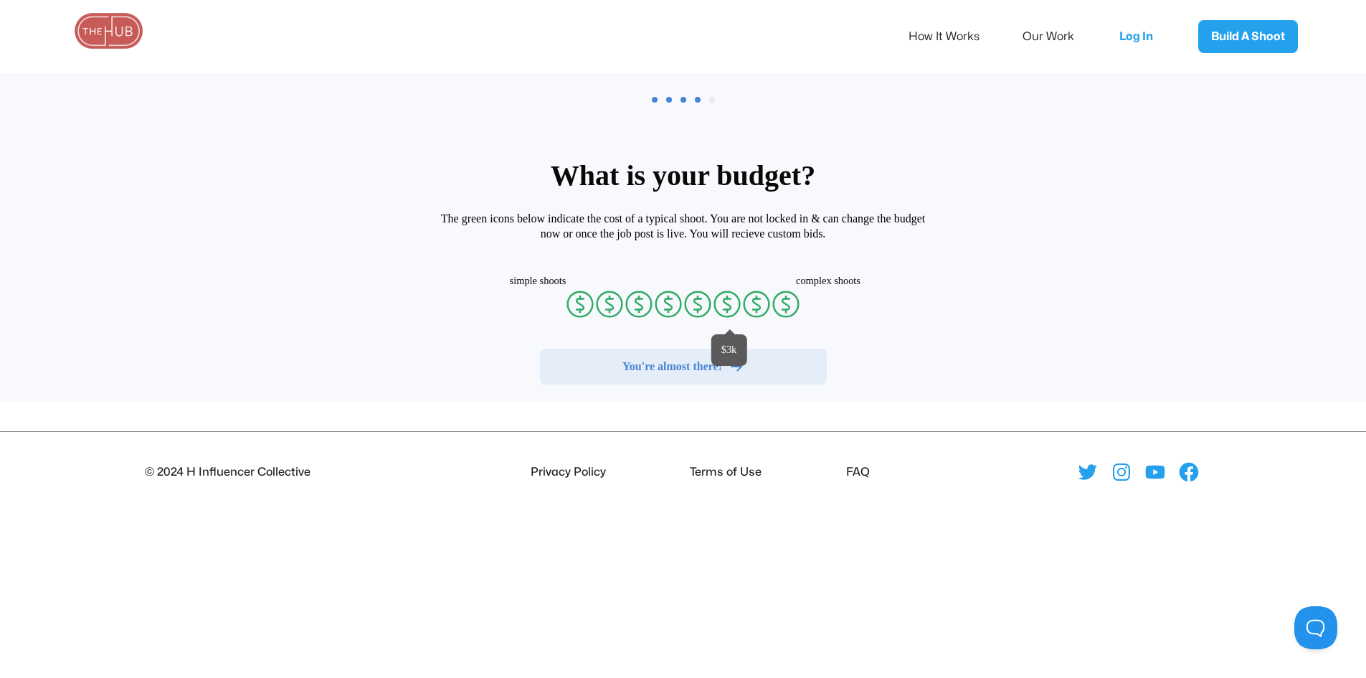
radio input "false"
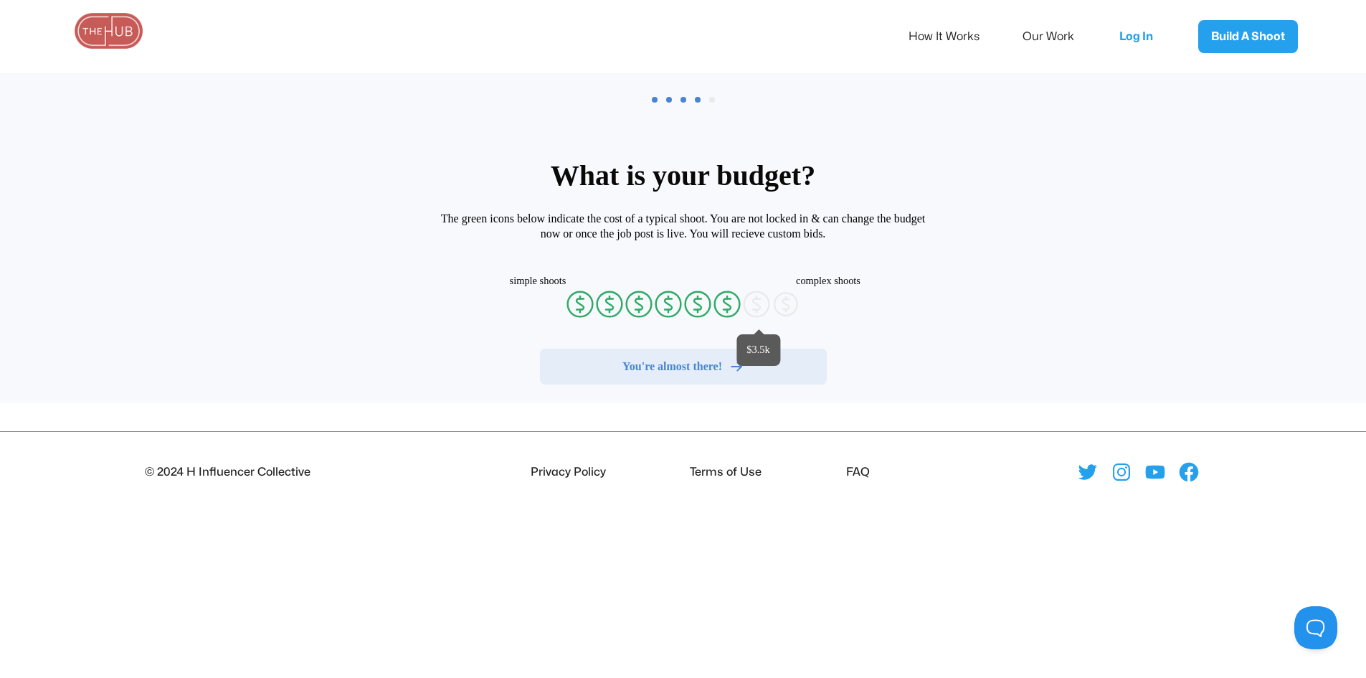
radio input "false"
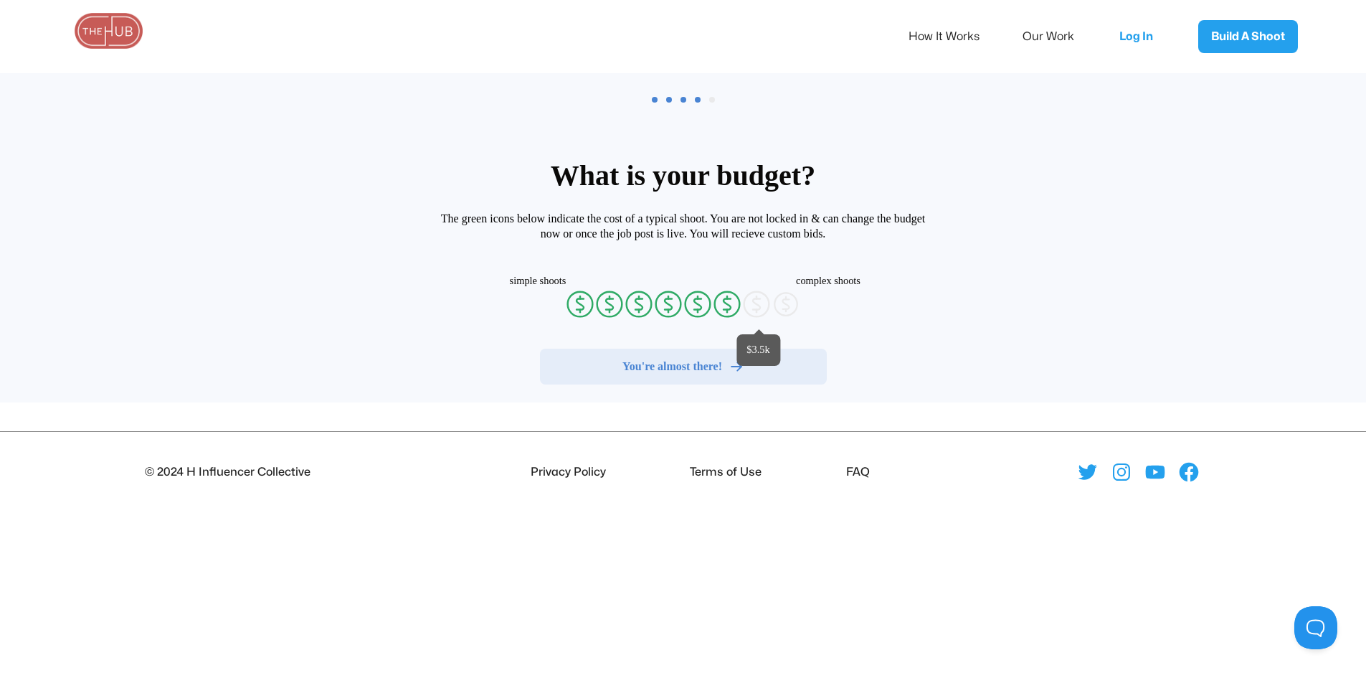
radio input "false"
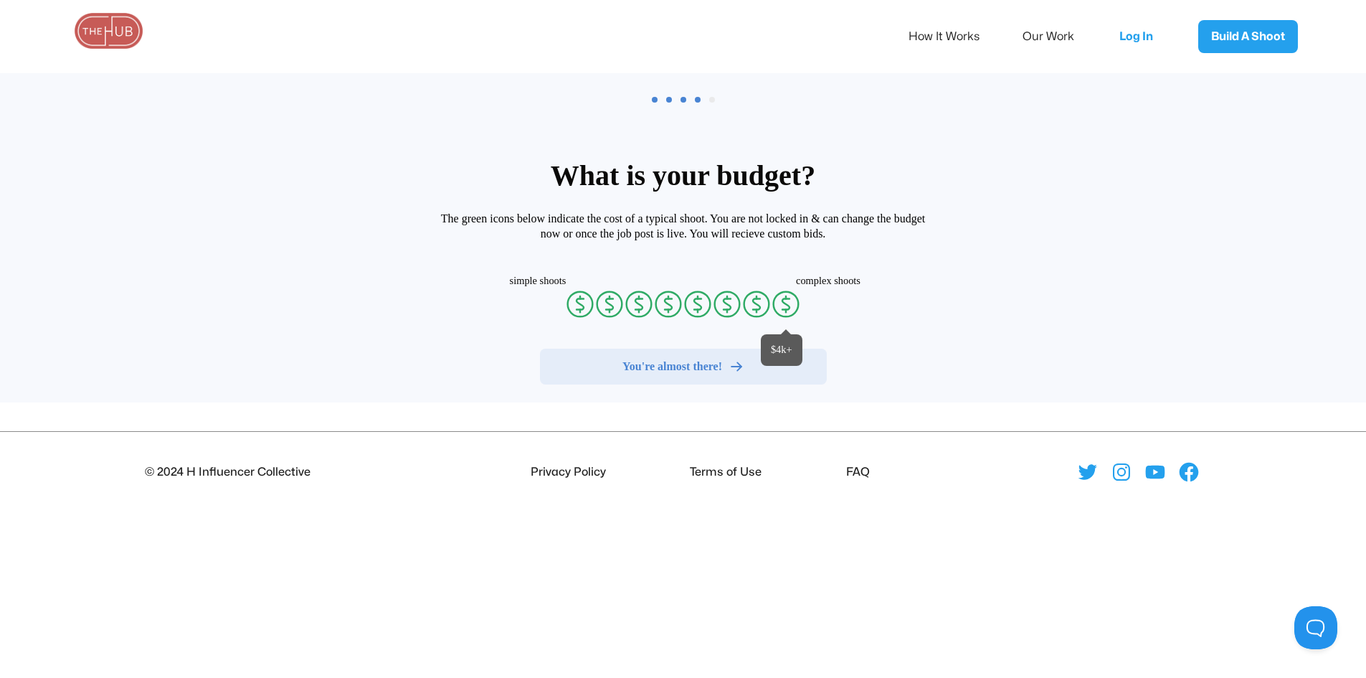
radio input "false"
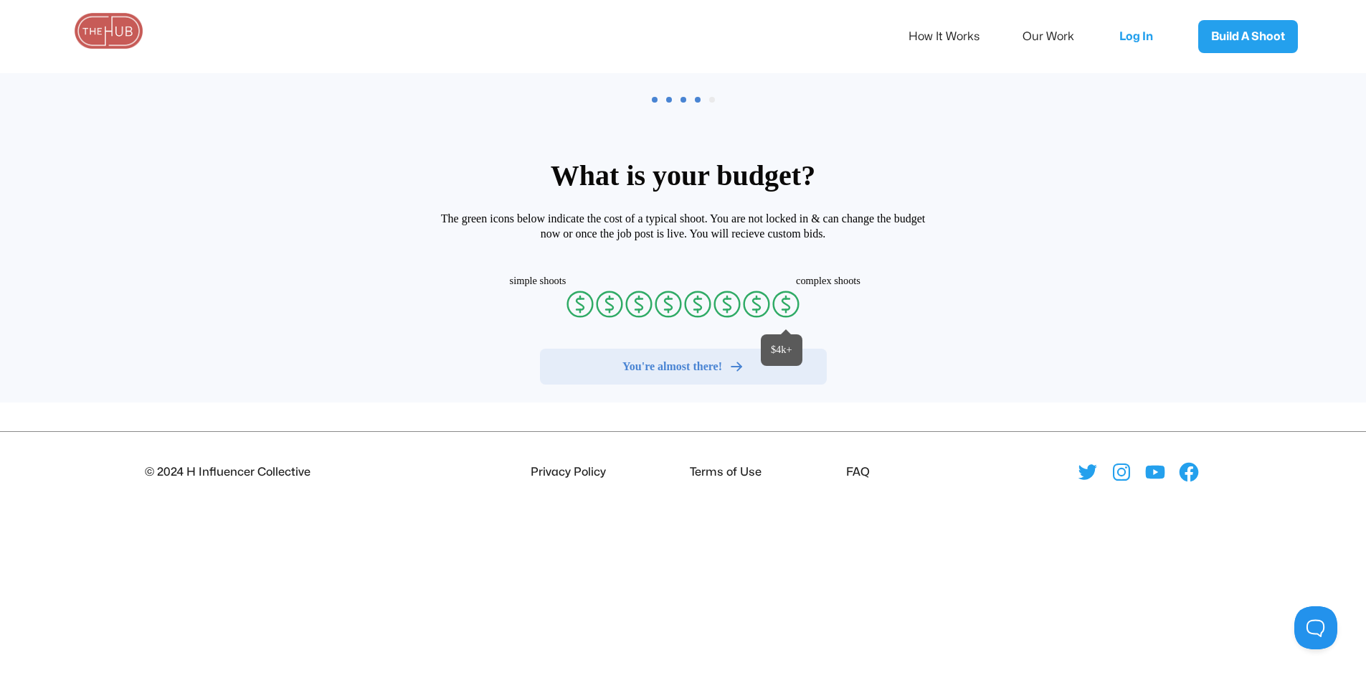
radio input "false"
click at [790, 302] on icon "currency-dollar-circle" at bounding box center [786, 304] width 29 height 29
radio input "true"
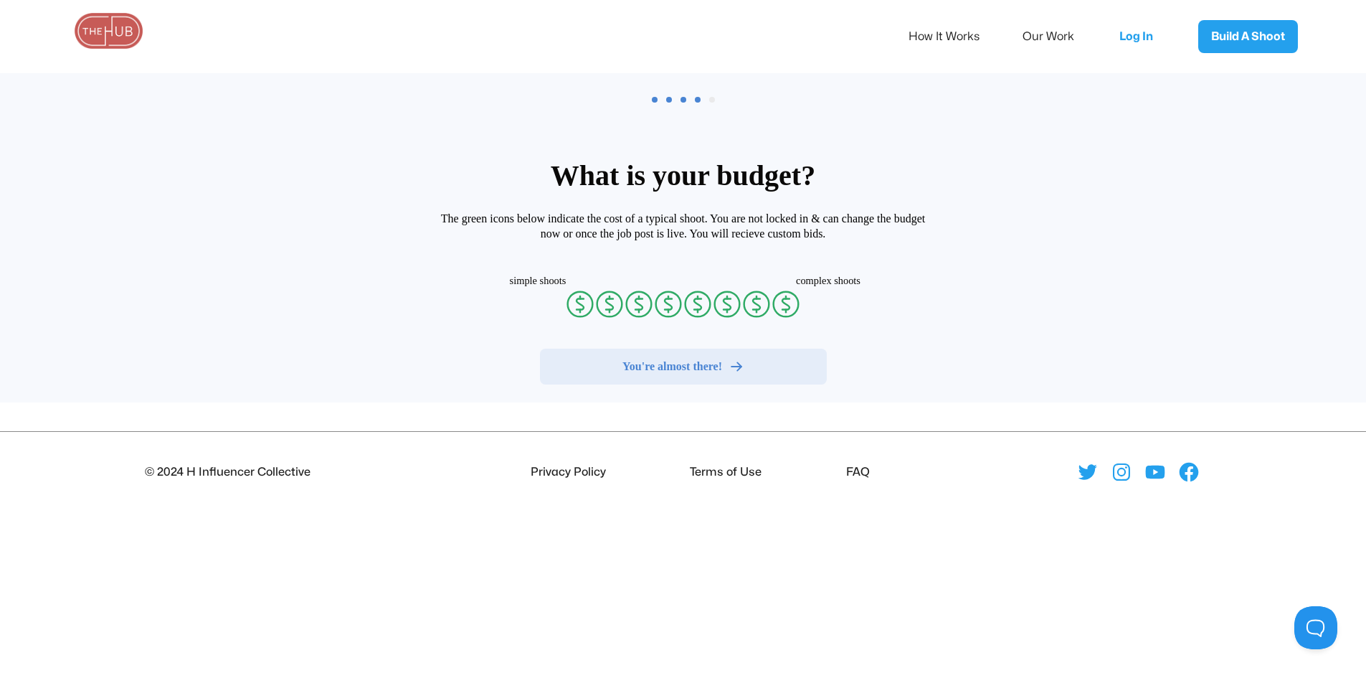
radio input "false"
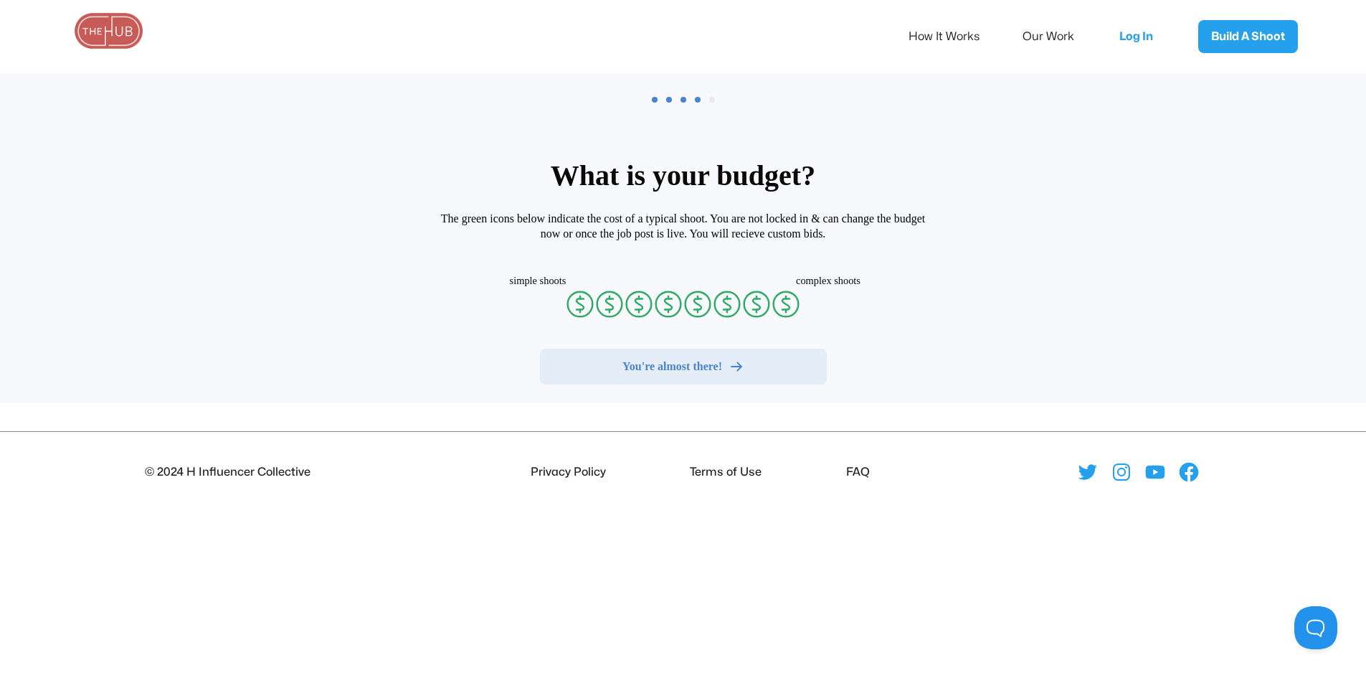
radio input "false"
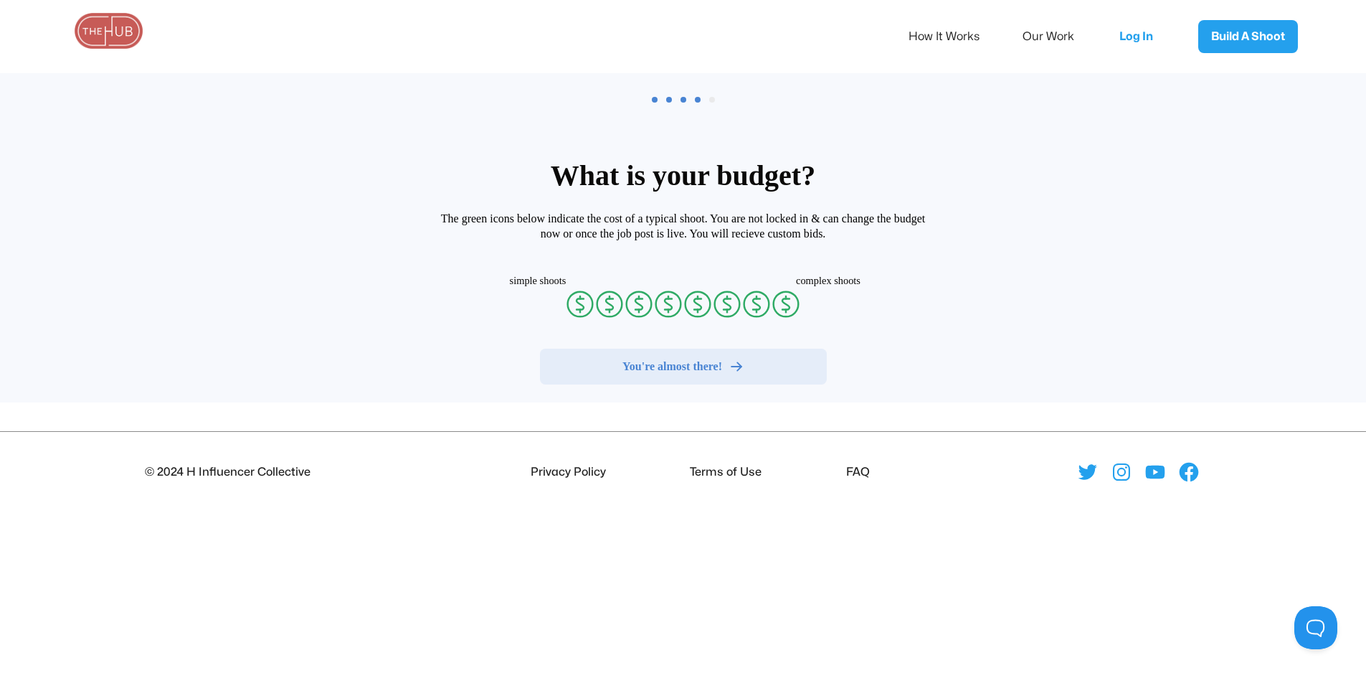
radio input "false"
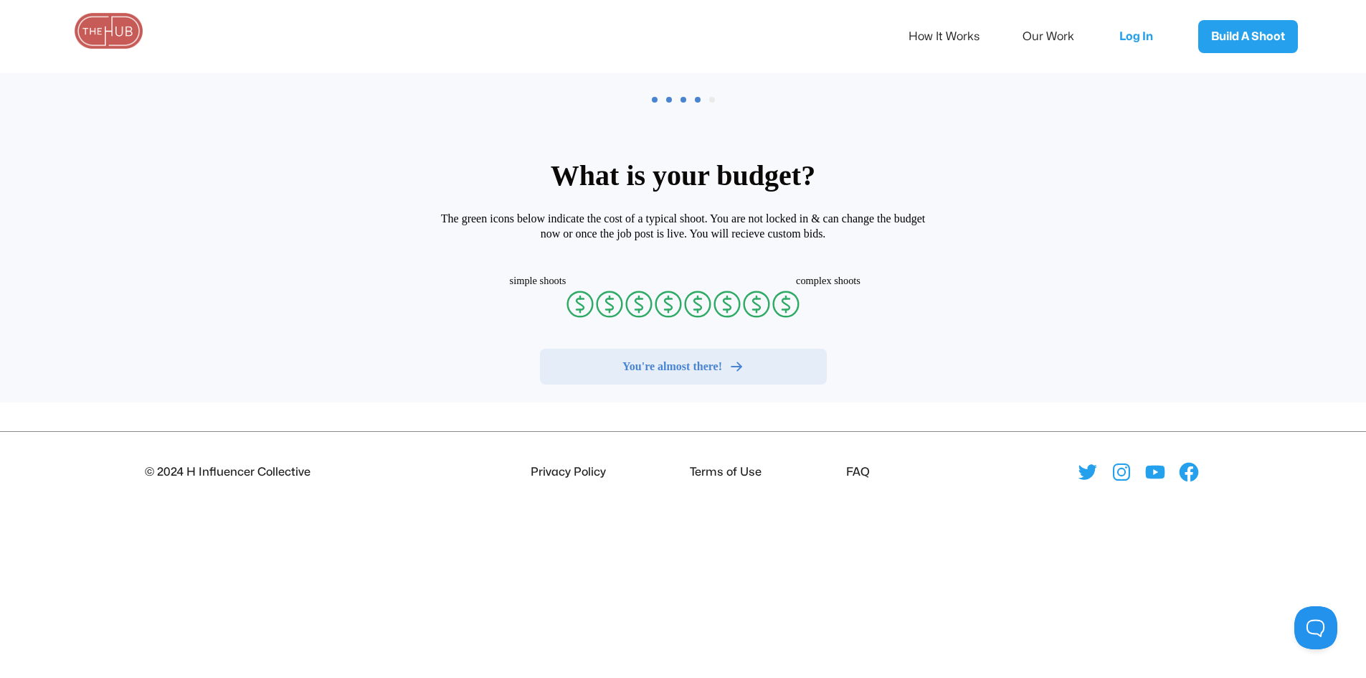
radio input "false"
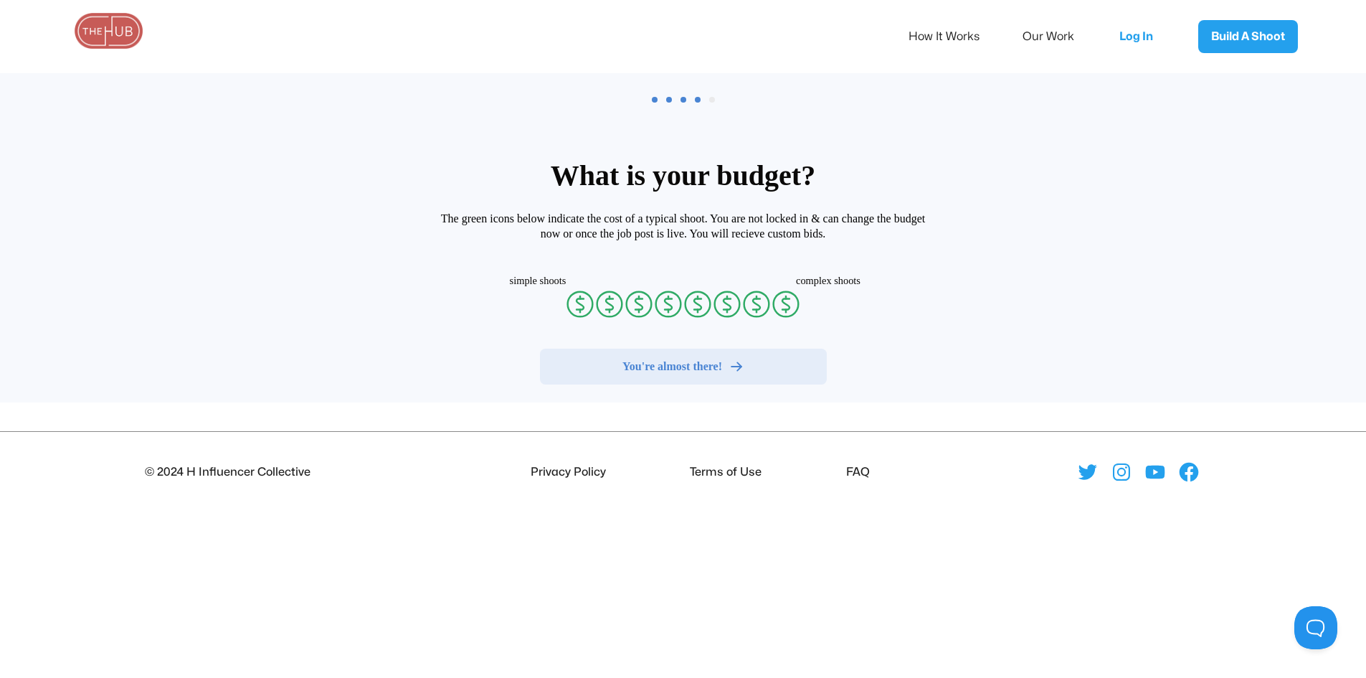
radio input "false"
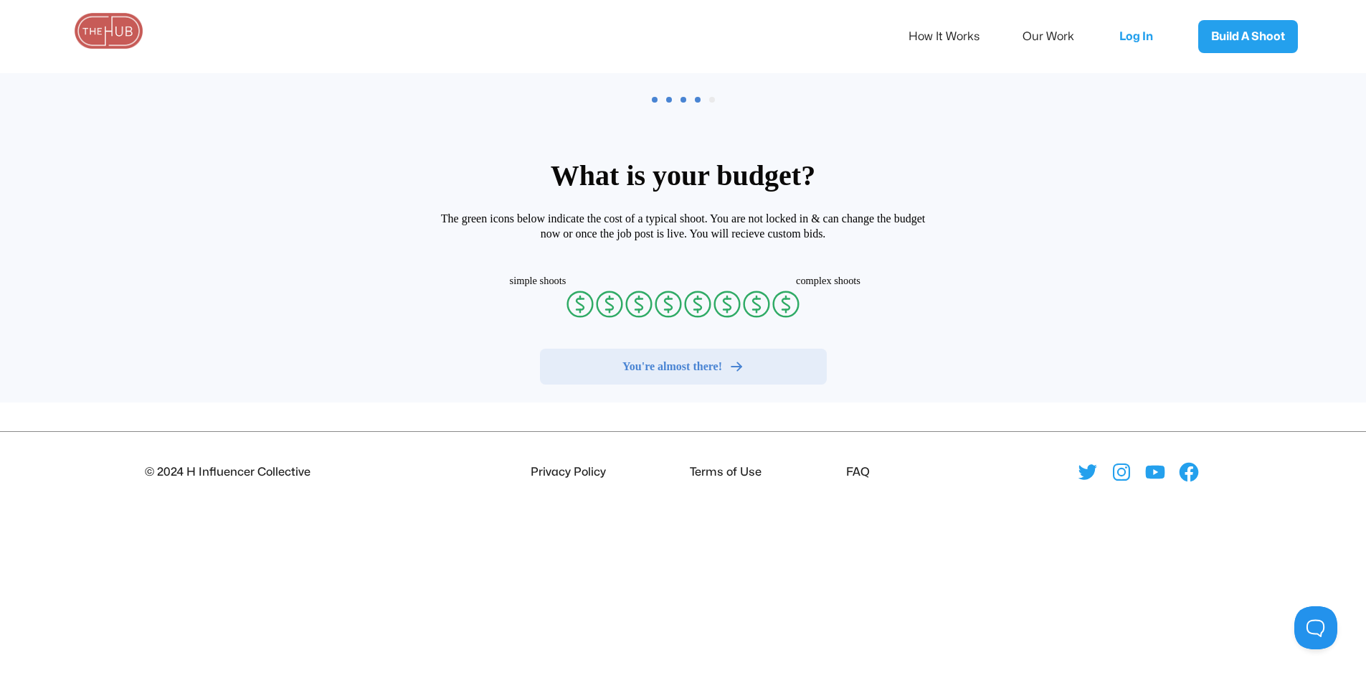
radio input "false"
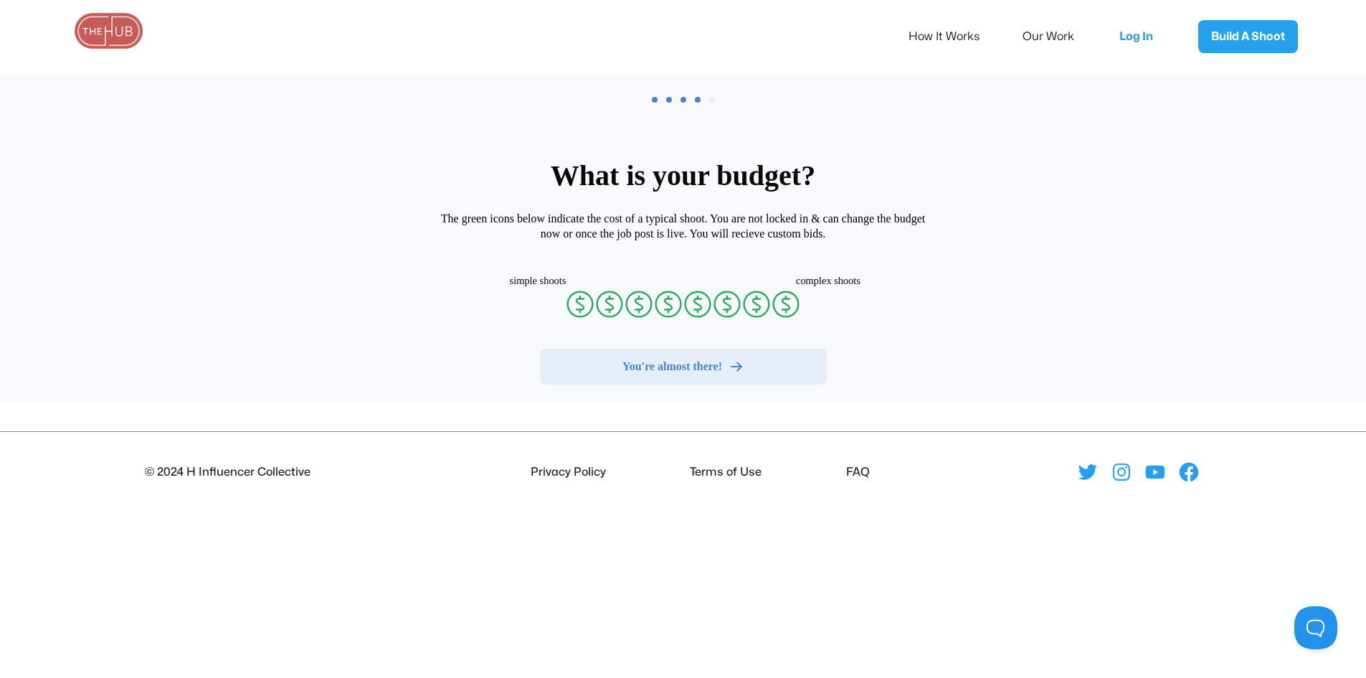
radio input "false"
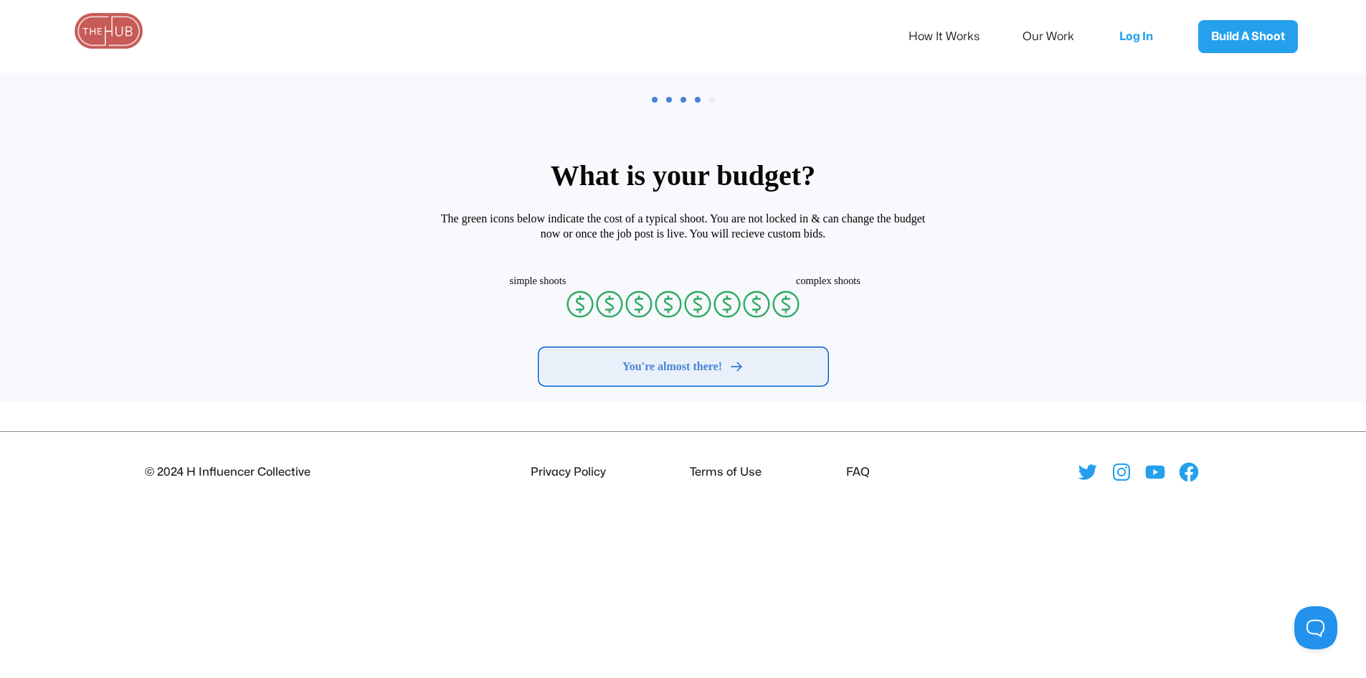
click at [691, 366] on span "You're almost there!" at bounding box center [672, 366] width 100 height 14
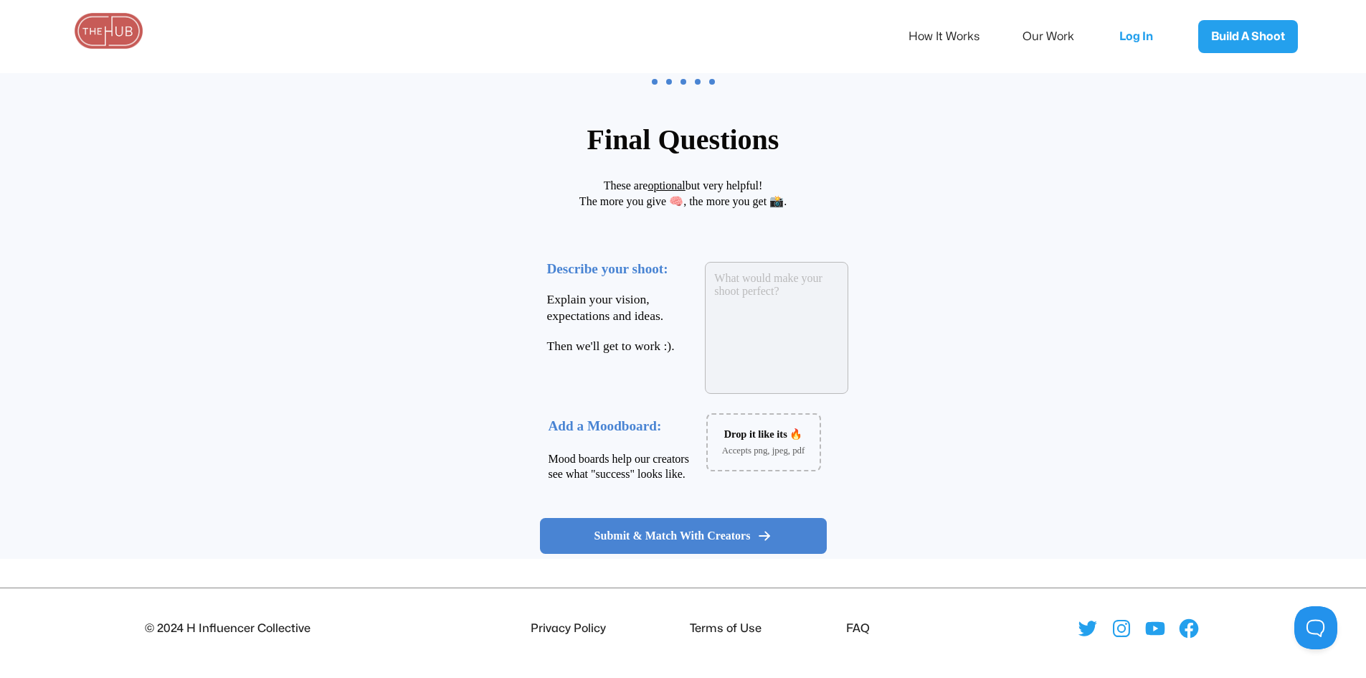
click at [757, 324] on textarea at bounding box center [776, 328] width 143 height 132
type textarea "W"
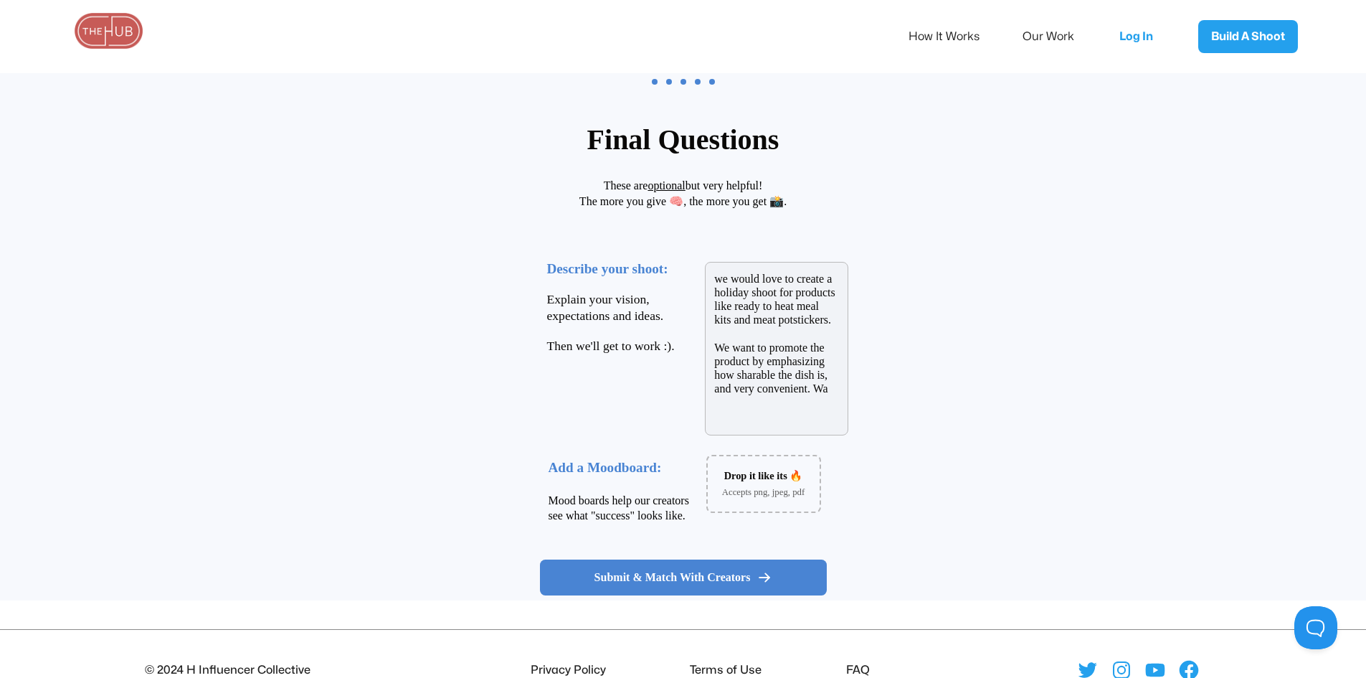
drag, startPoint x: 827, startPoint y: 392, endPoint x: 838, endPoint y: 394, distance: 10.9
click at [827, 393] on textarea "we would love to create a holiday shoot for products like ready to heat meal ki…" at bounding box center [776, 349] width 143 height 174
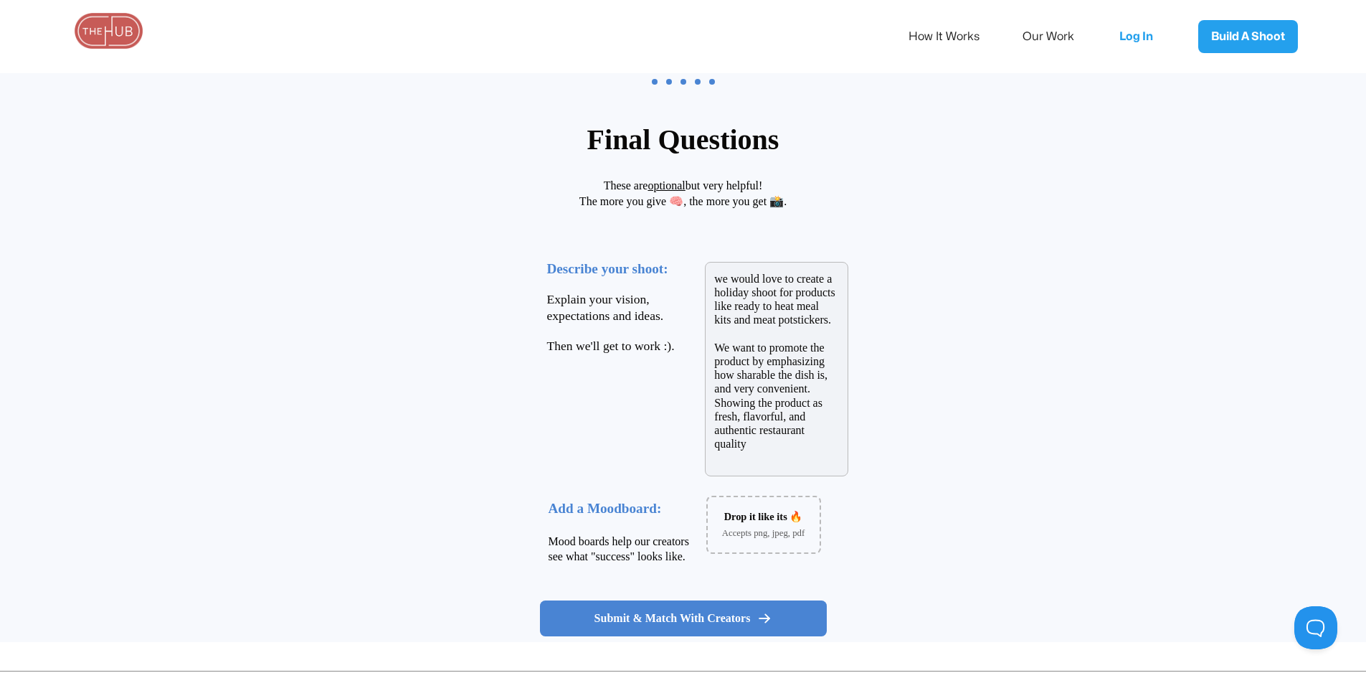
click at [758, 444] on textarea "we would love to create a holiday shoot for products like ready to heat meal ki…" at bounding box center [776, 369] width 143 height 214
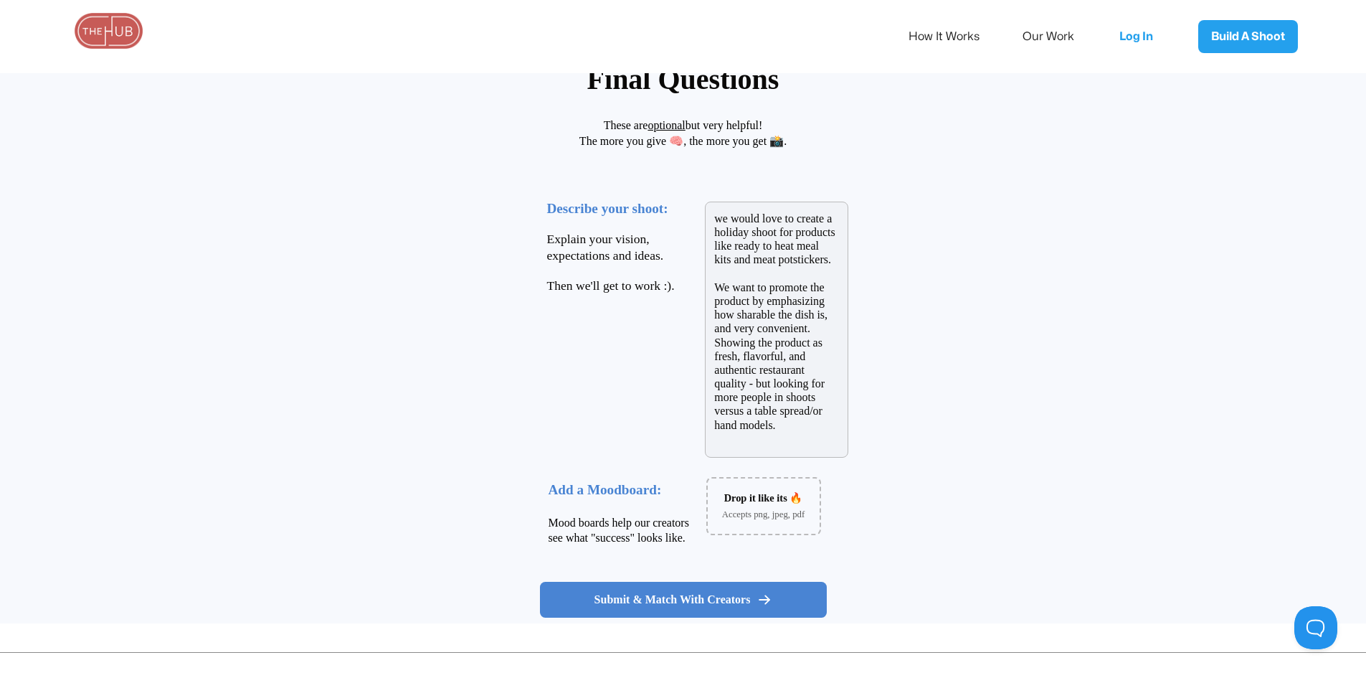
scroll to position [199, 0]
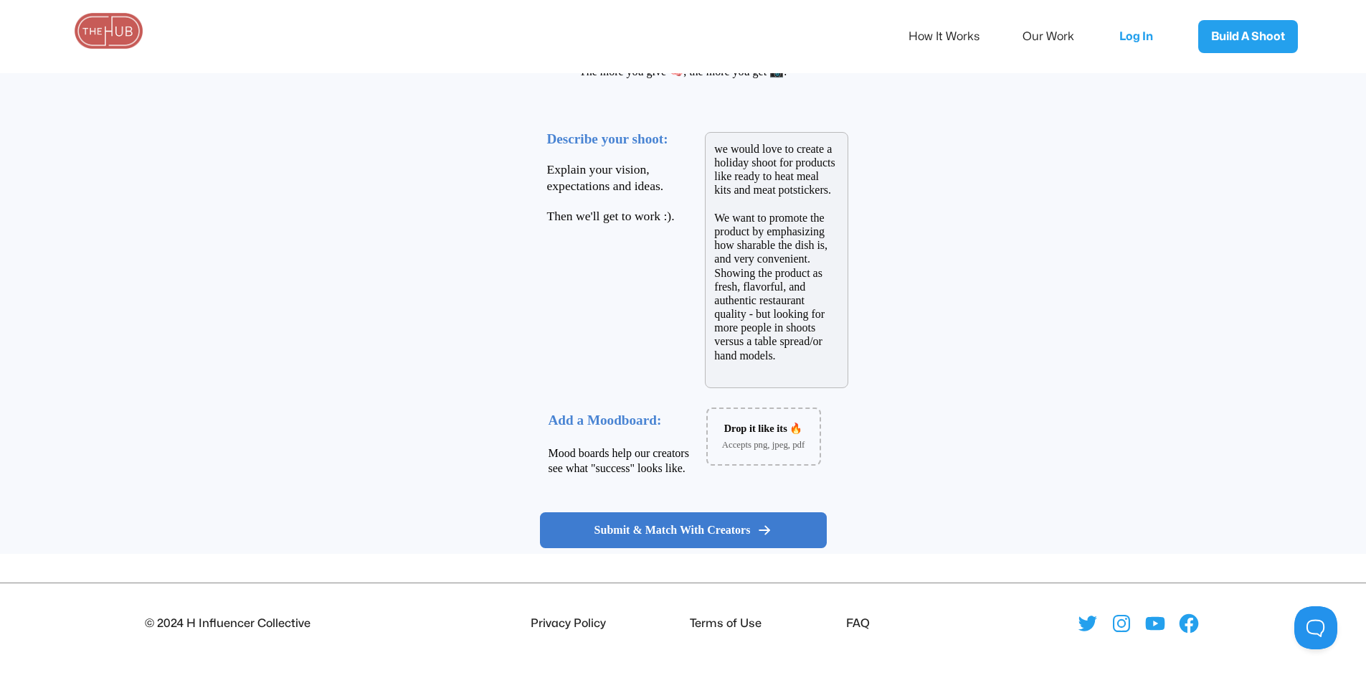
type textarea "we would love to create a holiday shoot for products like ready to heat meal ki…"
click at [778, 530] on div "Submit & Match With Creators" at bounding box center [683, 530] width 262 height 14
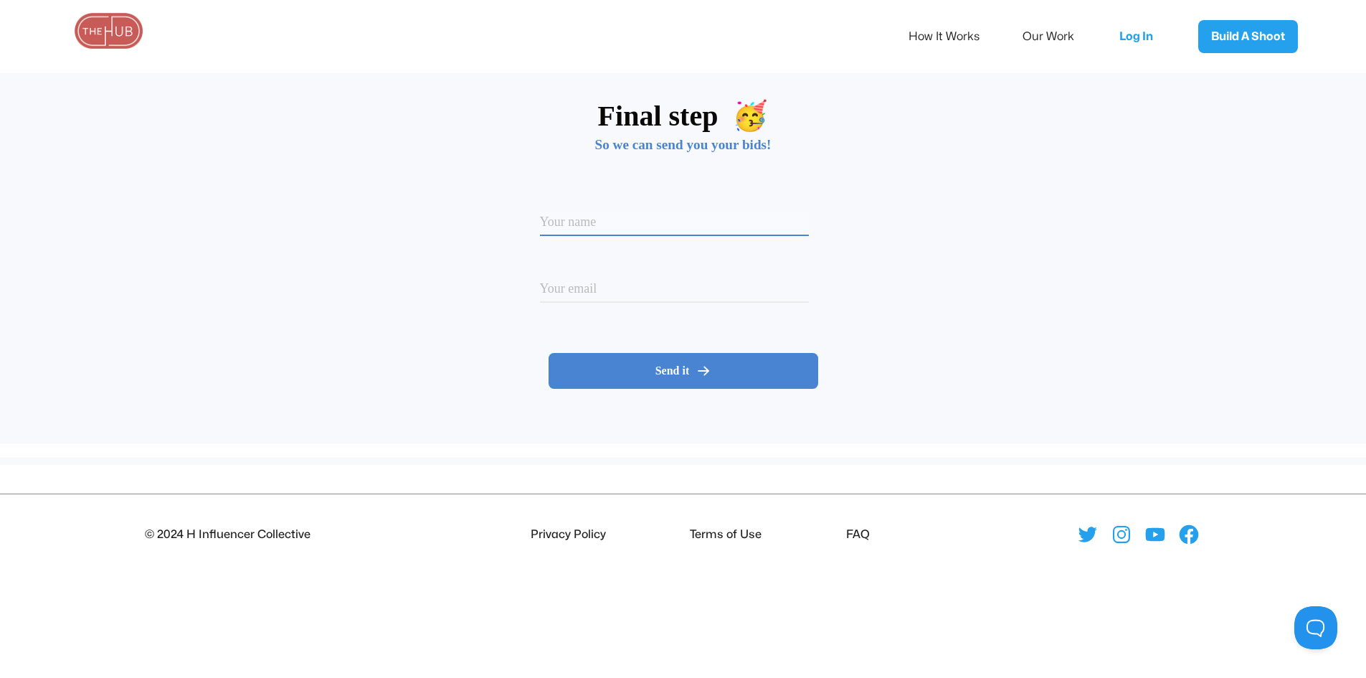
click at [640, 226] on input at bounding box center [674, 224] width 269 height 24
type input "[PERSON_NAME]"
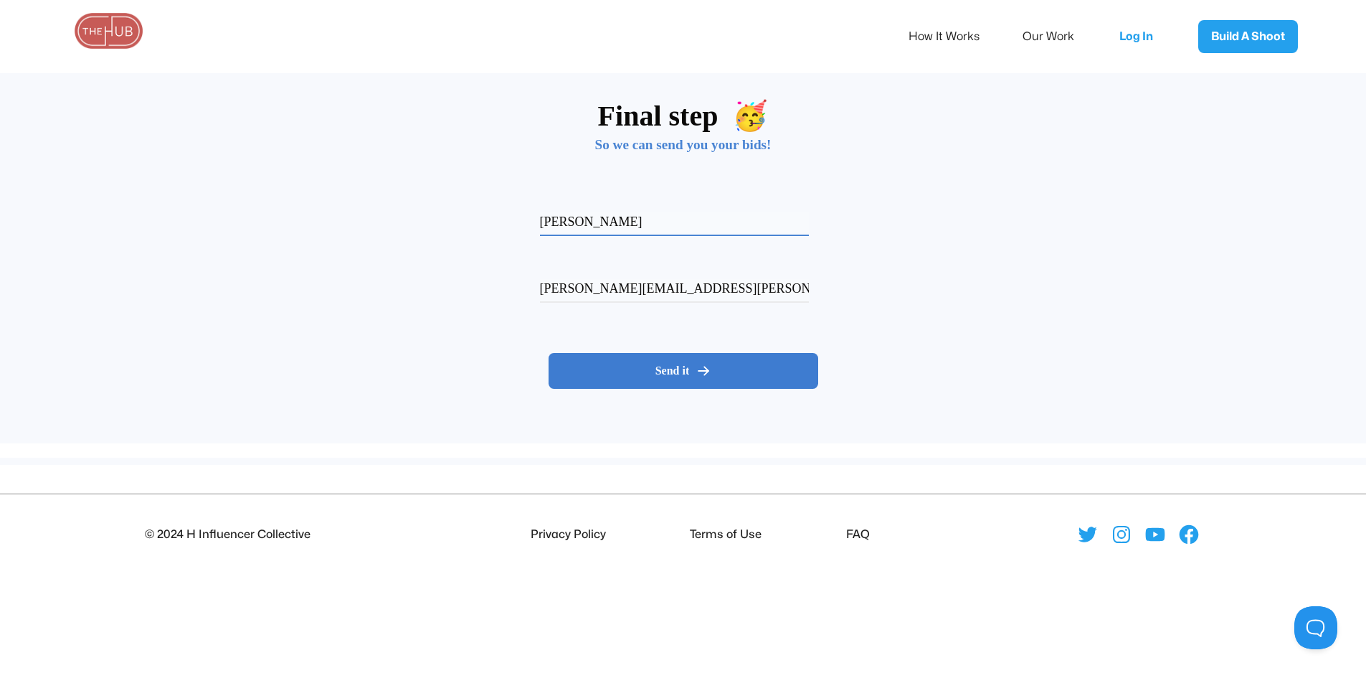
type input "[PERSON_NAME][EMAIL_ADDRESS][PERSON_NAME][DOMAIN_NAME]"
click at [666, 366] on span "Send it" at bounding box center [672, 371] width 34 height 14
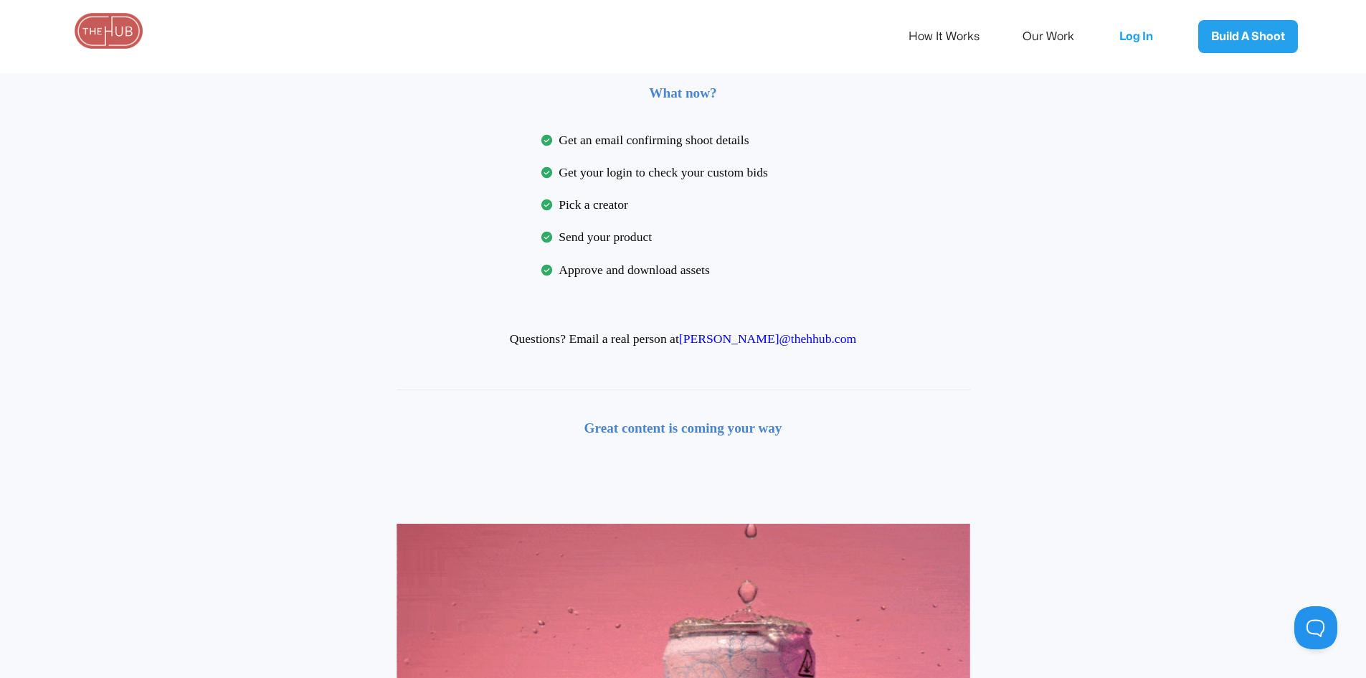
scroll to position [0, 0]
